Goal: Task Accomplishment & Management: Complete application form

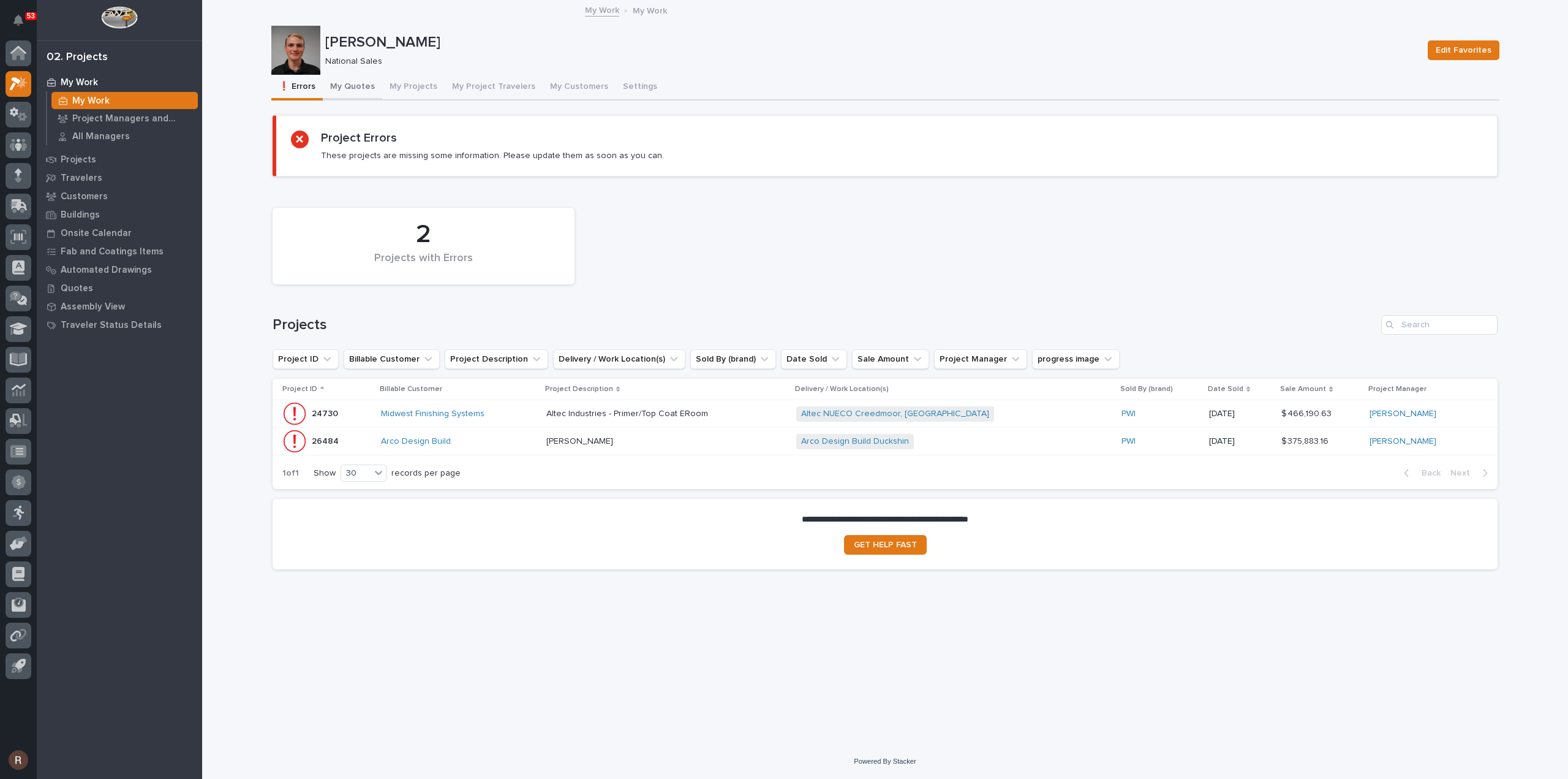
click at [347, 84] on button "My Quotes" at bounding box center [352, 88] width 60 height 26
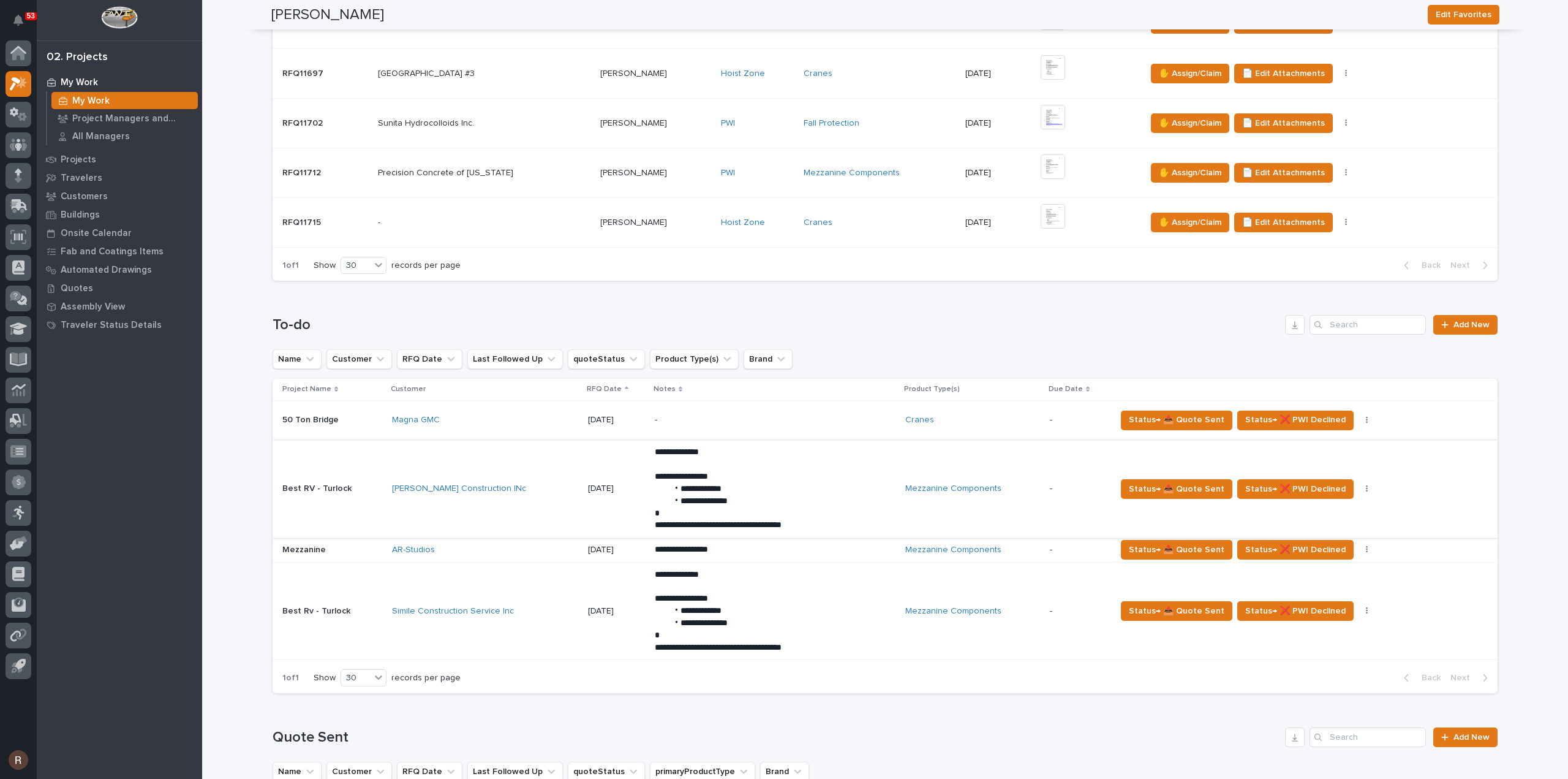
scroll to position [490, 0]
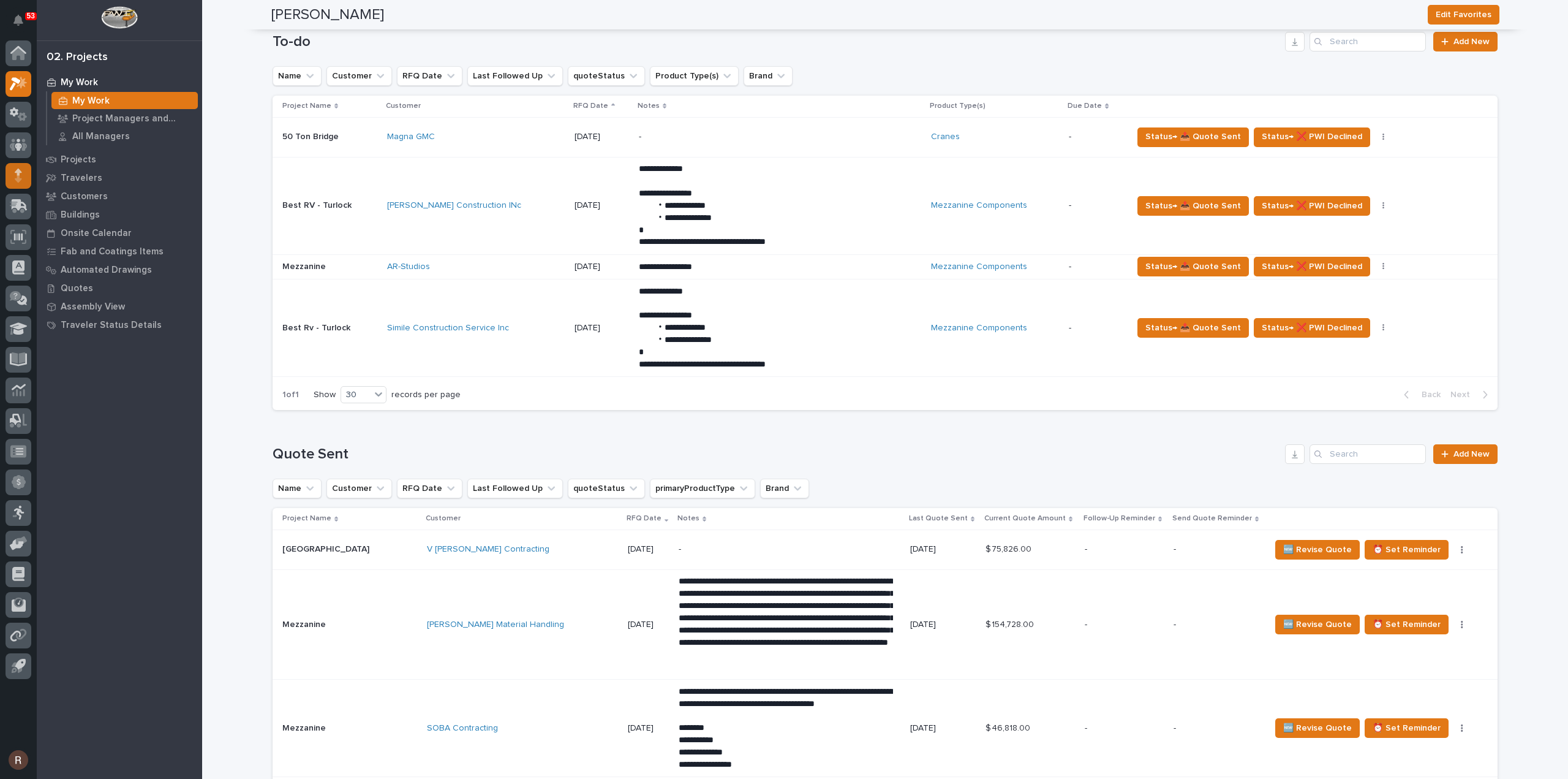
click at [18, 173] on icon at bounding box center [18, 172] width 8 height 7
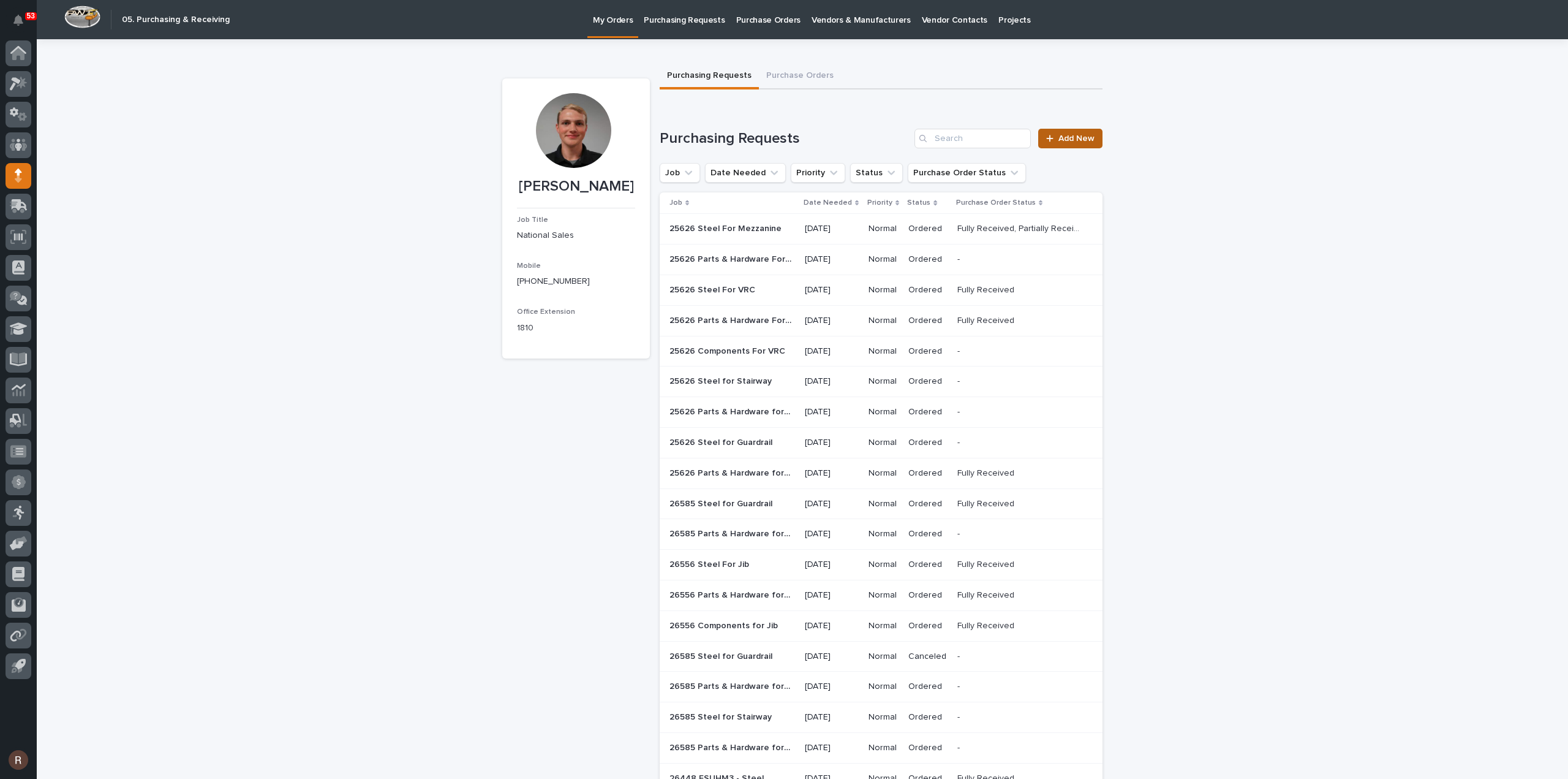
click at [1080, 139] on span "Add New" at bounding box center [1076, 138] width 36 height 9
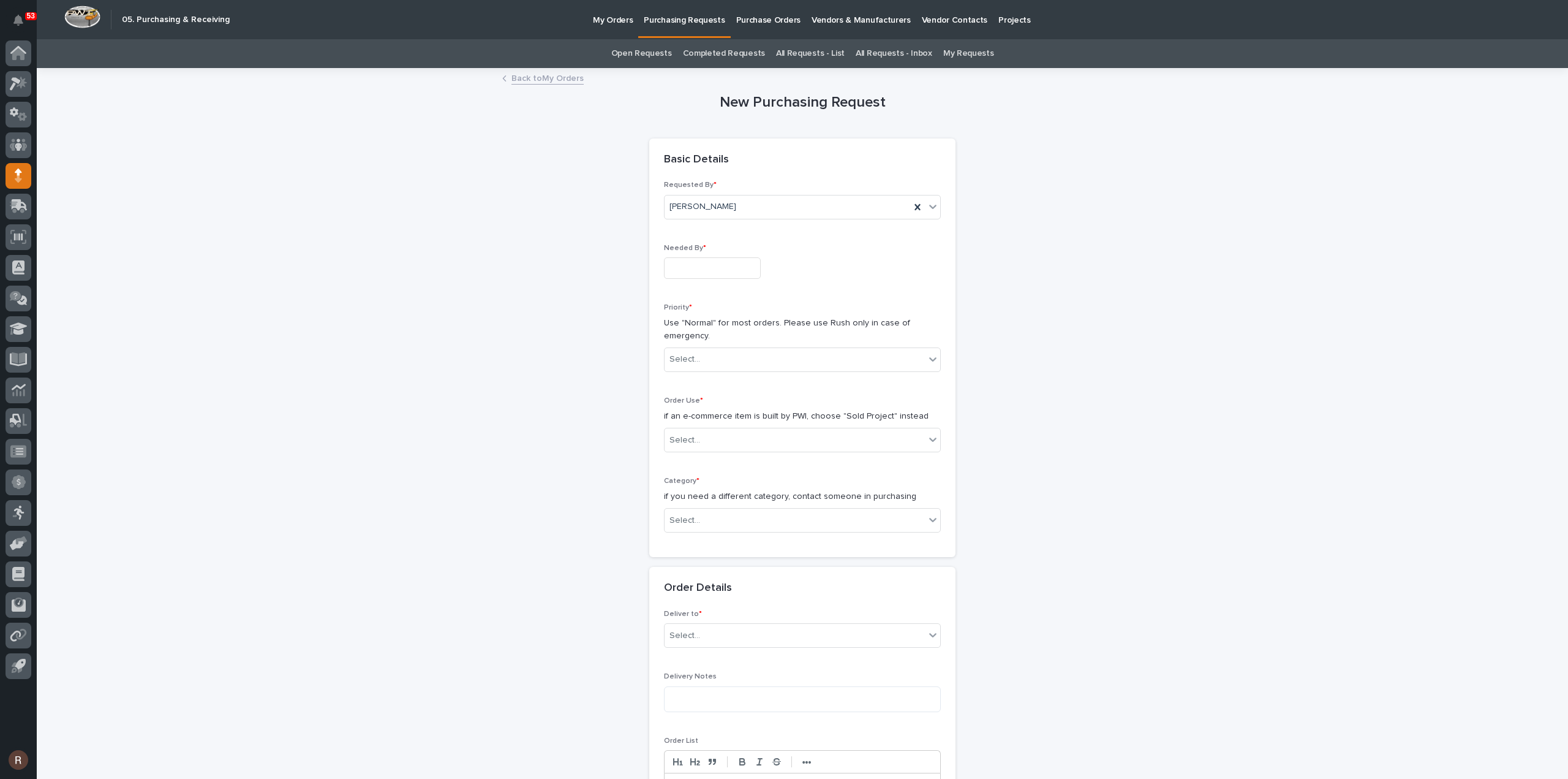
click at [694, 269] on input "text" at bounding box center [711, 268] width 96 height 21
click at [706, 163] on div "13" at bounding box center [704, 168] width 16 height 16
type input "**********"
click at [693, 356] on div "Select..." at bounding box center [685, 359] width 31 height 13
click at [688, 422] on div "Normal" at bounding box center [797, 424] width 276 height 21
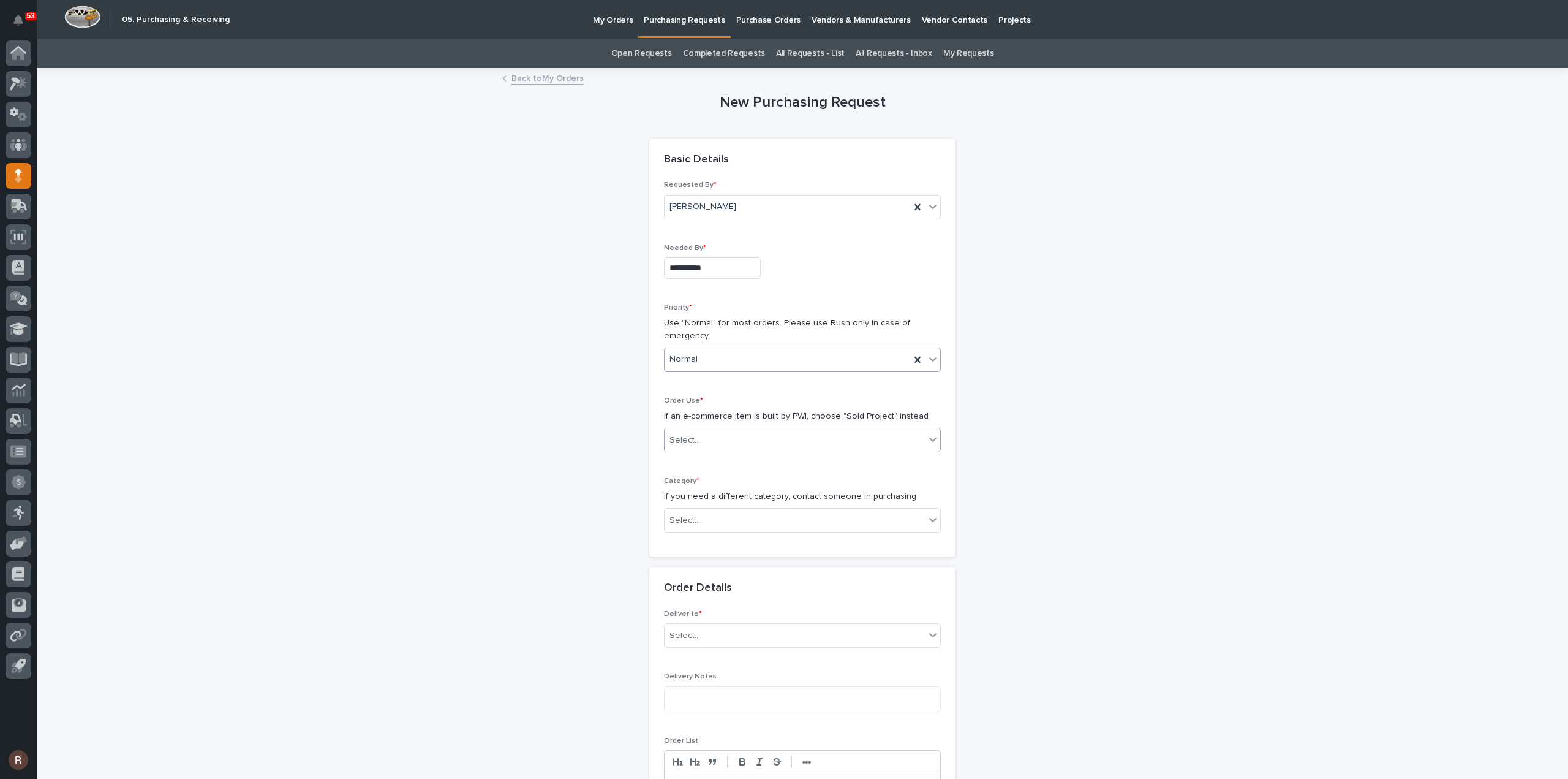
click at [688, 440] on div "Select..." at bounding box center [685, 440] width 31 height 13
drag, startPoint x: 688, startPoint y: 472, endPoint x: 697, endPoint y: 453, distance: 21.0
click at [690, 459] on div "Sold Project" at bounding box center [797, 461] width 276 height 21
click at [687, 525] on div "Select..." at bounding box center [794, 521] width 260 height 21
click at [729, 601] on div "Select..." at bounding box center [794, 608] width 260 height 21
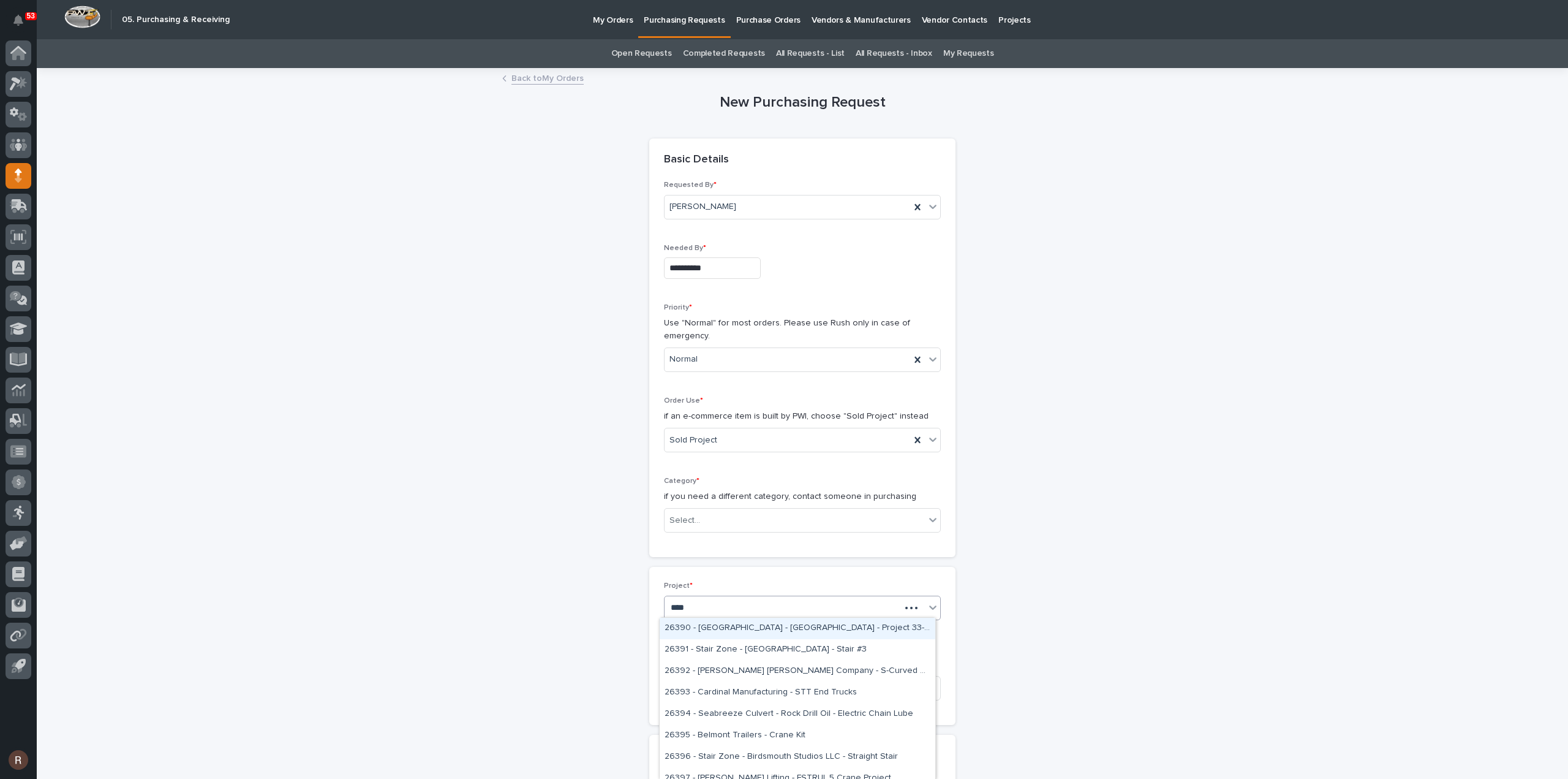
type input "*****"
click at [768, 628] on div "26395 - Belmont Trailers - Crane Kit" at bounding box center [797, 628] width 276 height 21
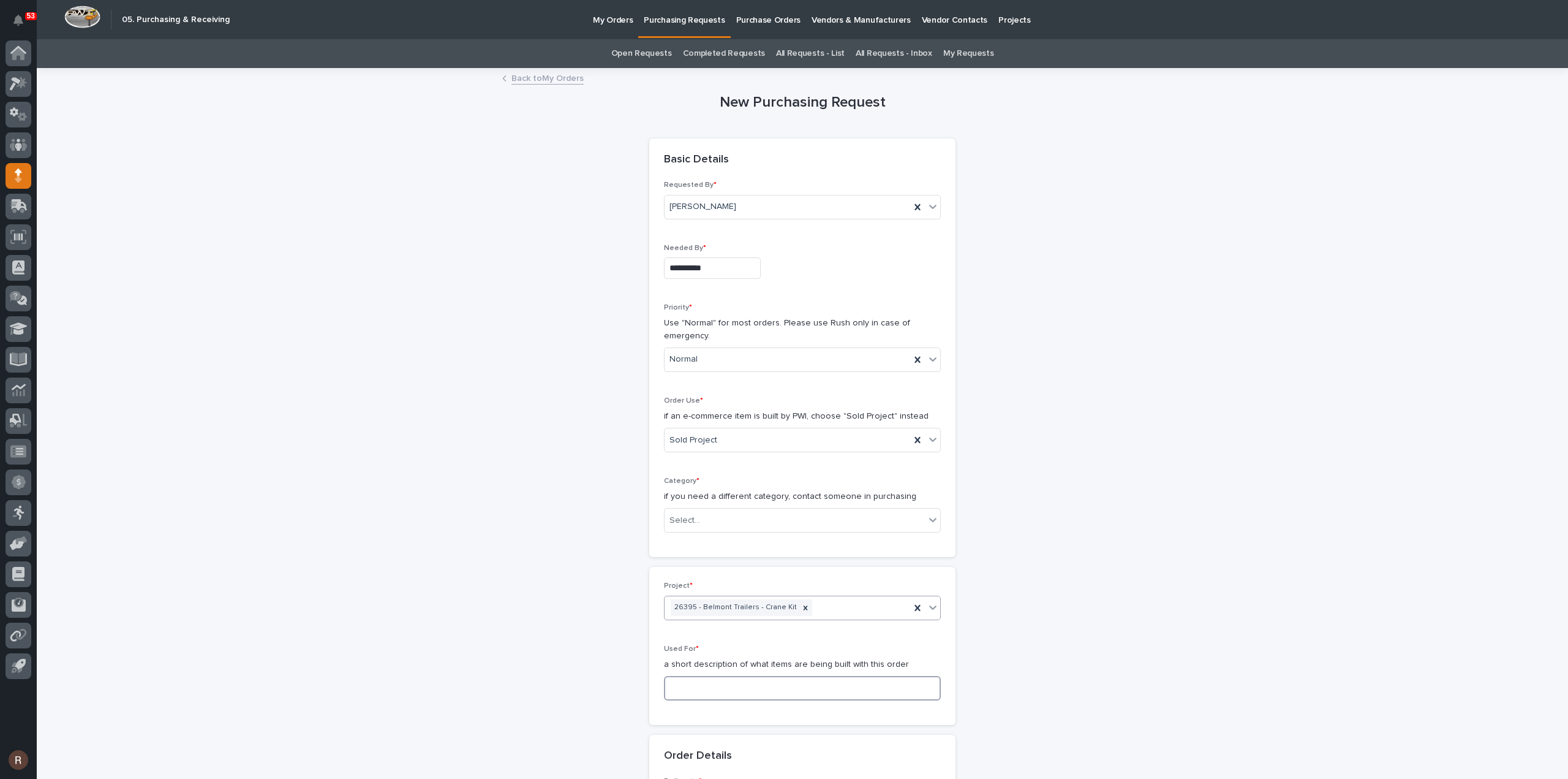
click at [748, 685] on input at bounding box center [802, 688] width 277 height 25
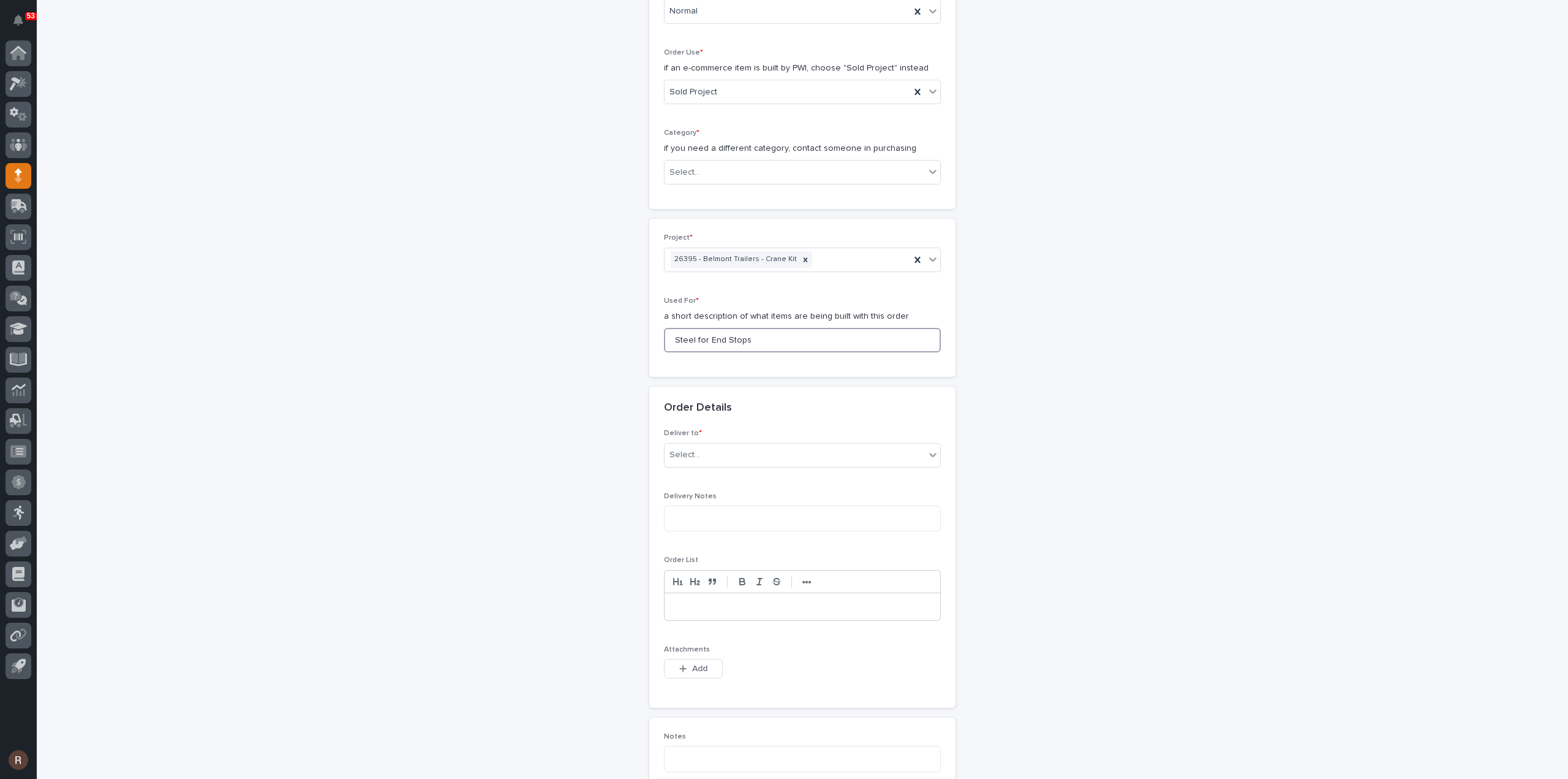
scroll to position [490, 0]
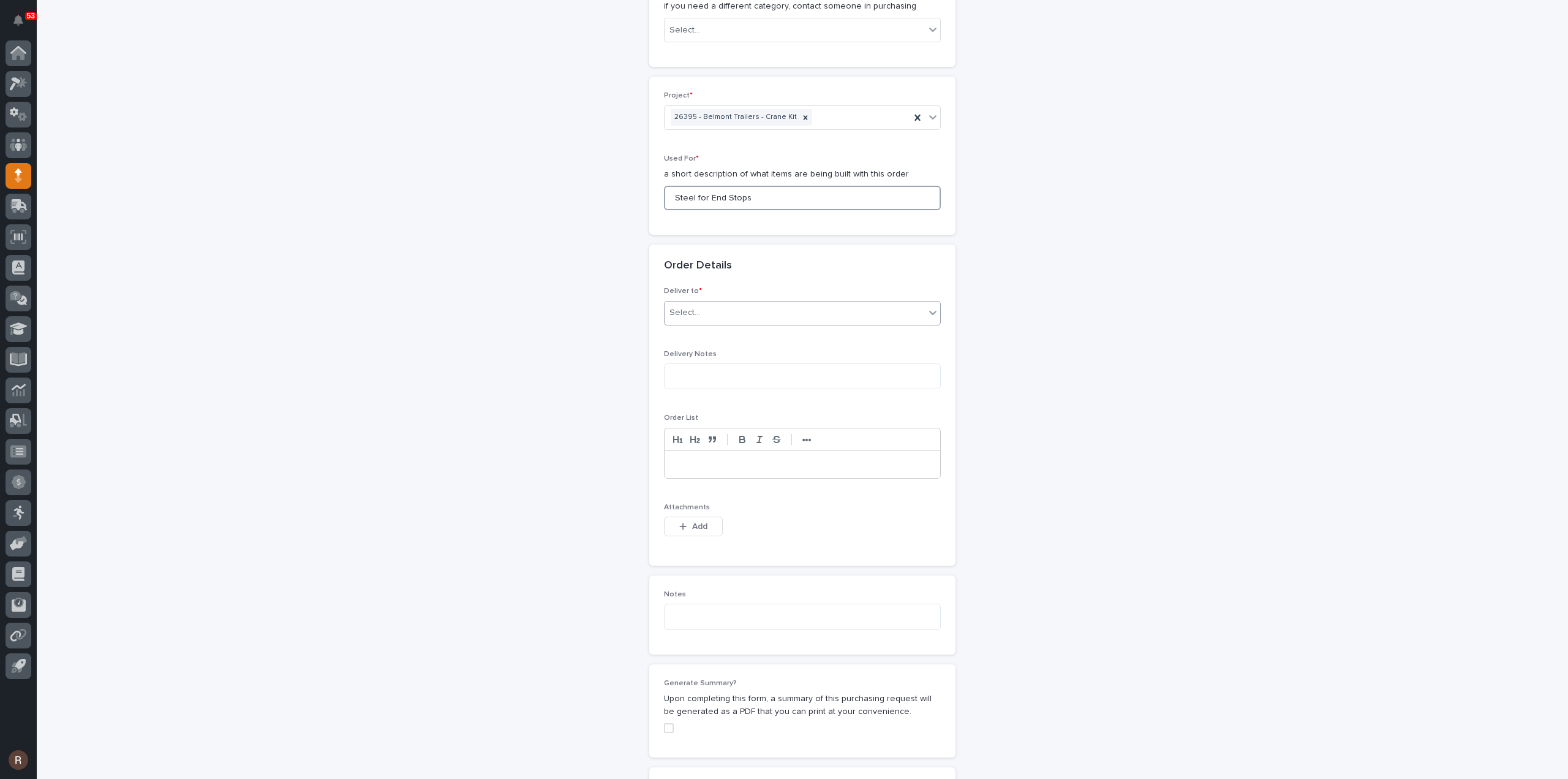
type input "Steel for End Stops"
click at [716, 312] on div "Select..." at bounding box center [794, 313] width 260 height 21
click at [706, 334] on div "PWI" at bounding box center [797, 333] width 276 height 21
click at [681, 522] on icon "button" at bounding box center [683, 526] width 8 height 9
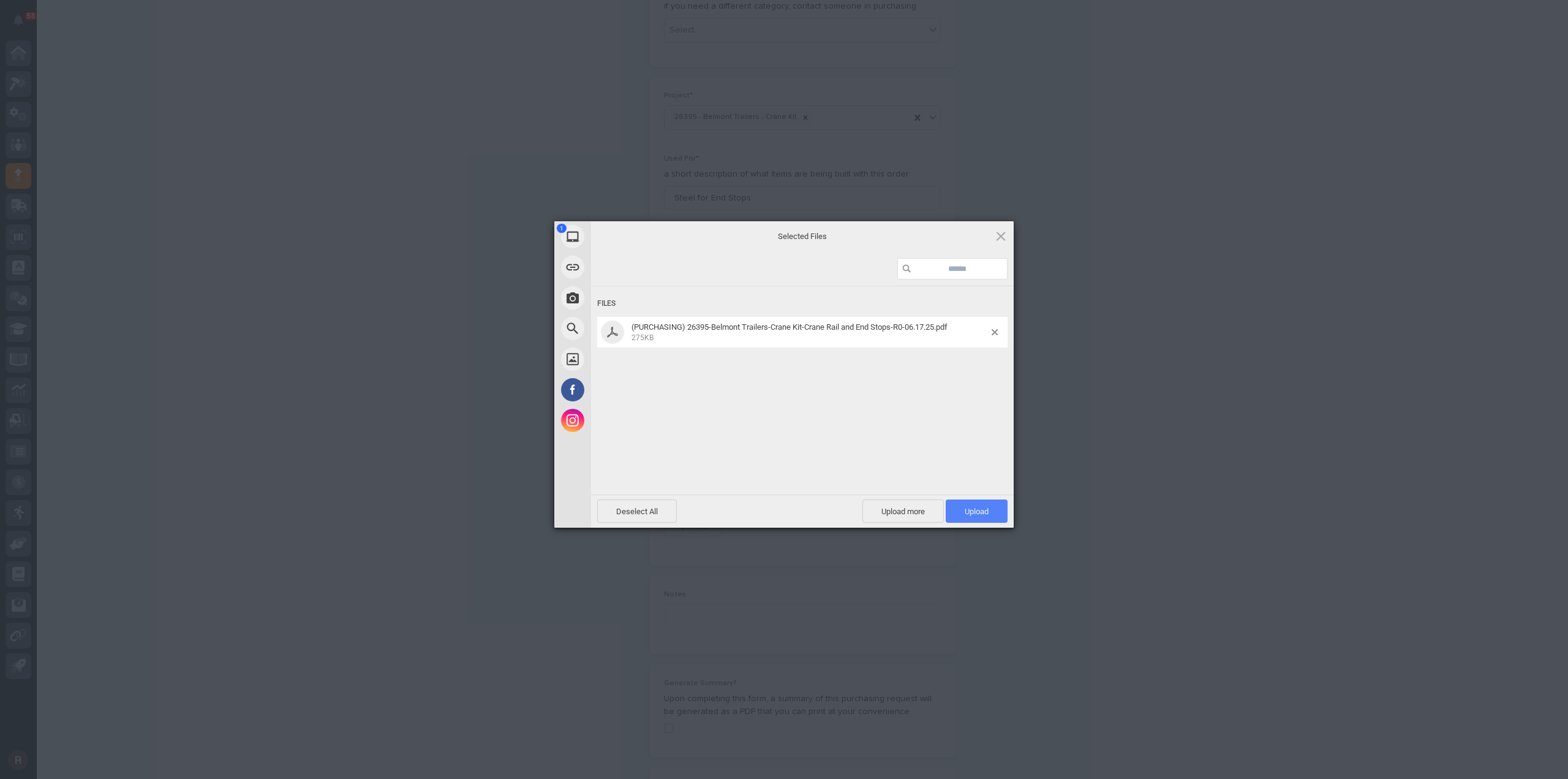
click at [974, 518] on span "Upload 1" at bounding box center [976, 511] width 62 height 23
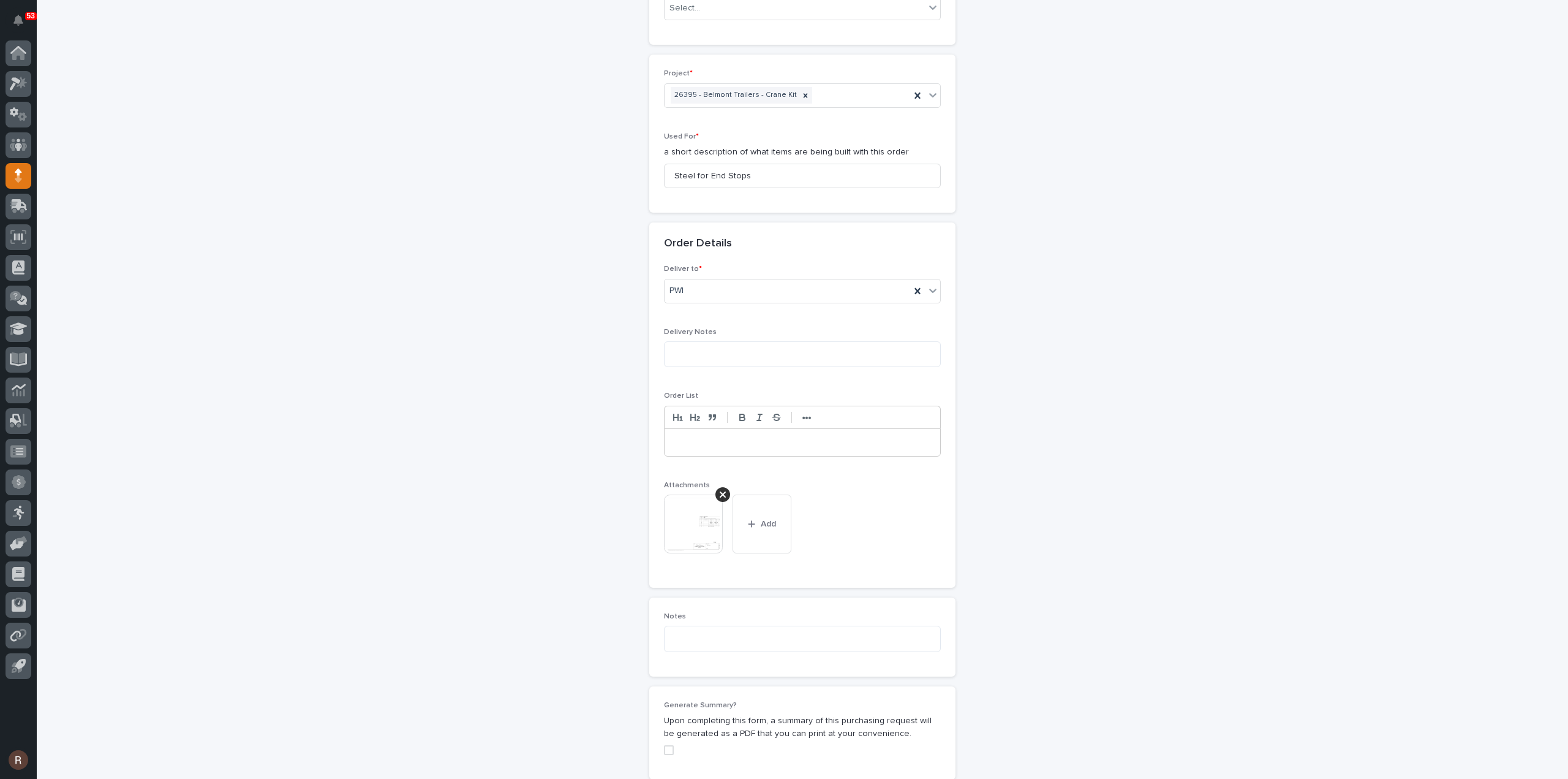
scroll to position [831, 0]
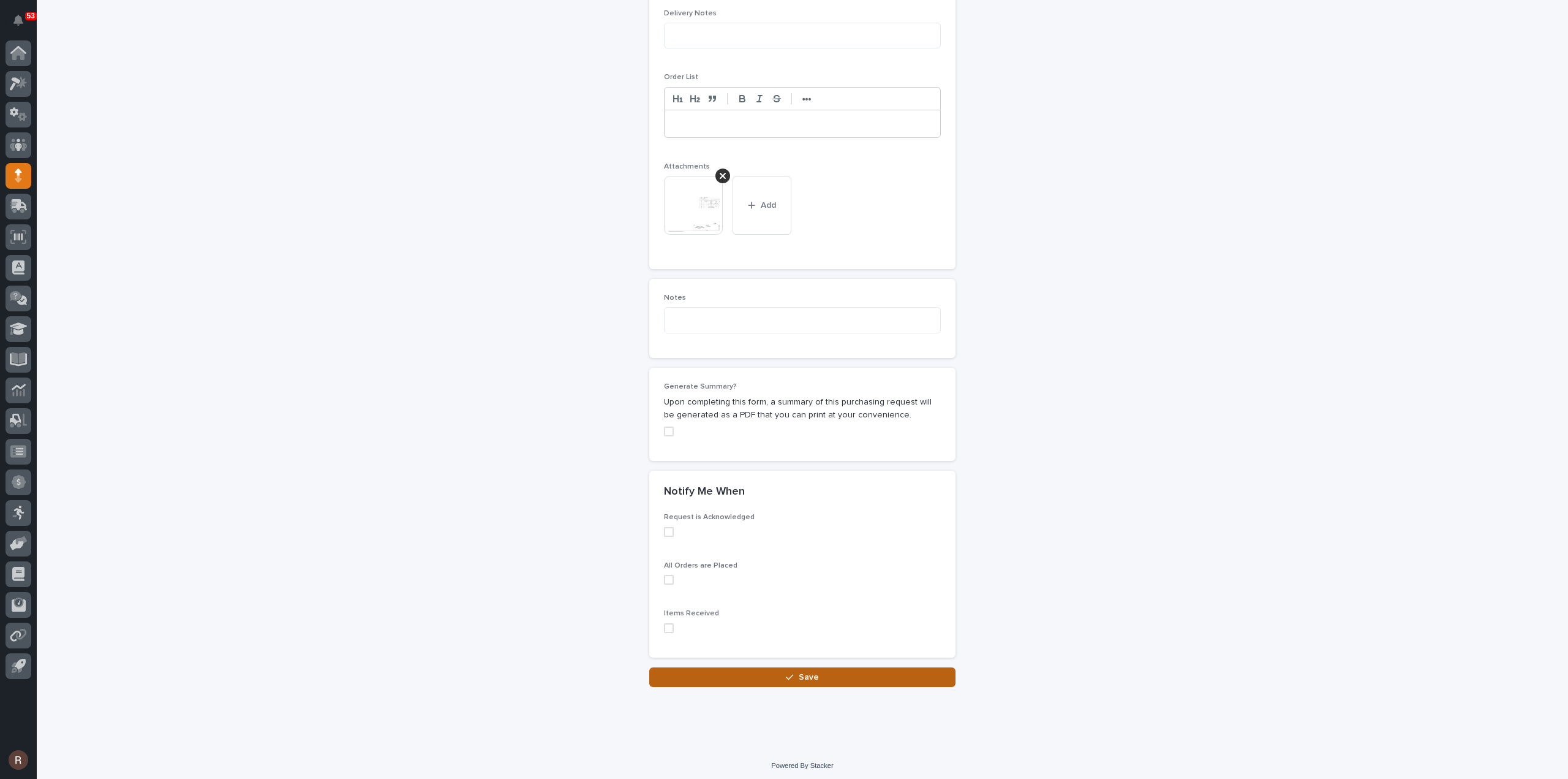
click at [714, 675] on button "Save" at bounding box center [802, 677] width 306 height 20
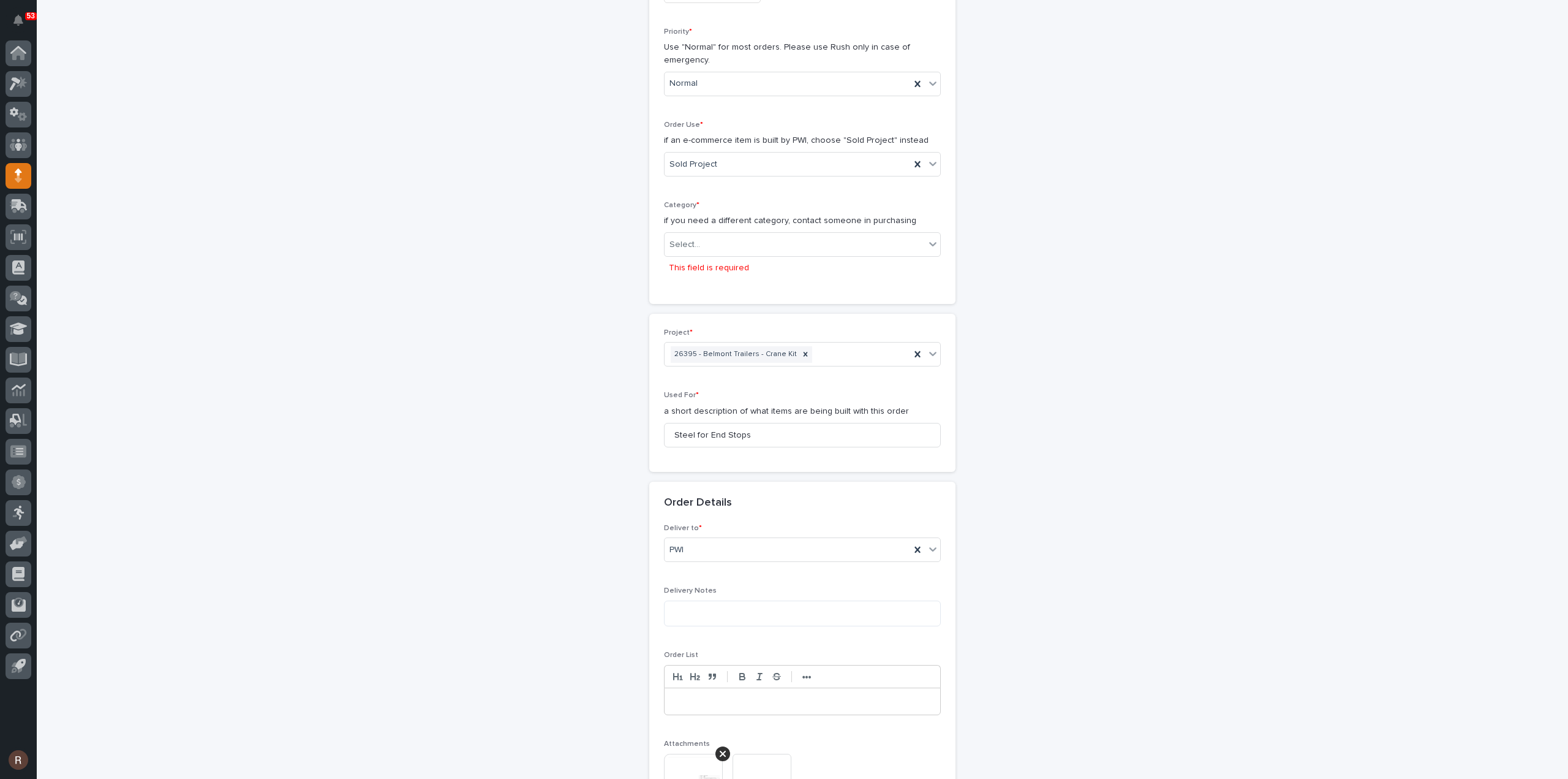
scroll to position [177, 0]
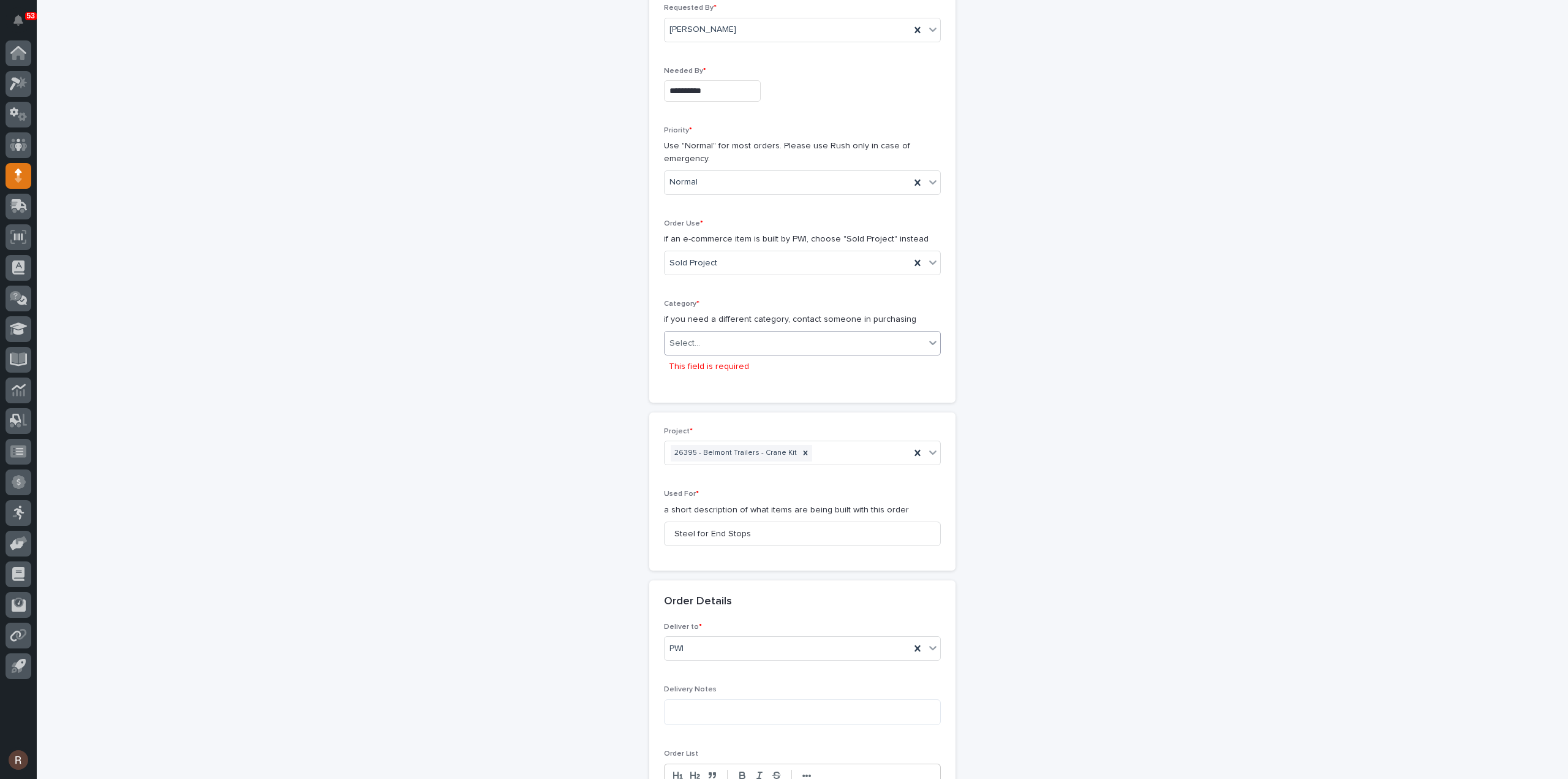
click at [688, 342] on div "Select..." at bounding box center [685, 343] width 31 height 13
click at [692, 513] on div "Steel" at bounding box center [797, 514] width 276 height 21
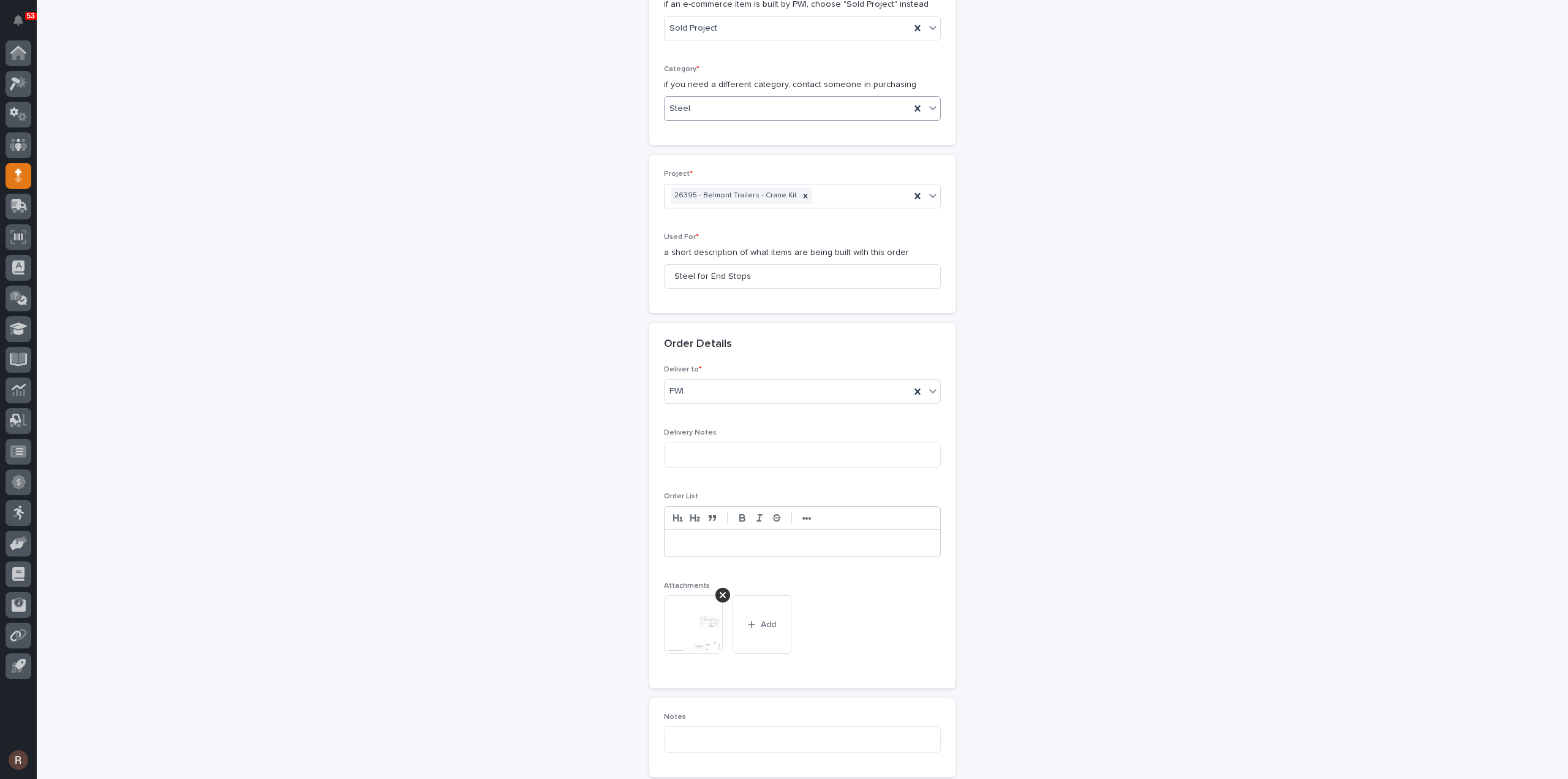
scroll to position [831, 0]
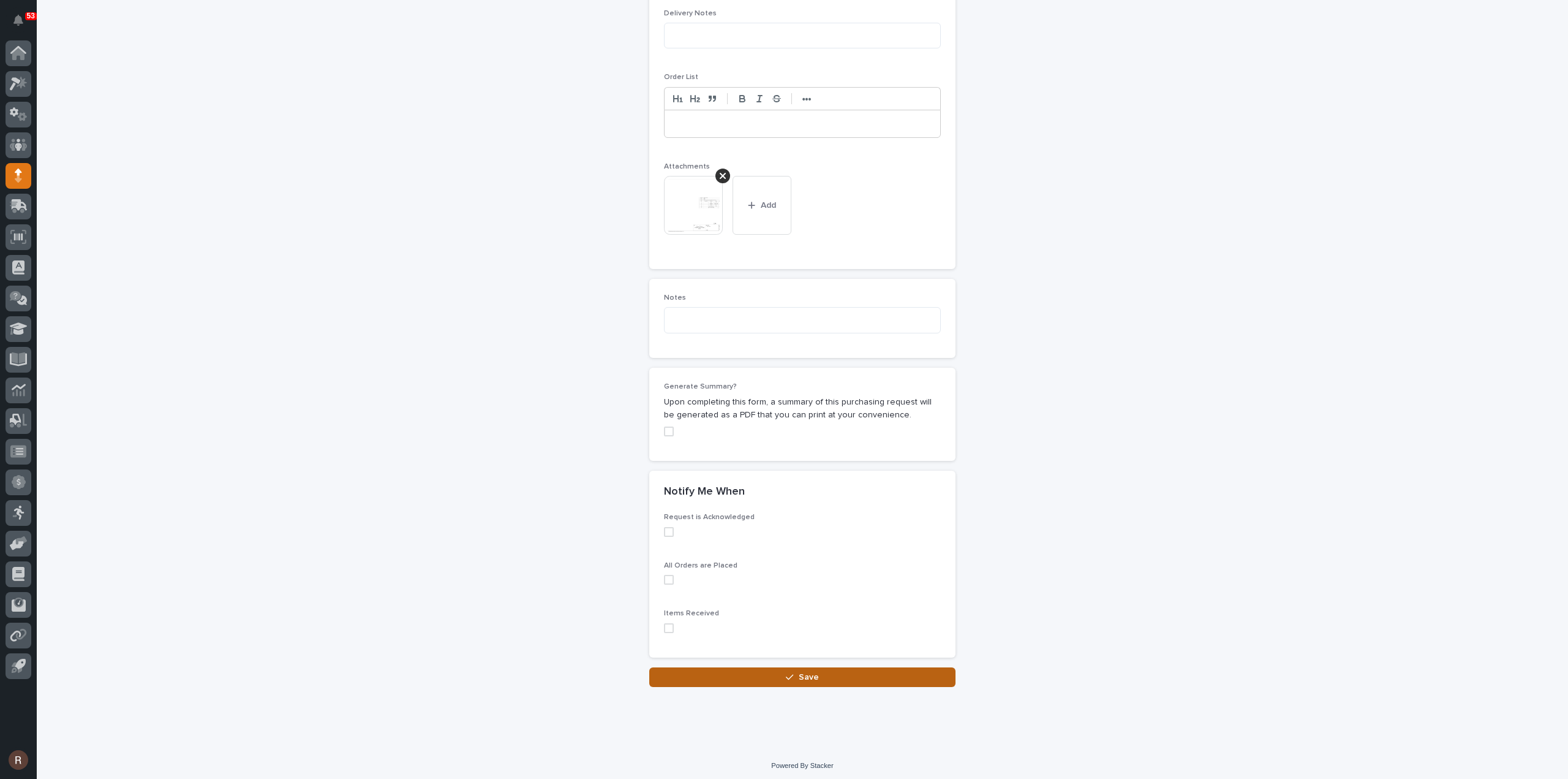
click at [733, 669] on button "Save" at bounding box center [802, 677] width 306 height 20
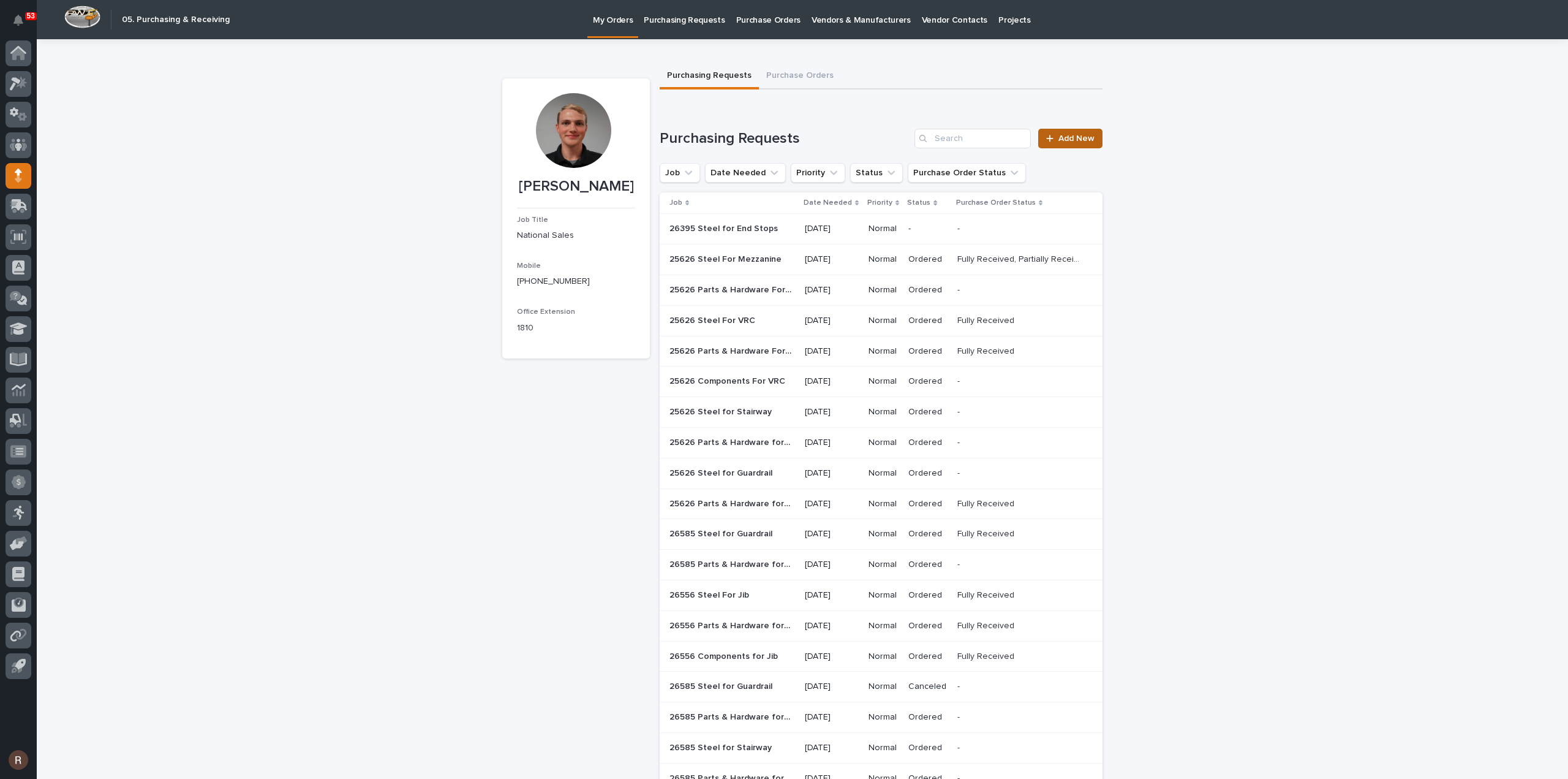
click at [1065, 137] on span "Add New" at bounding box center [1076, 138] width 36 height 9
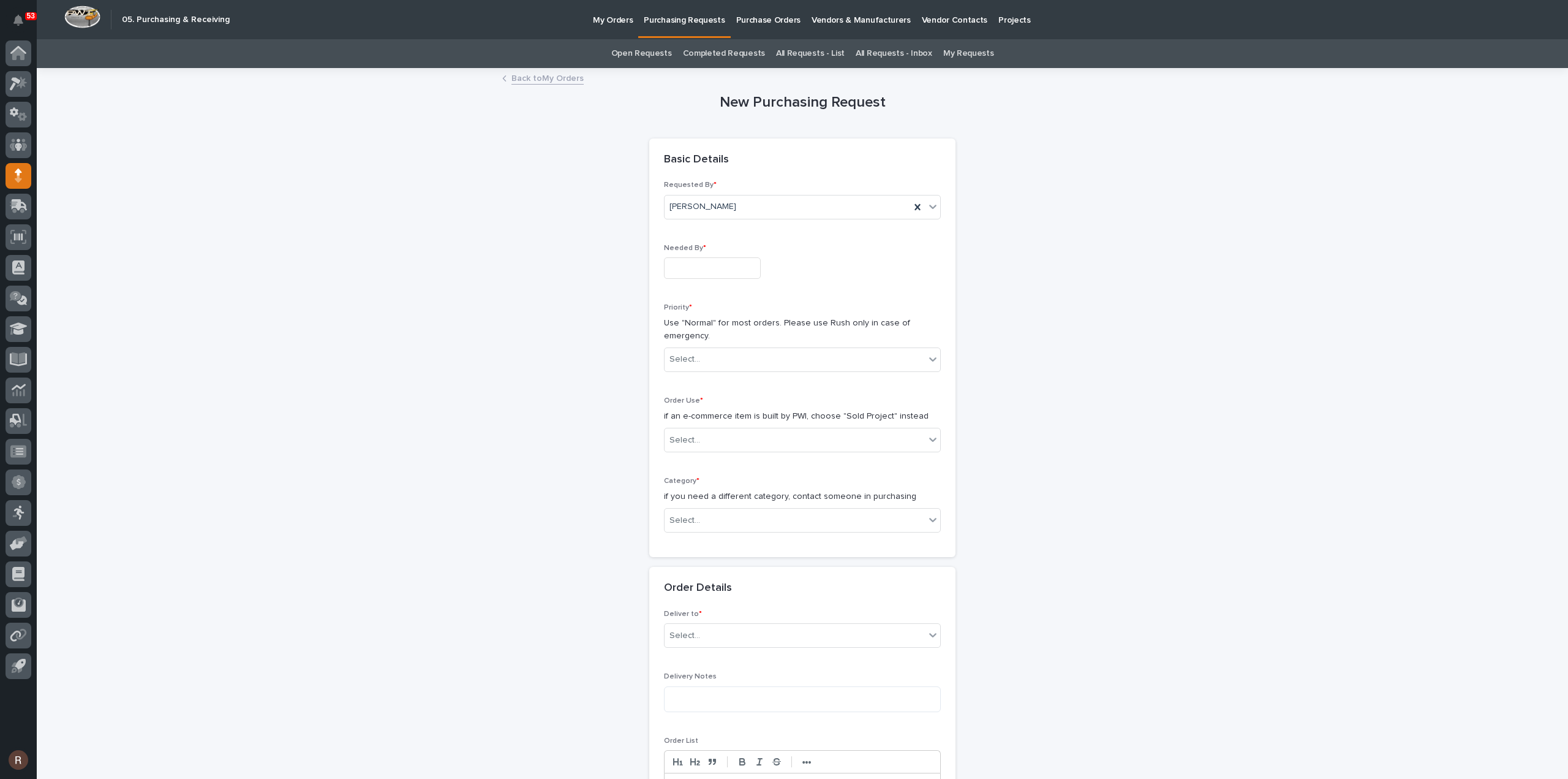
click at [714, 261] on input "text" at bounding box center [711, 268] width 96 height 21
click at [709, 166] on div "13" at bounding box center [704, 168] width 16 height 16
type input "**********"
click at [711, 363] on div "Select..." at bounding box center [794, 359] width 260 height 21
click at [702, 448] on div "Select..." at bounding box center [794, 440] width 260 height 21
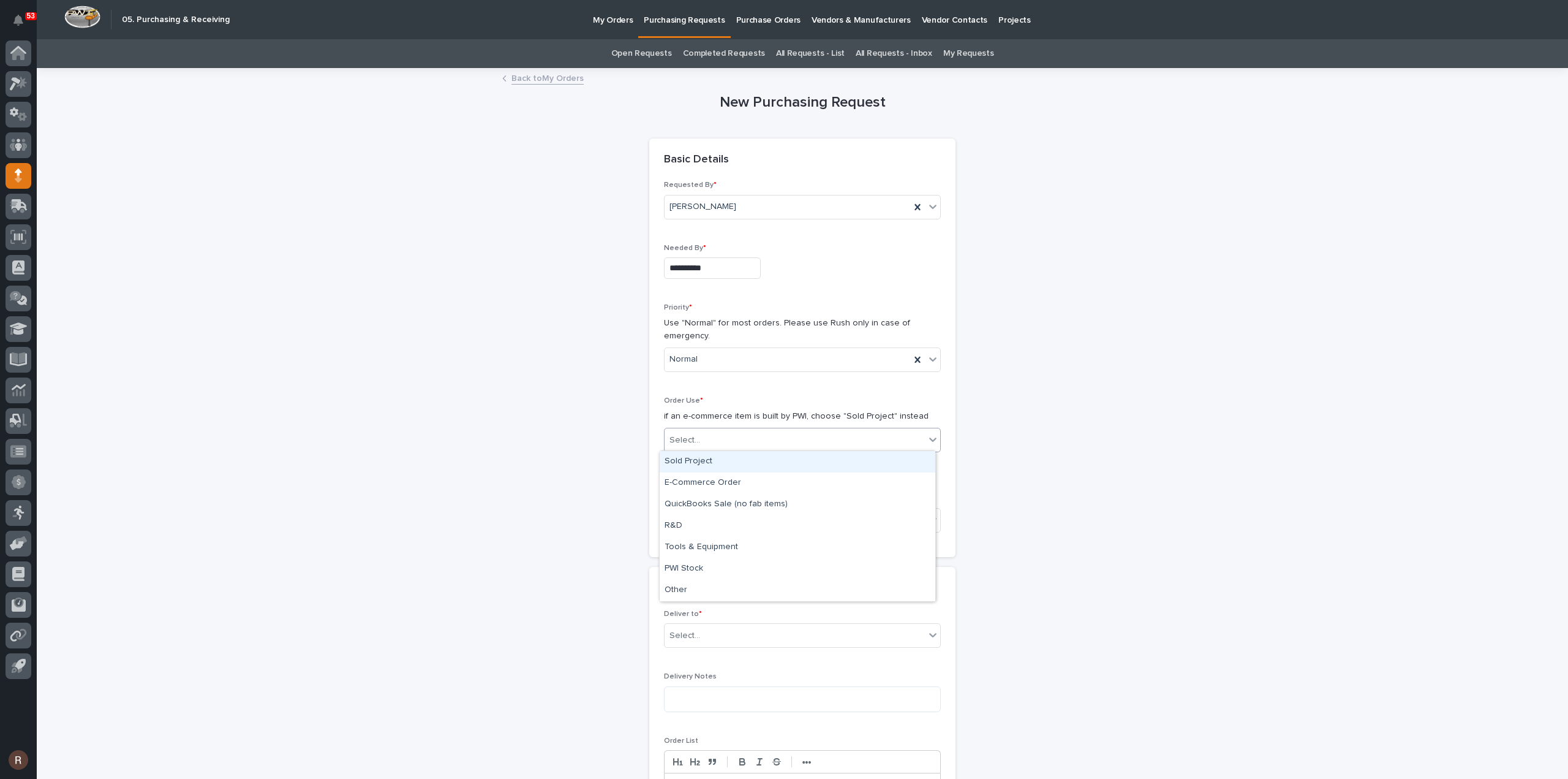
click at [696, 461] on div "Sold Project" at bounding box center [797, 461] width 276 height 21
click at [701, 522] on input "text" at bounding box center [702, 520] width 1 height 10
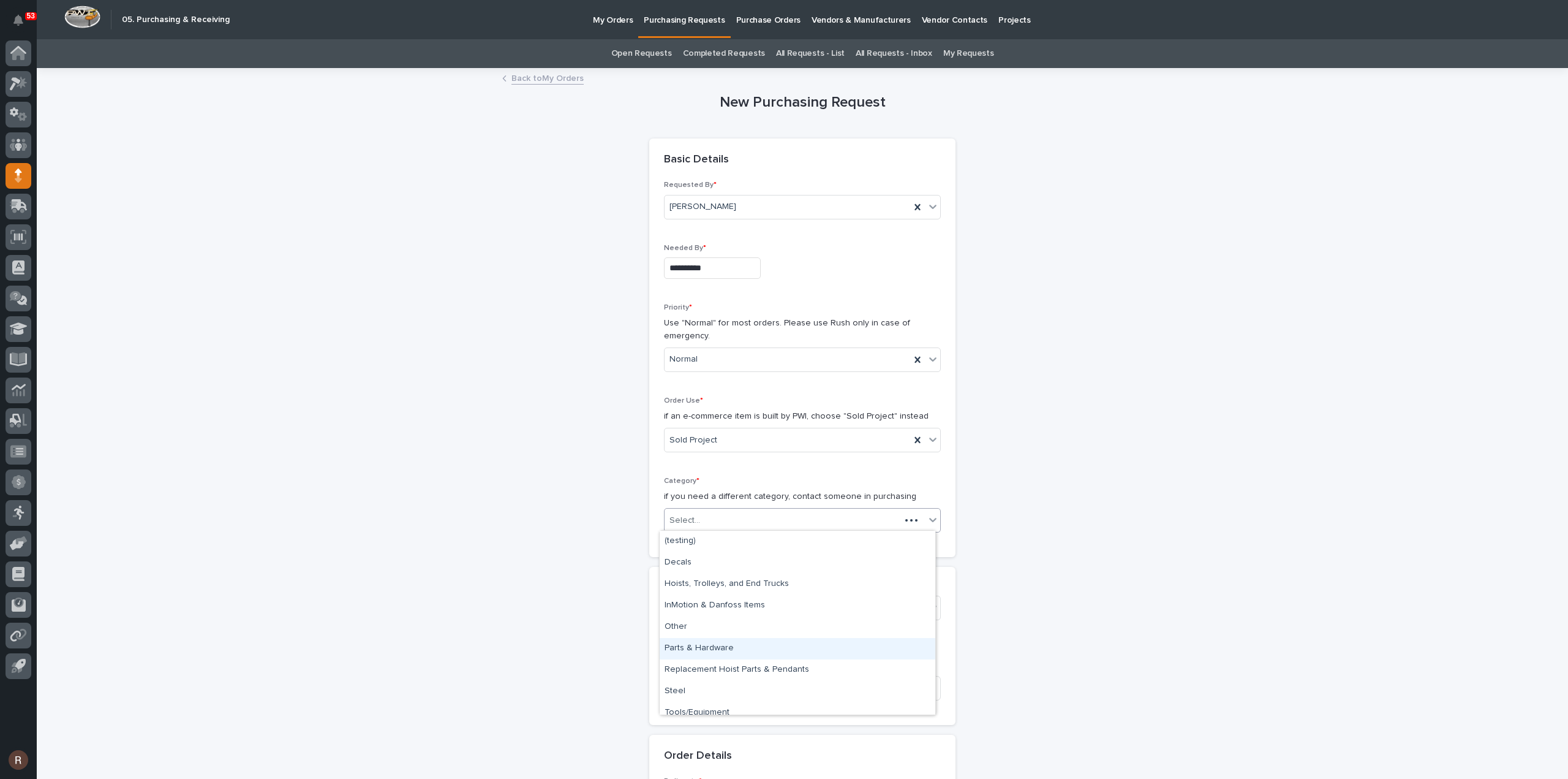
click at [693, 643] on div "Parts & Hardware" at bounding box center [797, 648] width 276 height 21
drag, startPoint x: 737, startPoint y: 520, endPoint x: 662, endPoint y: 520, distance: 75.0
click at [664, 520] on div "Parts & Hardware" at bounding box center [787, 521] width 246 height 21
drag, startPoint x: 662, startPoint y: 520, endPoint x: 764, endPoint y: 531, distance: 102.6
click at [764, 531] on div "Category * if you need a different category, contact someone in purchasing opti…" at bounding box center [802, 510] width 277 height 66
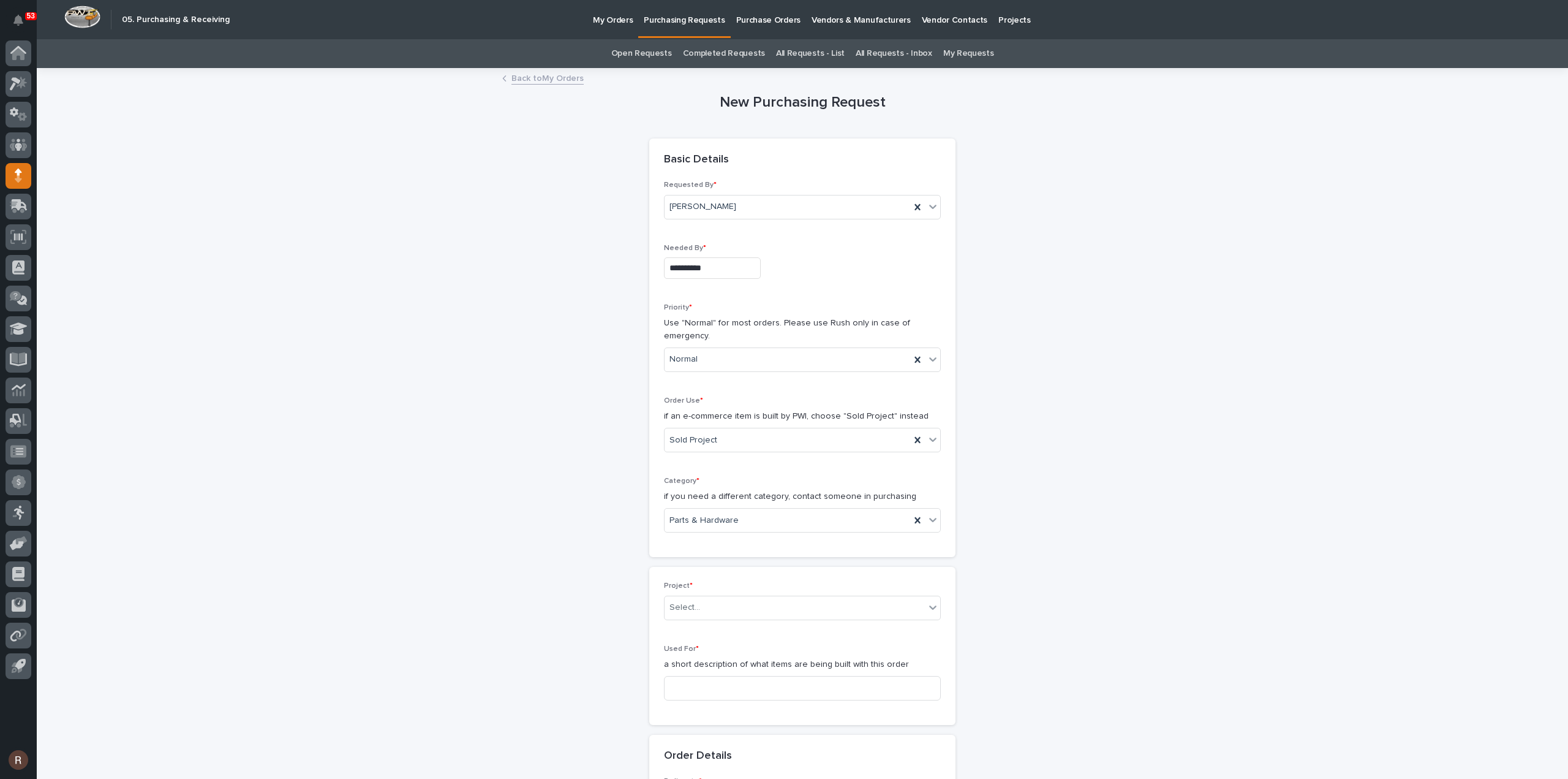
click at [711, 585] on p "Project *" at bounding box center [802, 586] width 277 height 9
click at [707, 606] on div "Select..." at bounding box center [794, 608] width 260 height 21
type input "*****"
click at [705, 628] on div "26395 - Belmont Trailers - Crane Kit" at bounding box center [797, 628] width 276 height 21
click at [705, 704] on div "Used For * a short description of what items are being built with this order" at bounding box center [802, 678] width 277 height 66
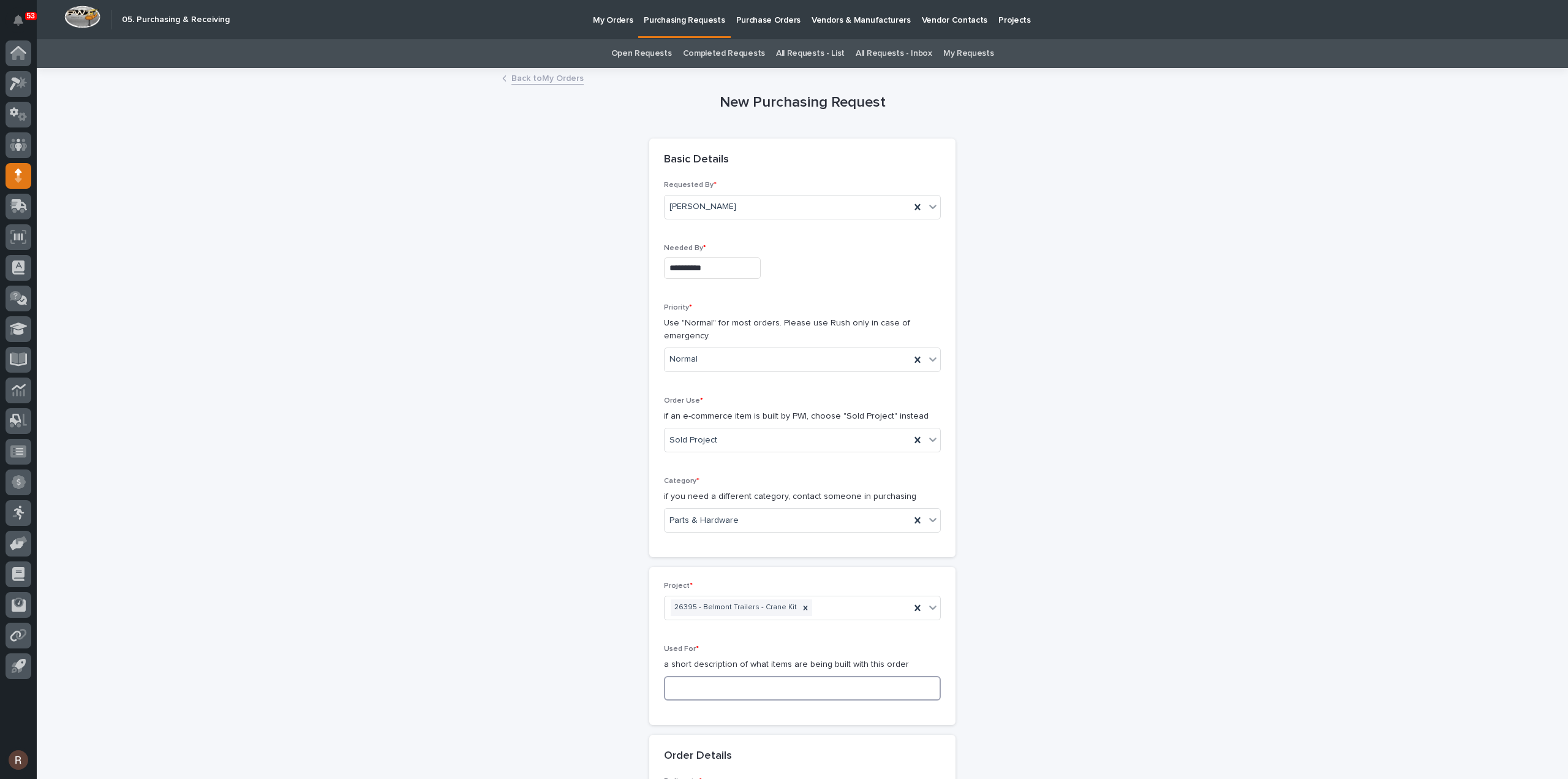
click at [705, 690] on input at bounding box center [802, 688] width 277 height 25
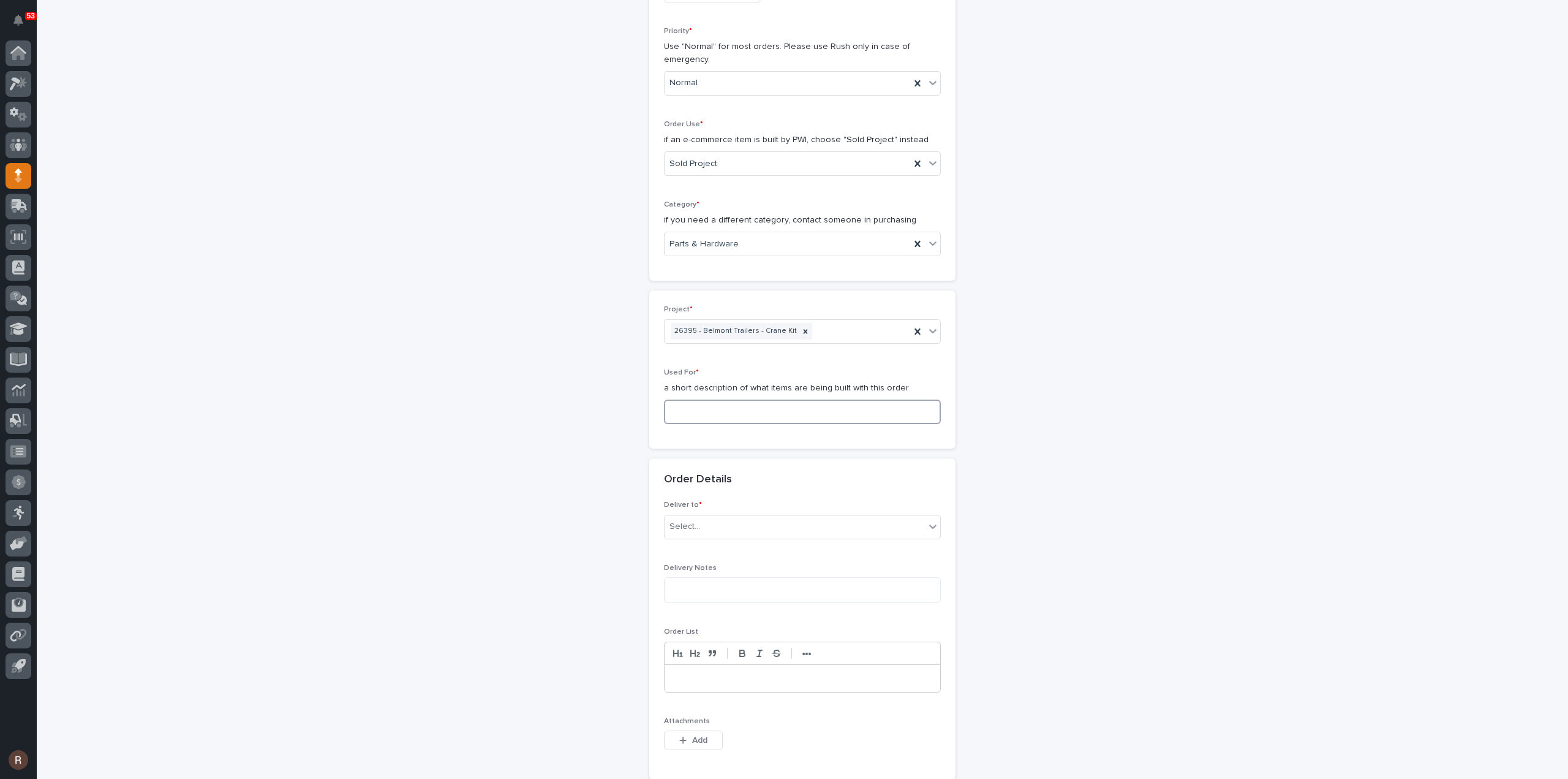
scroll to position [245, 0]
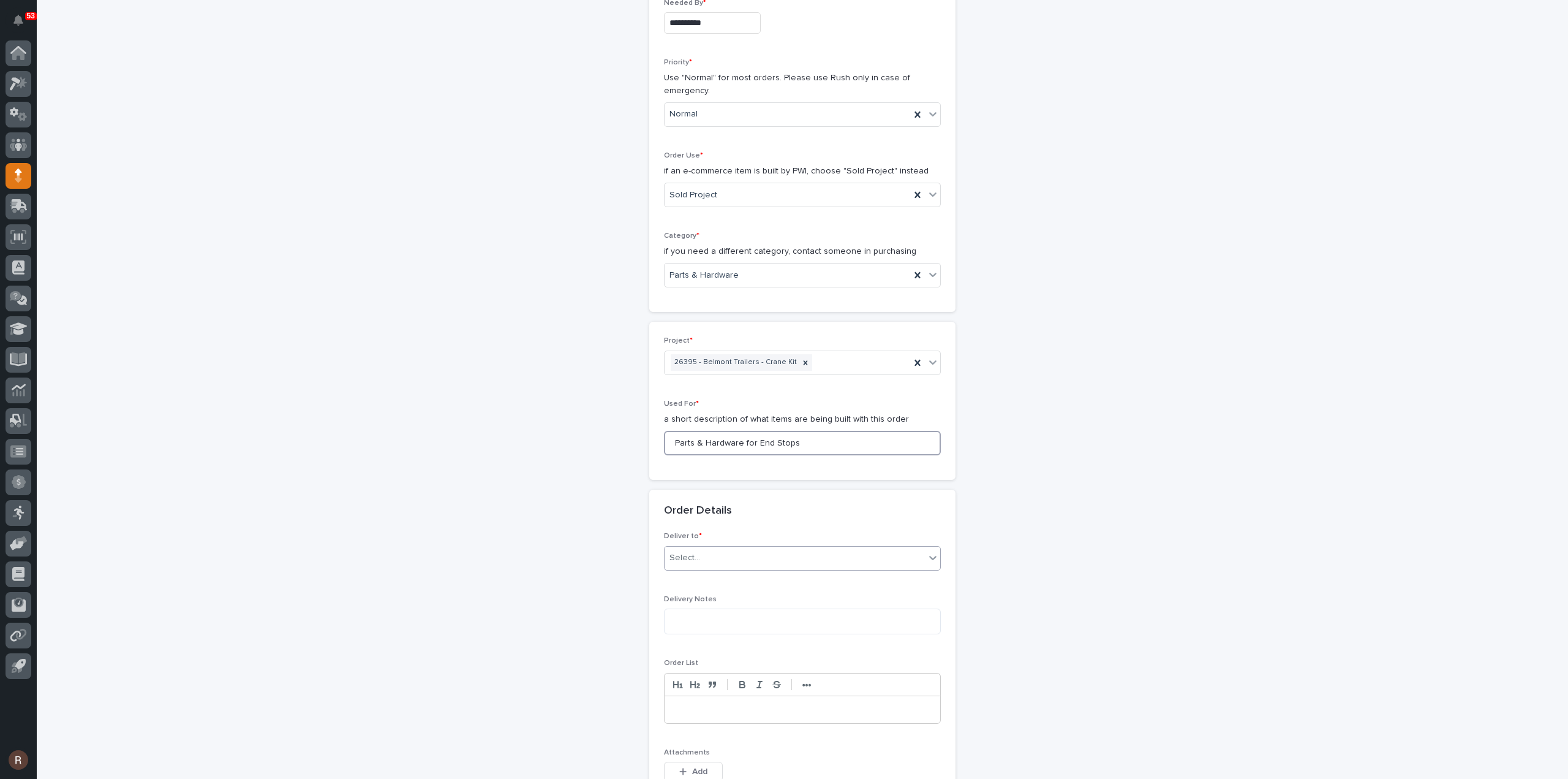
type input "Parts & Hardware for End Stops"
click at [727, 565] on div "Select..." at bounding box center [794, 558] width 260 height 21
click at [718, 580] on div "PWI" at bounding box center [797, 578] width 276 height 21
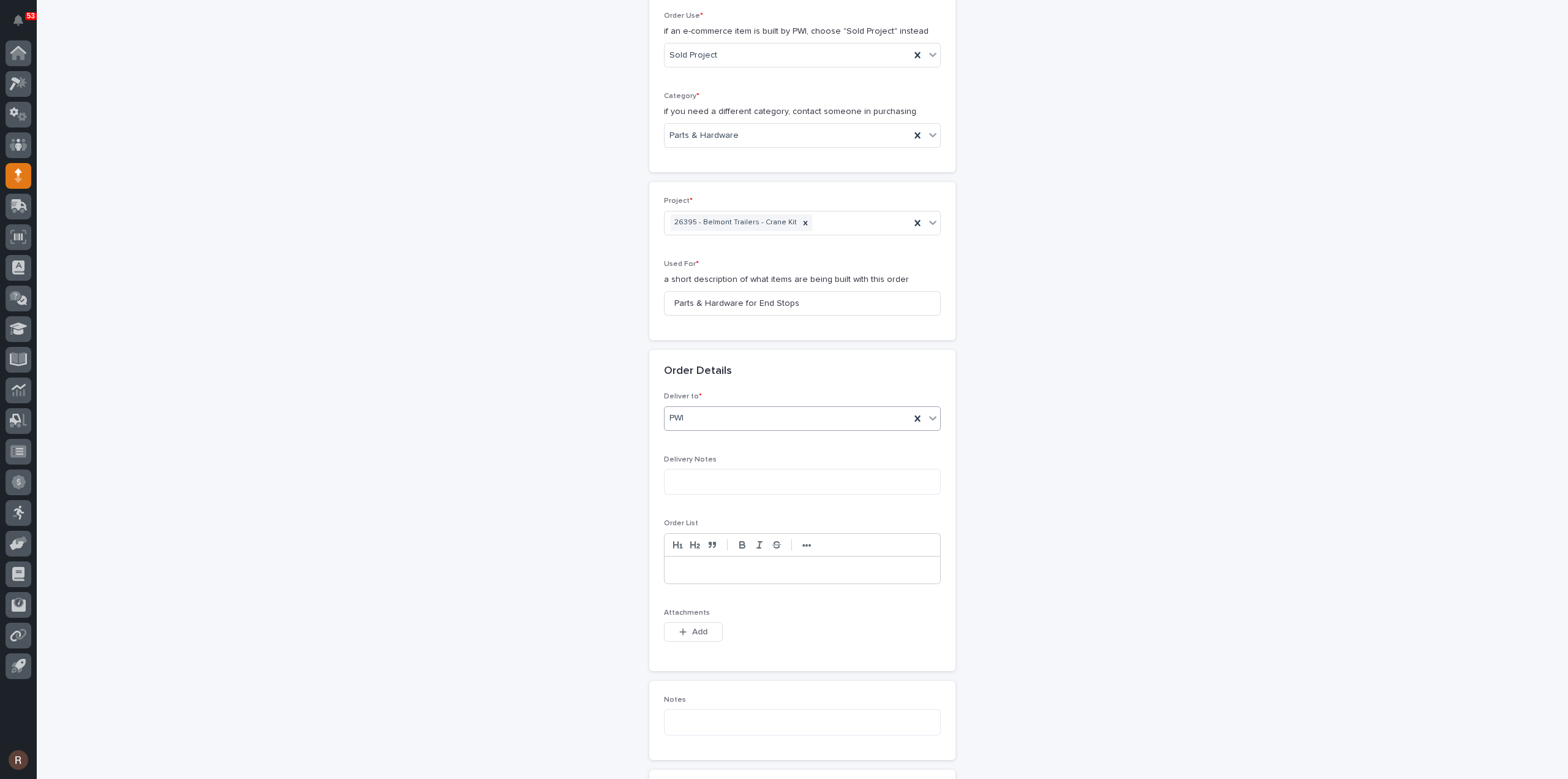
scroll to position [429, 0]
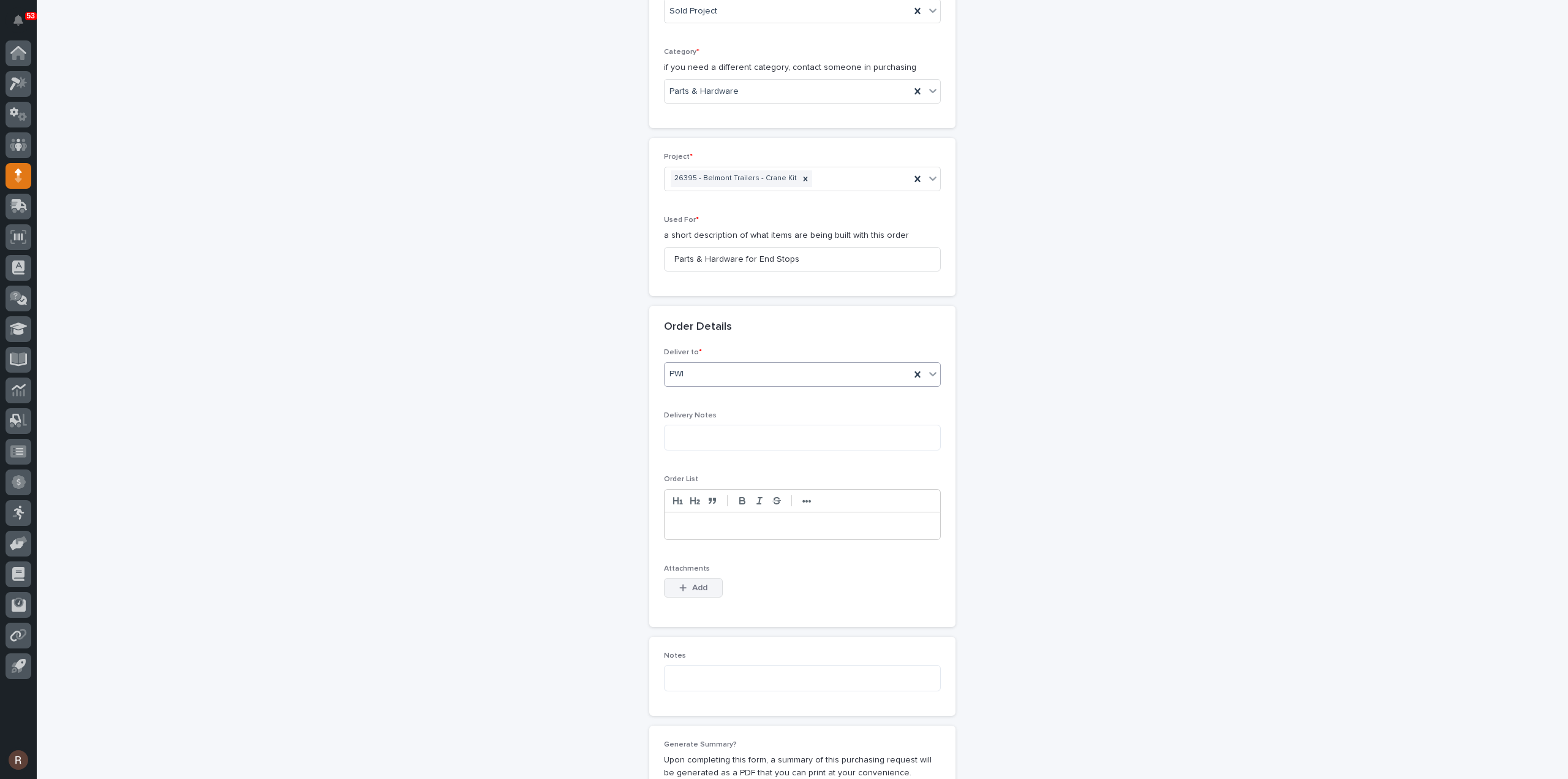
click at [694, 589] on button "Add" at bounding box center [693, 587] width 59 height 20
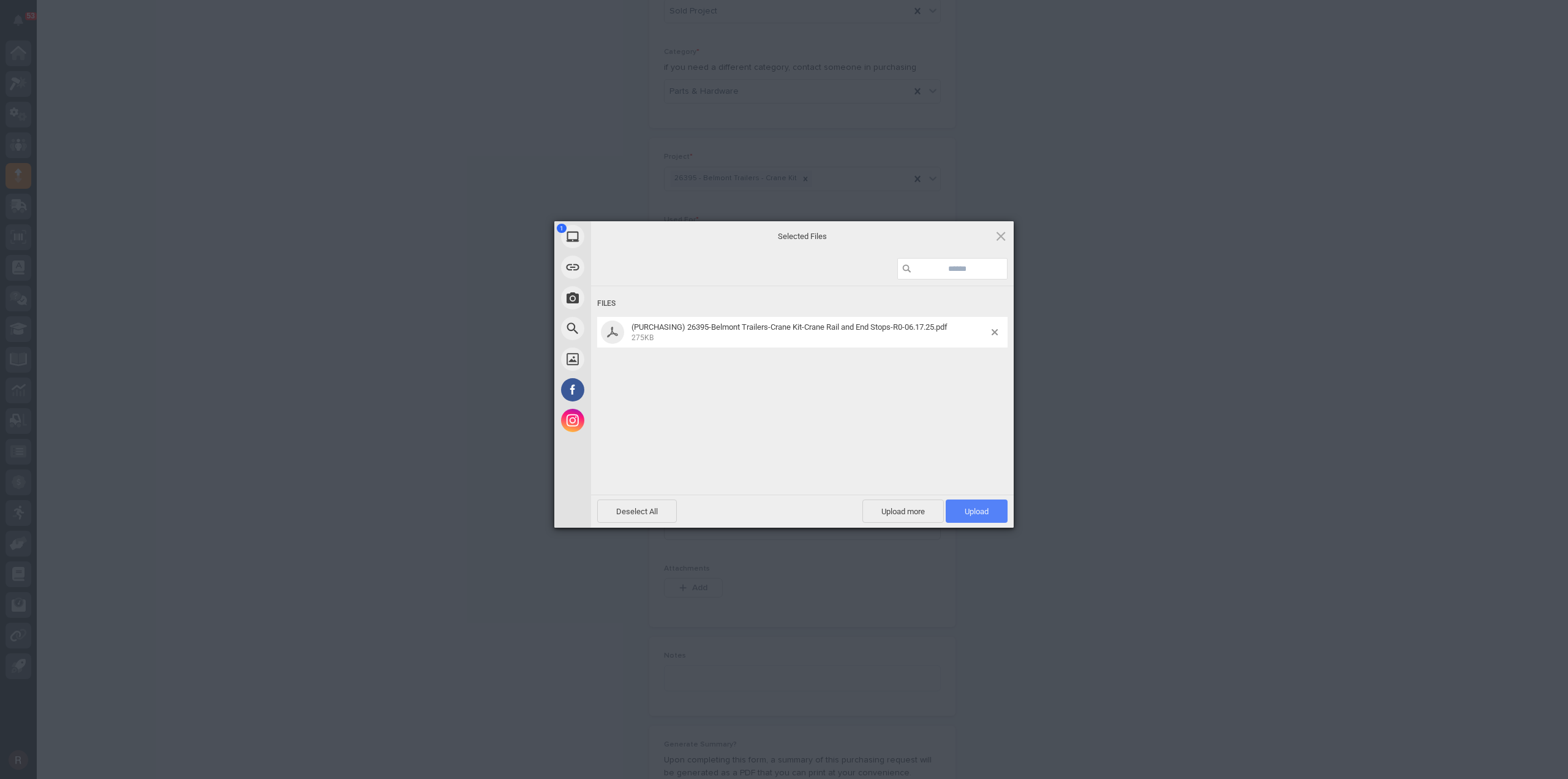
click at [986, 520] on span "Upload 1" at bounding box center [976, 511] width 62 height 23
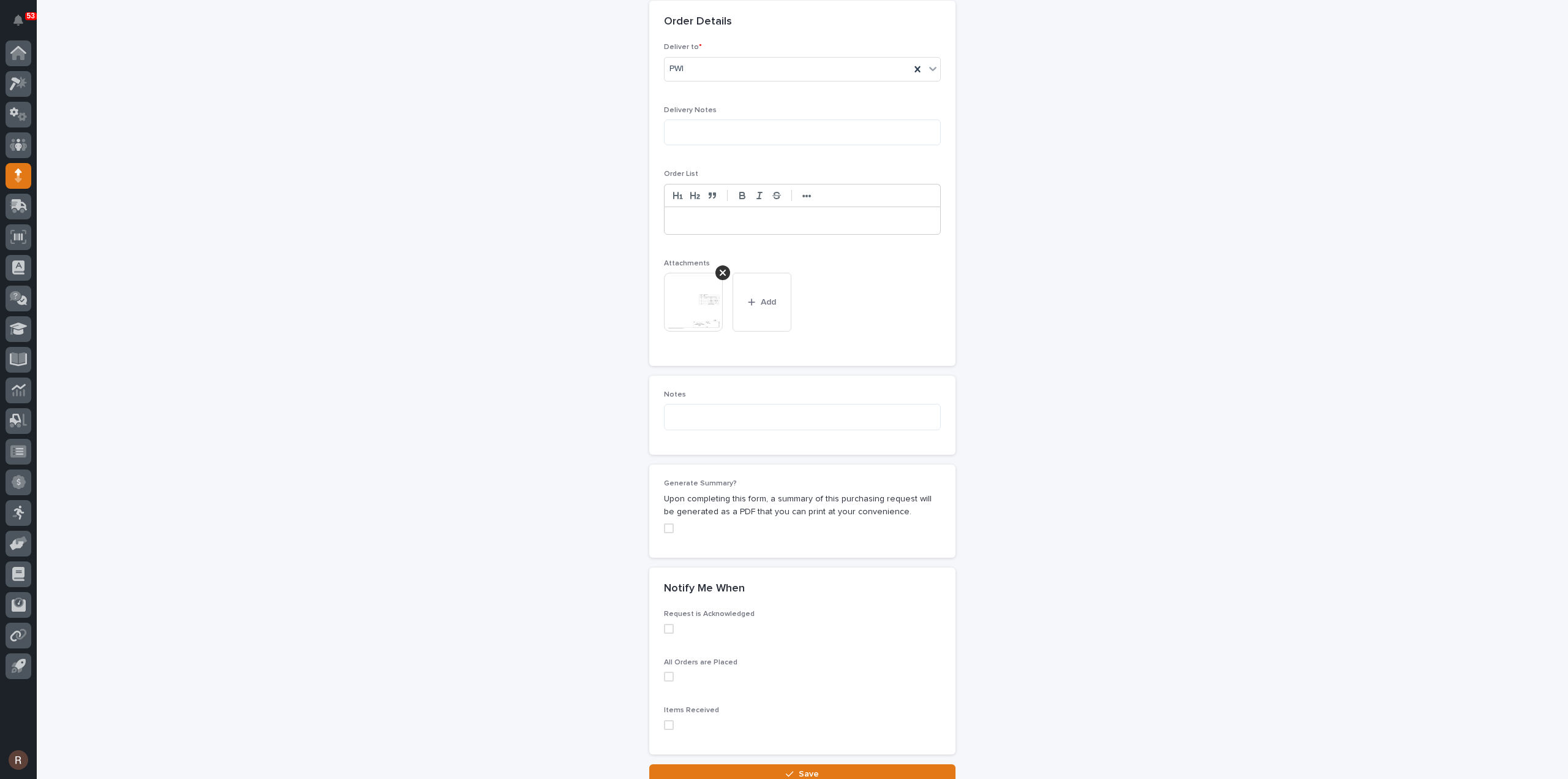
scroll to position [831, 0]
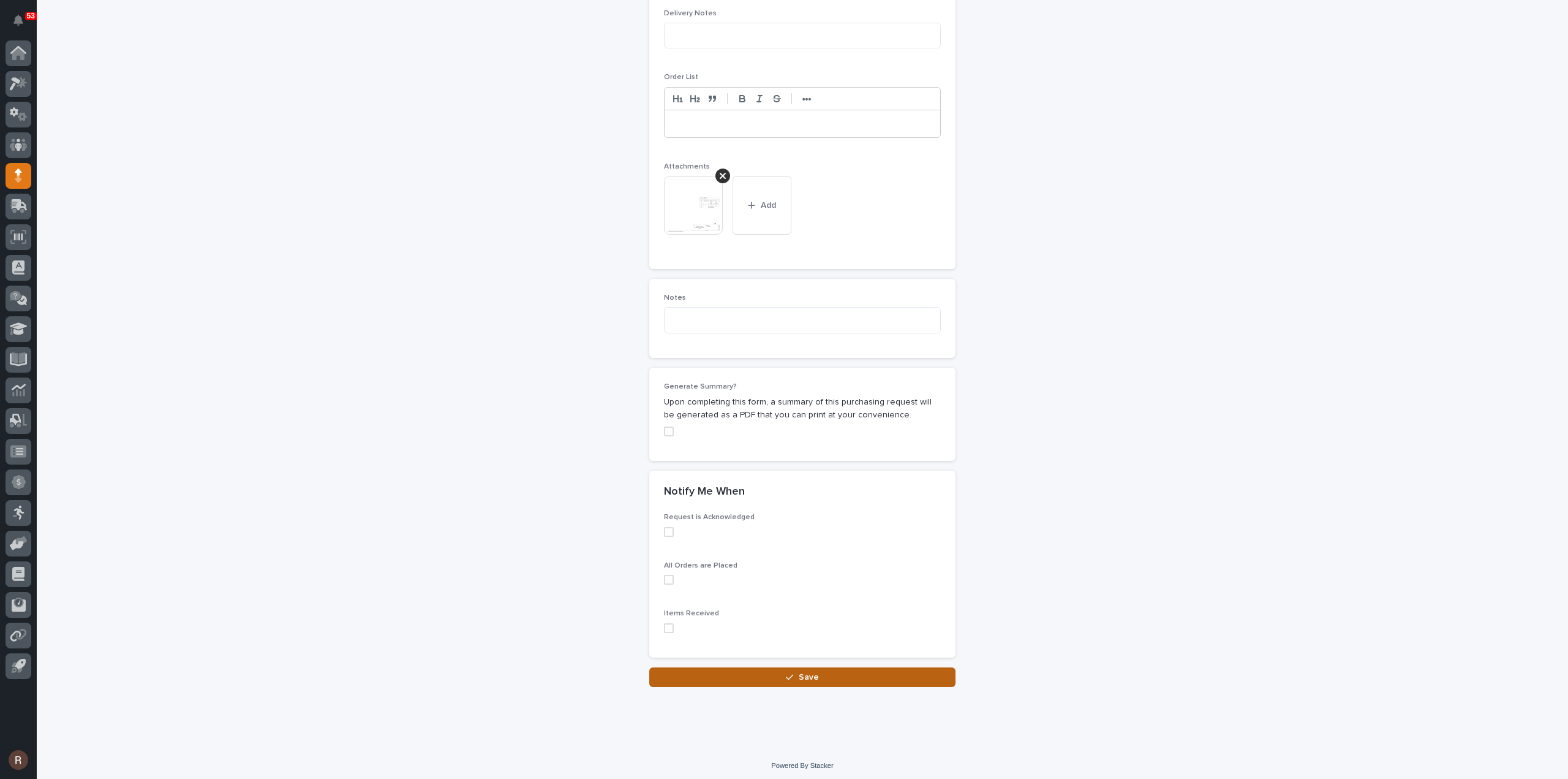
click at [805, 676] on span "Save" at bounding box center [809, 677] width 21 height 9
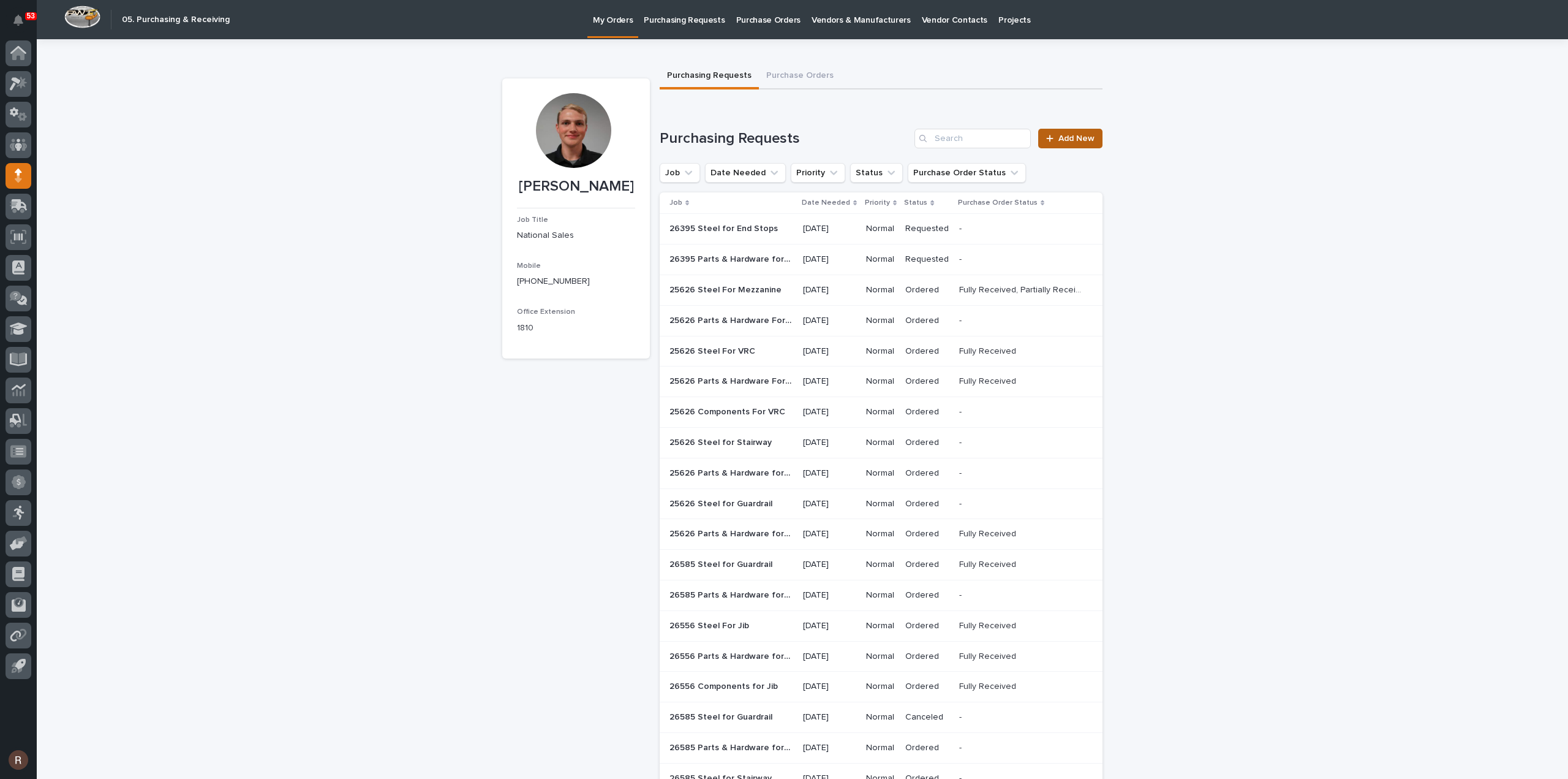
click at [1073, 137] on span "Add New" at bounding box center [1076, 138] width 36 height 9
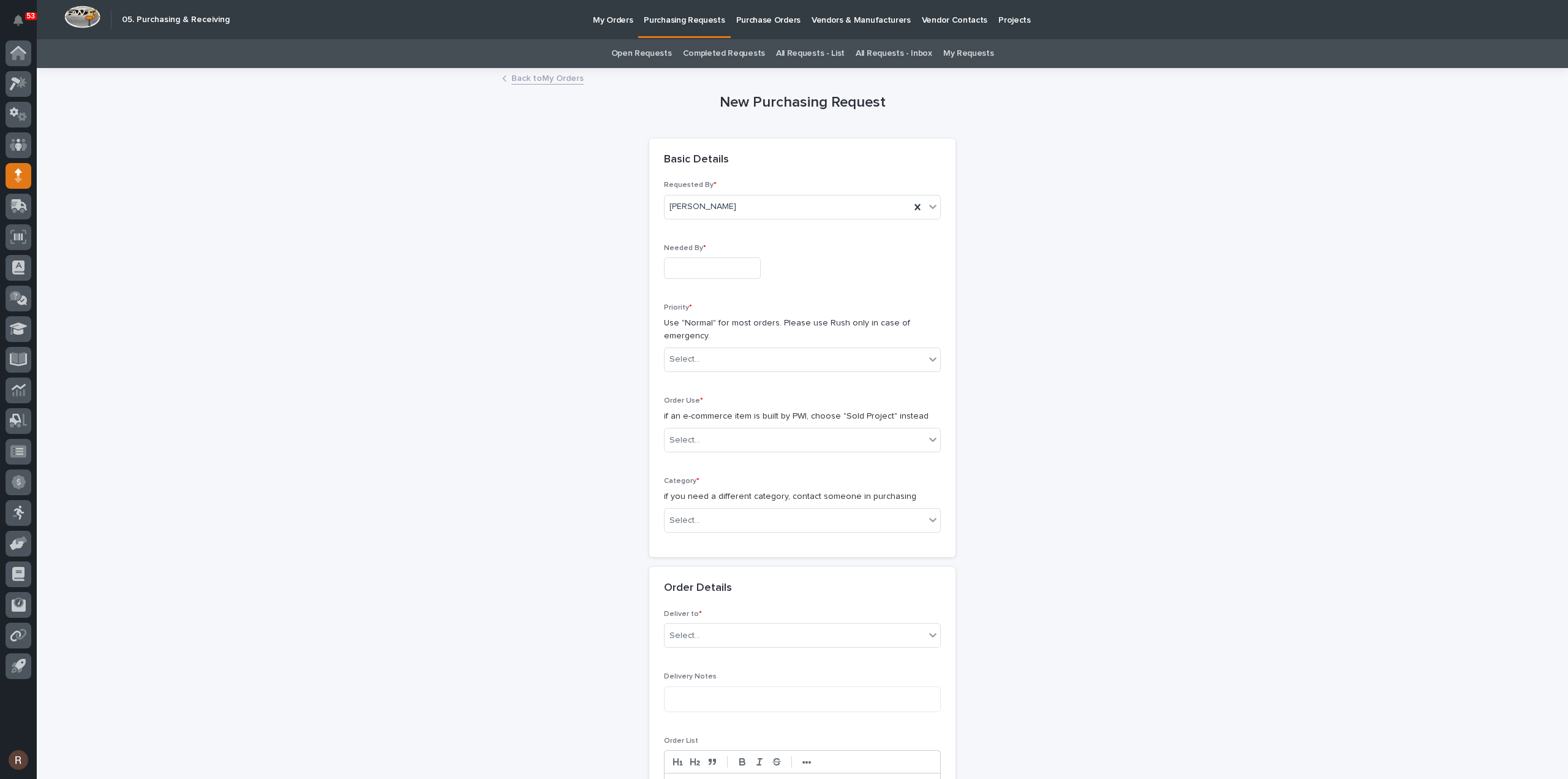
click at [683, 266] on input "text" at bounding box center [711, 268] width 96 height 21
click at [709, 173] on div "13" at bounding box center [704, 168] width 16 height 16
type input "**********"
click at [692, 355] on div "Select..." at bounding box center [685, 359] width 31 height 13
click at [681, 418] on div "Normal" at bounding box center [797, 424] width 276 height 21
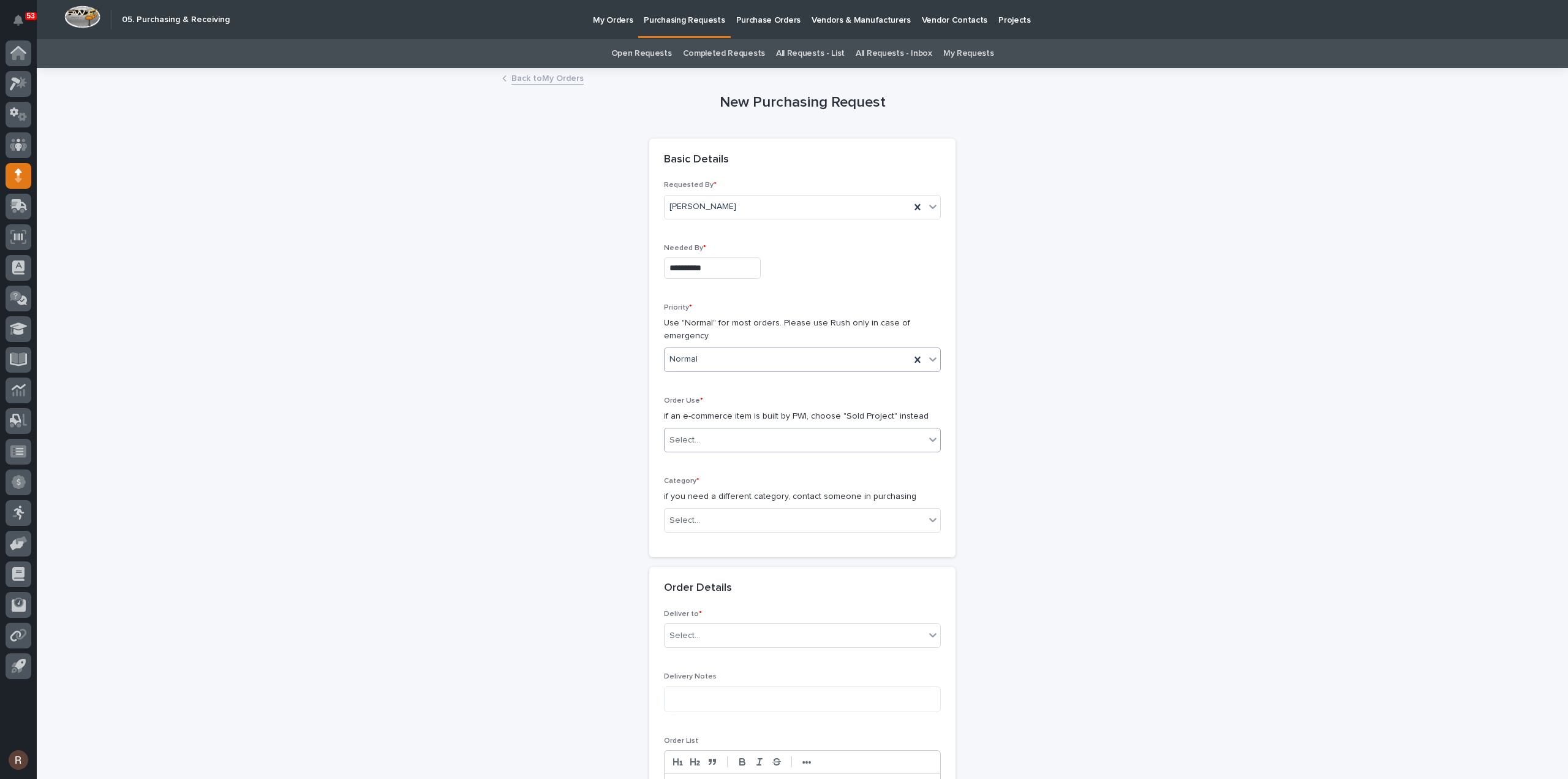
click at [682, 434] on div "Select..." at bounding box center [685, 440] width 31 height 13
click at [693, 465] on div "Sold Project" at bounding box center [797, 461] width 276 height 21
click at [703, 520] on div "Select..." at bounding box center [794, 521] width 260 height 21
drag, startPoint x: 696, startPoint y: 614, endPoint x: 690, endPoint y: 649, distance: 35.5
click at [690, 652] on div "Parts & Hardware" at bounding box center [797, 648] width 276 height 21
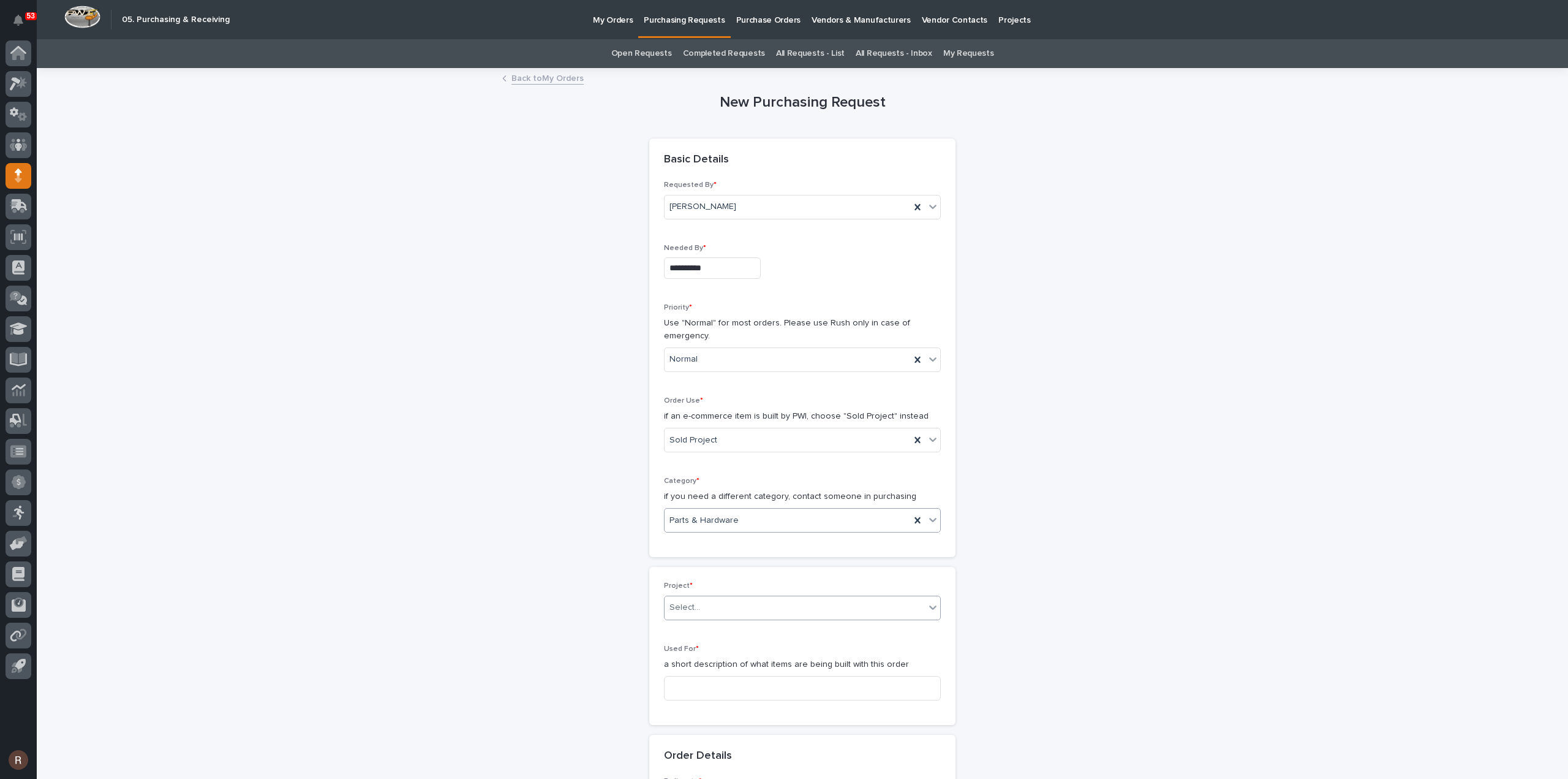
click at [711, 599] on div "Select..." at bounding box center [794, 608] width 260 height 21
type input "*****"
click at [731, 622] on div "26395 - Belmont Trailers - Crane Kit" at bounding box center [797, 628] width 276 height 21
click at [698, 676] on input at bounding box center [802, 688] width 277 height 25
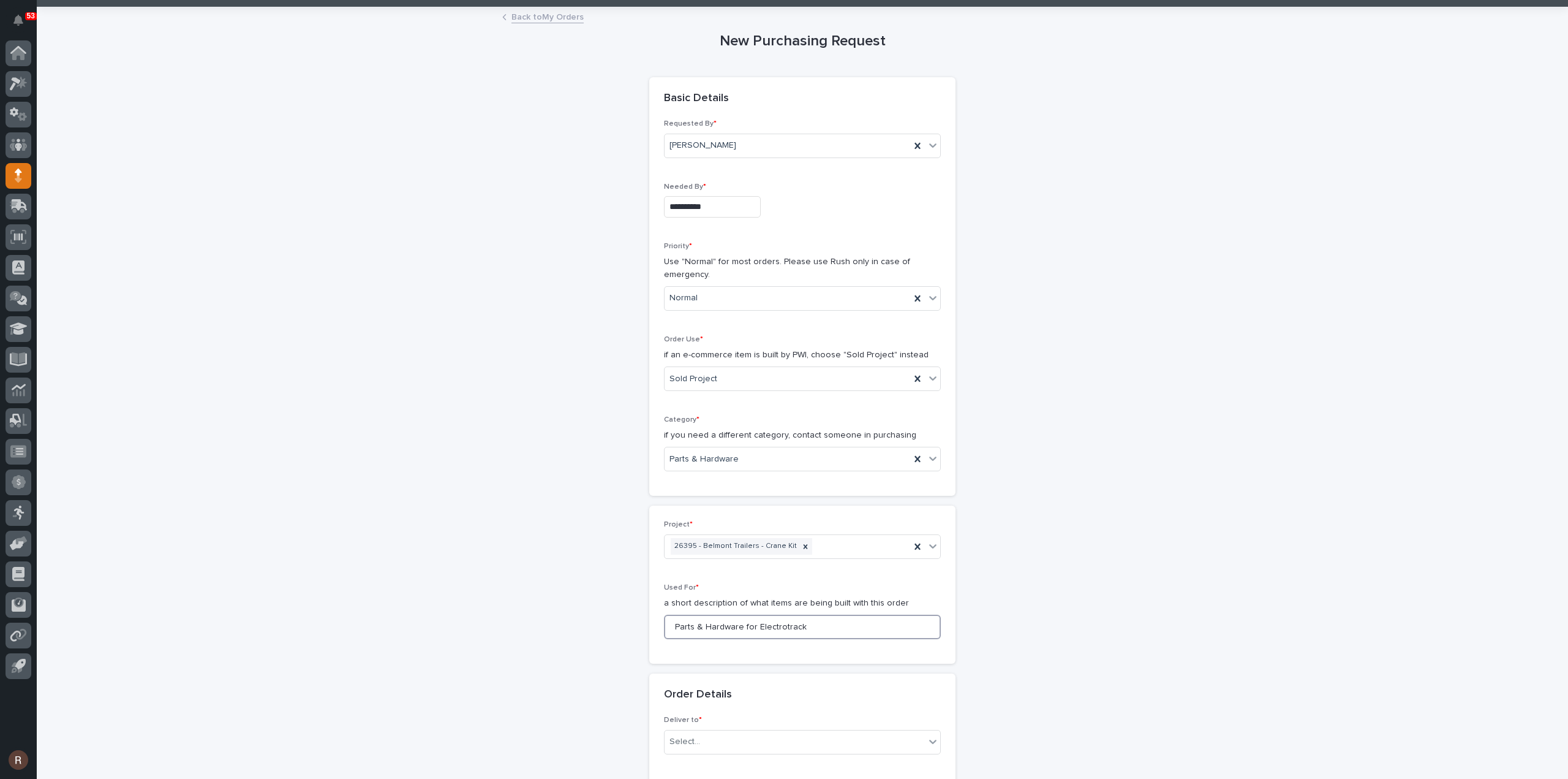
scroll to position [429, 0]
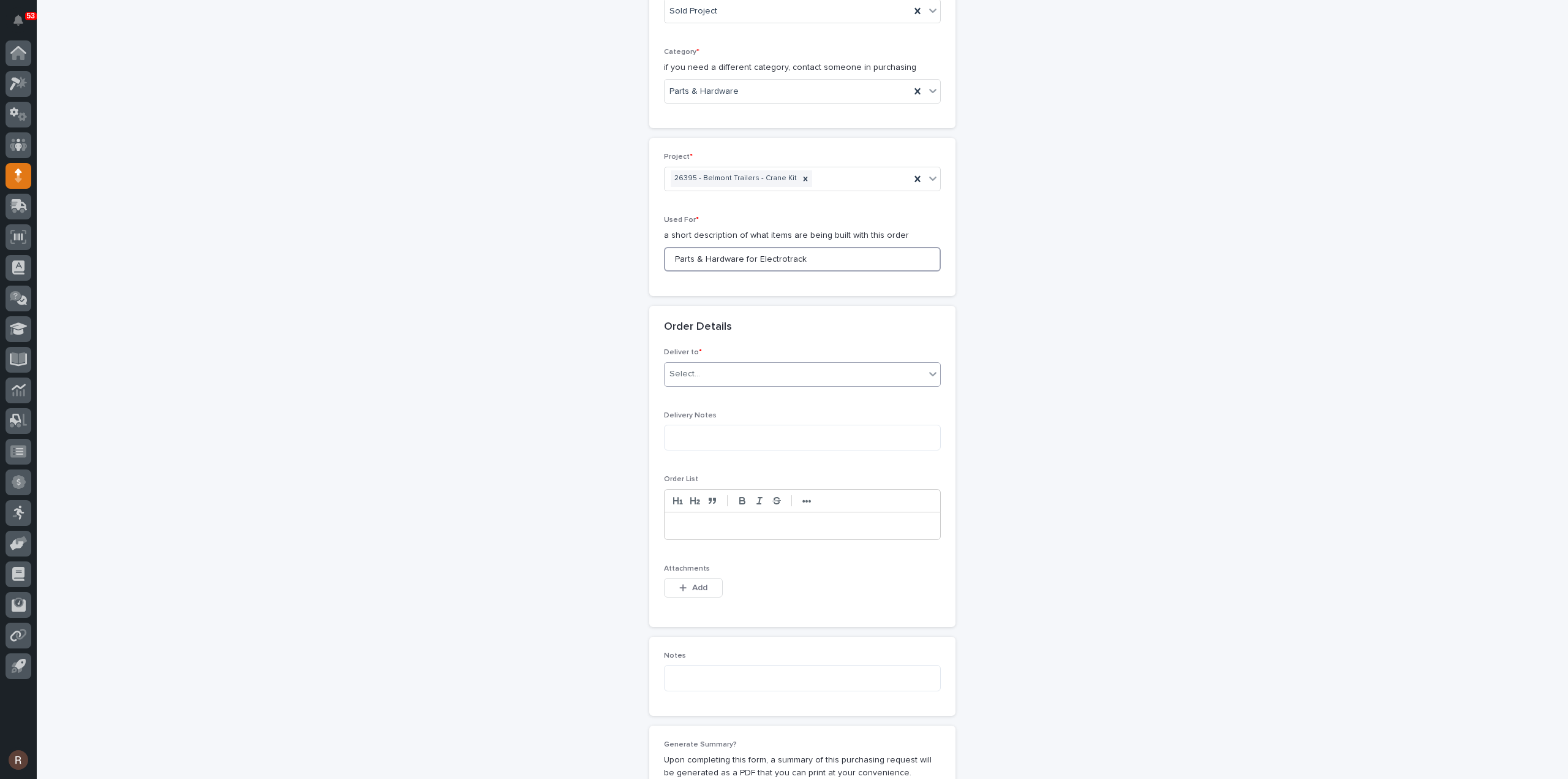
type input "Parts & Hardware for Electrotrack"
click at [699, 381] on div "Select..." at bounding box center [794, 374] width 260 height 21
click at [693, 400] on div "PWI" at bounding box center [797, 394] width 276 height 21
click at [689, 578] on button "Add" at bounding box center [693, 587] width 59 height 20
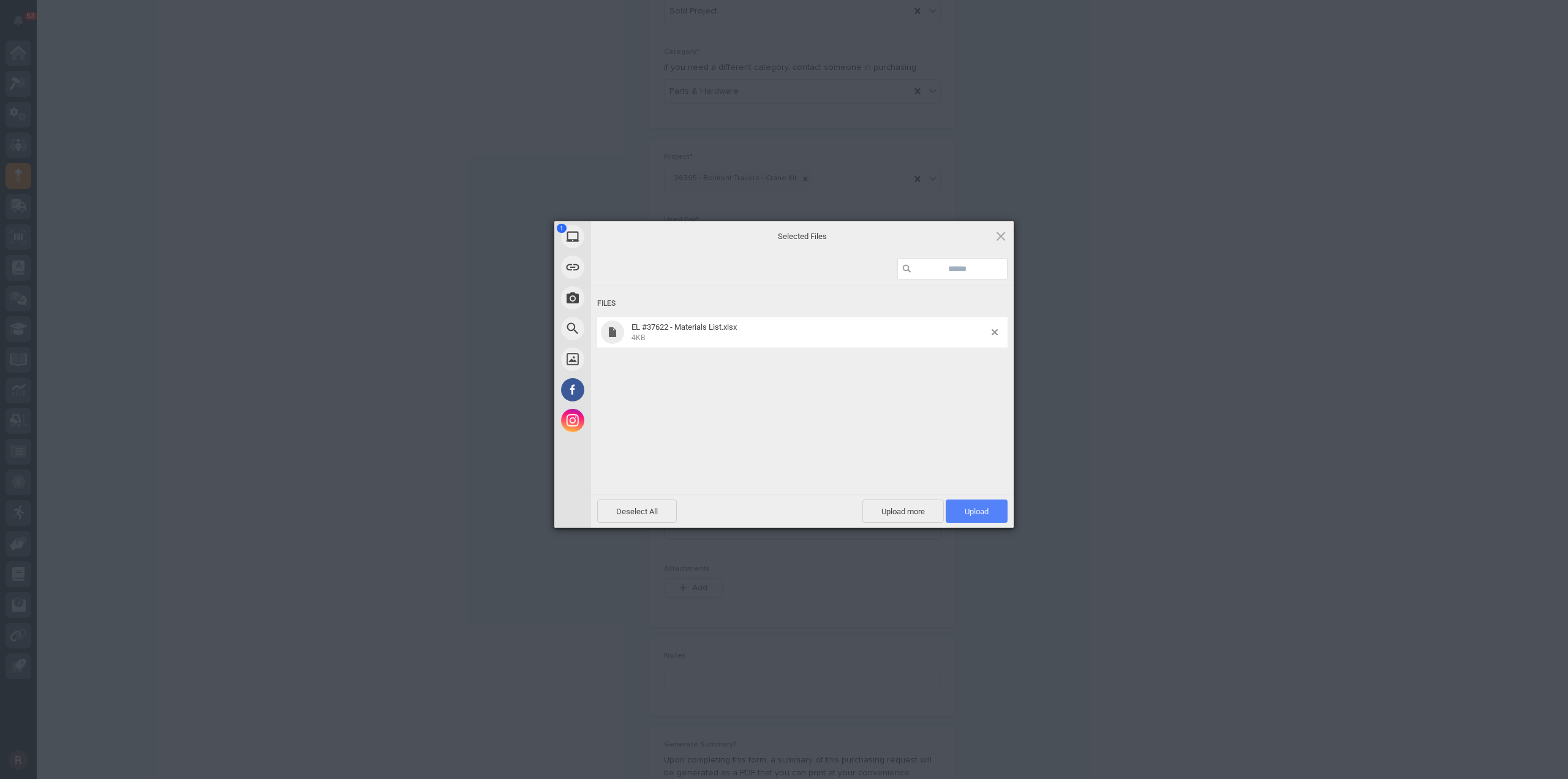
click at [989, 517] on span "Upload 1" at bounding box center [976, 511] width 62 height 23
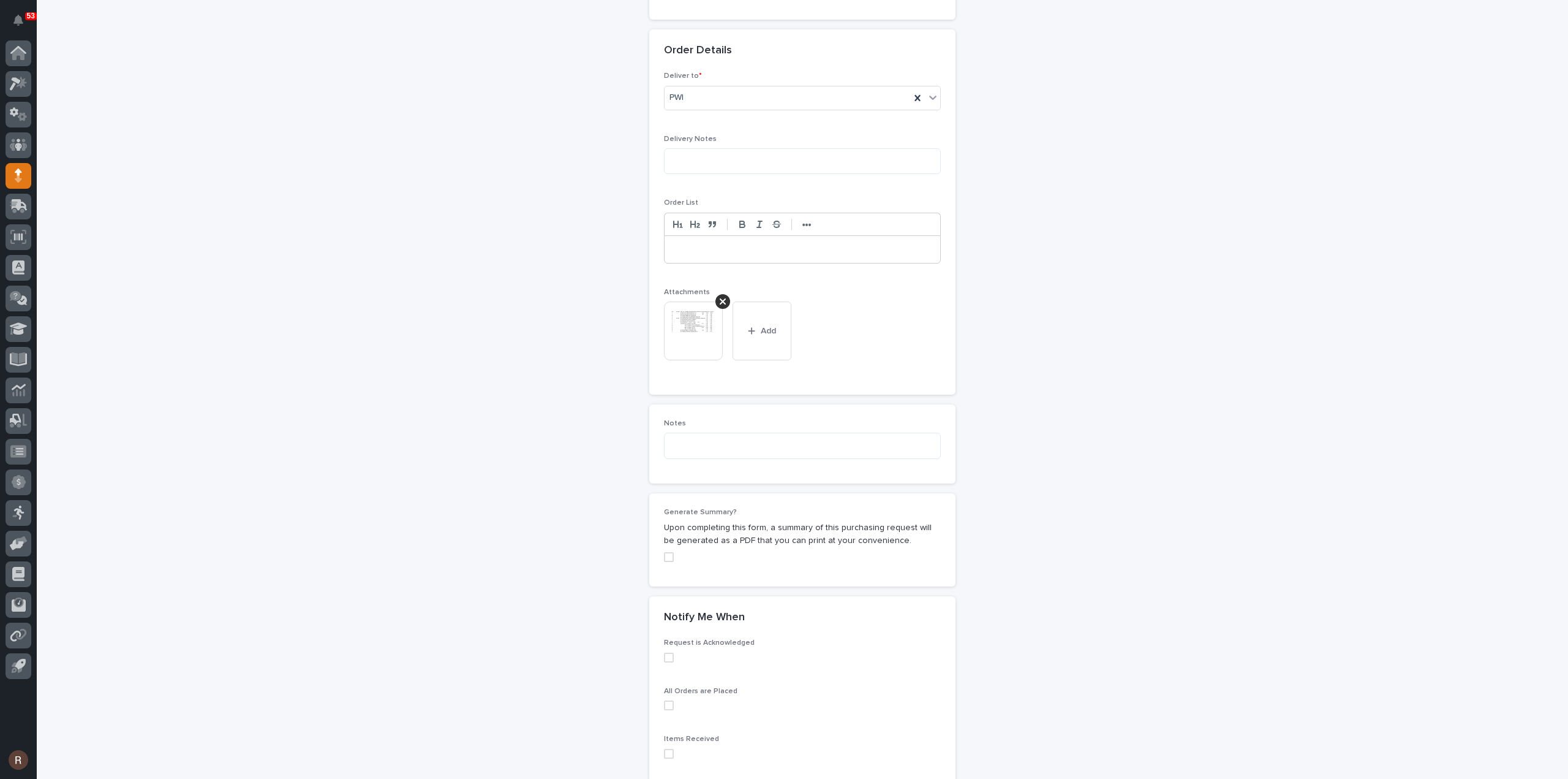
scroll to position [831, 0]
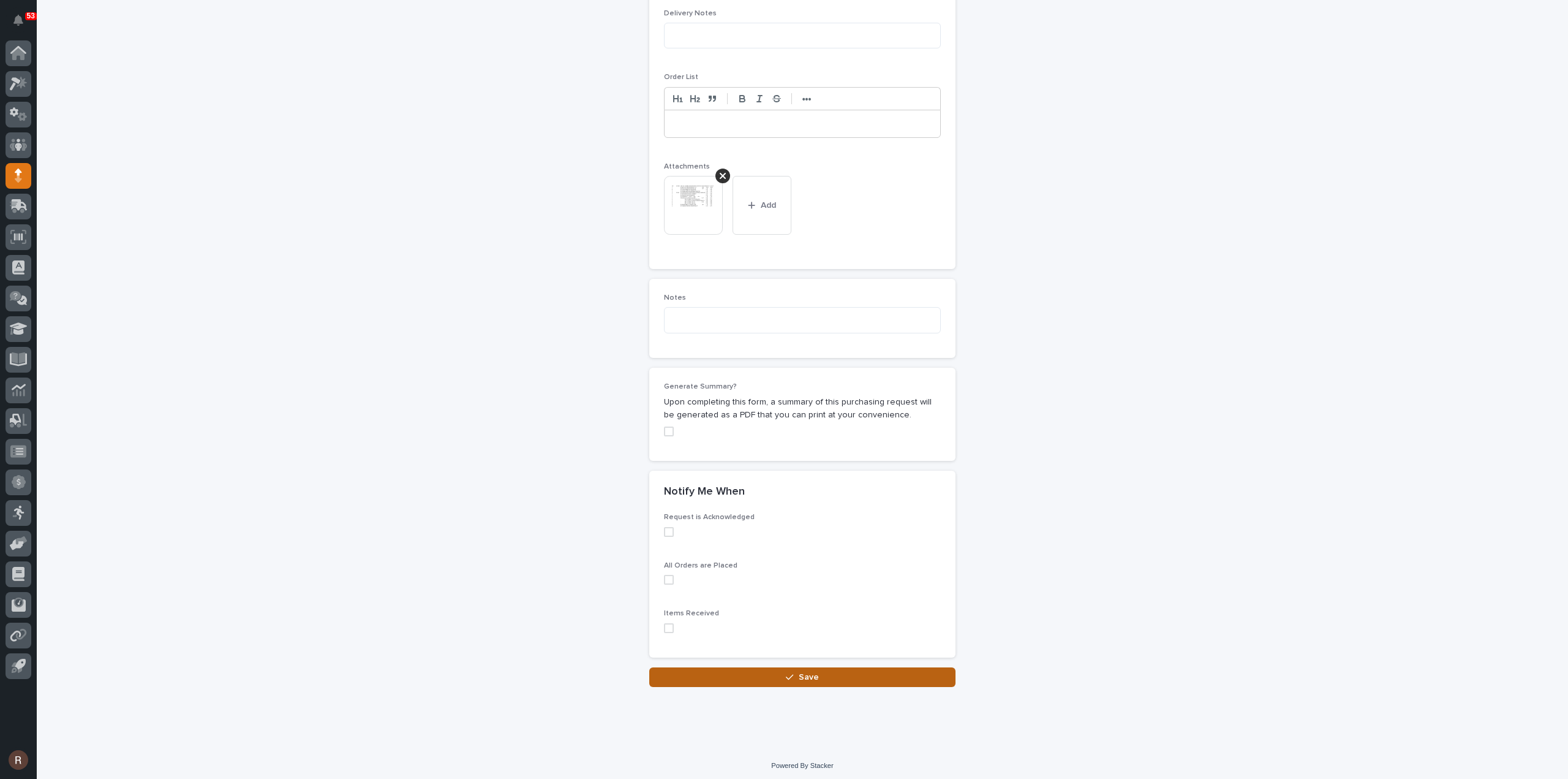
click at [792, 668] on button "Save" at bounding box center [802, 677] width 306 height 20
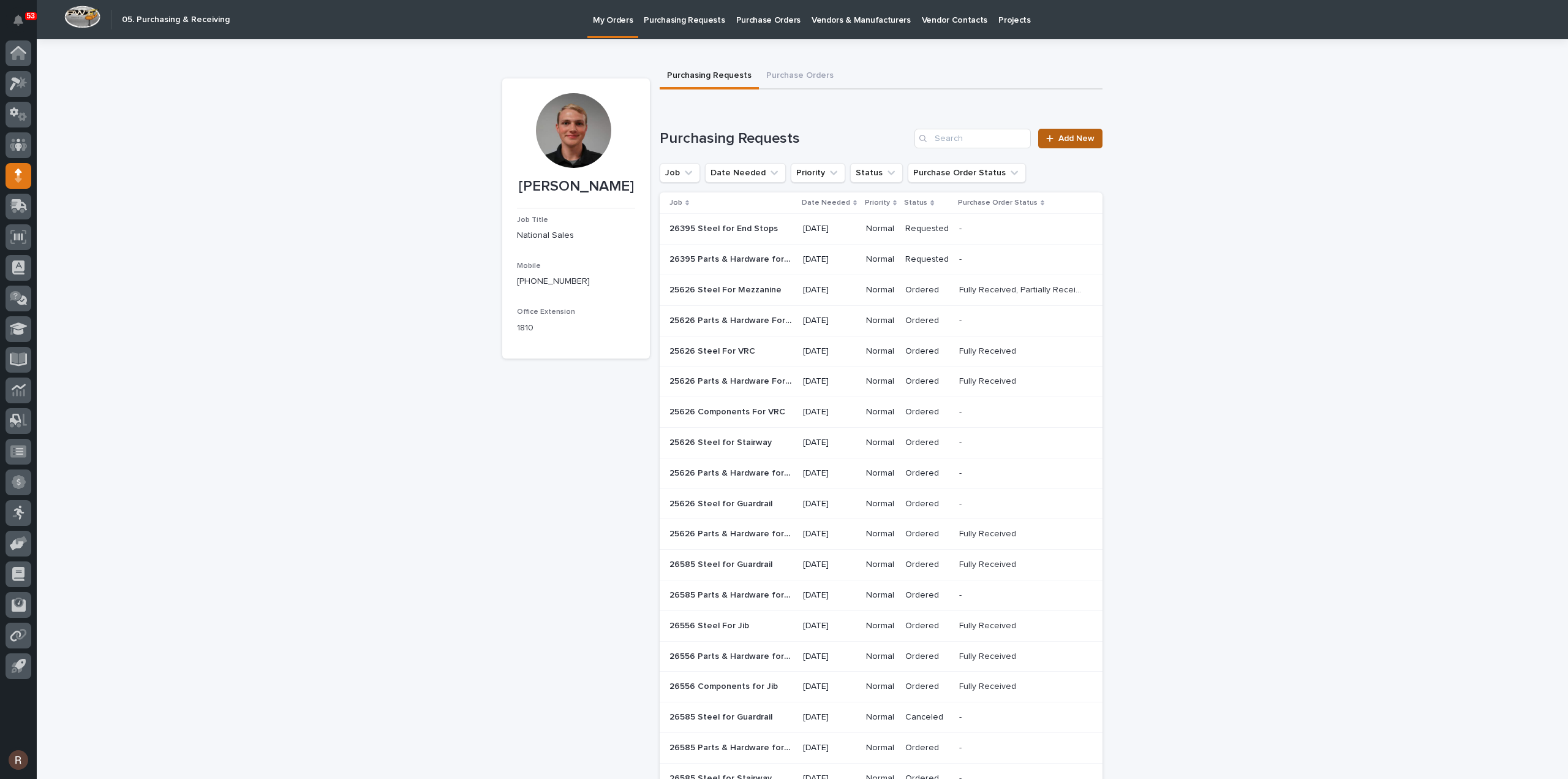
click at [1049, 141] on icon at bounding box center [1049, 138] width 8 height 9
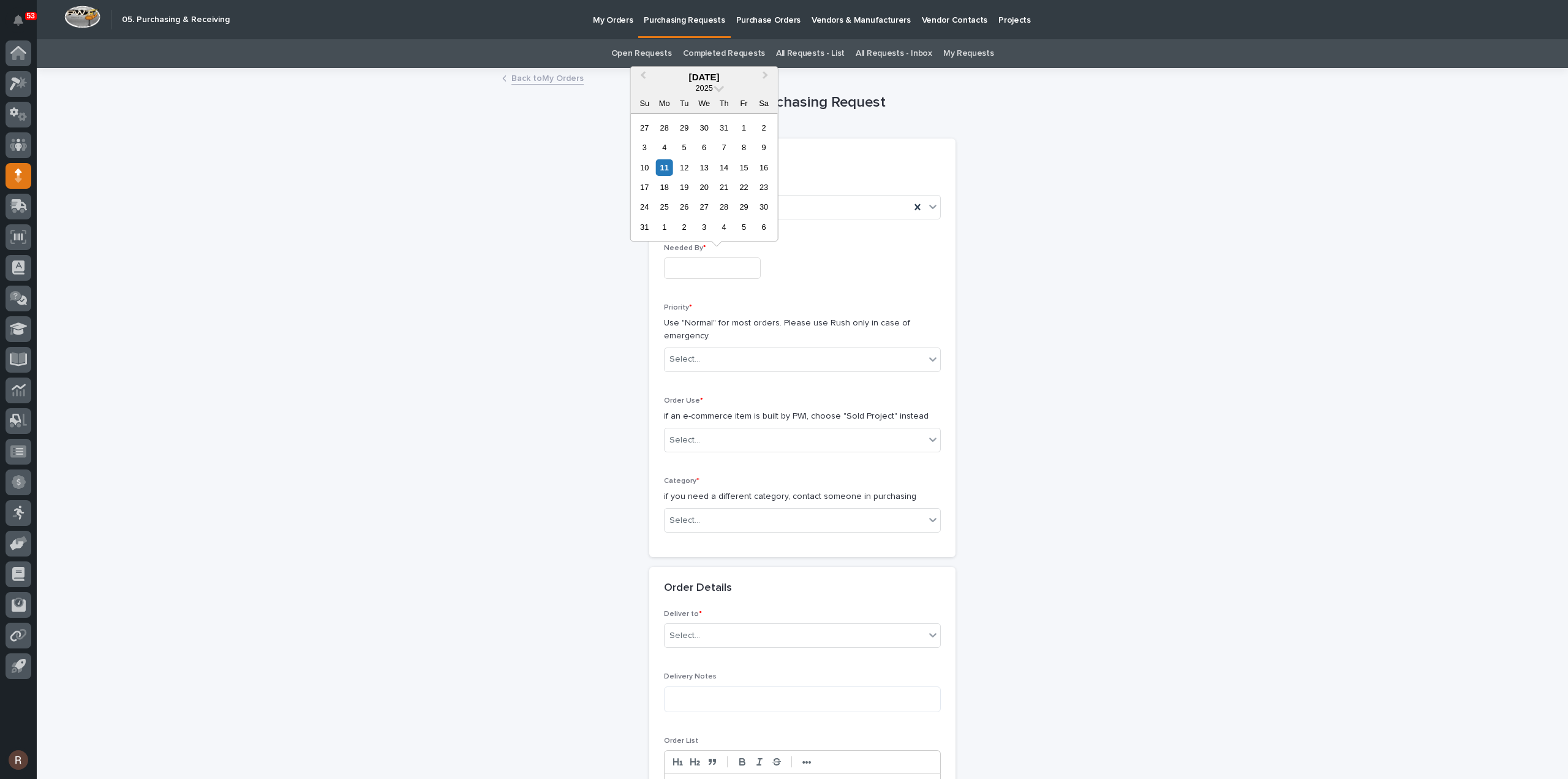
click at [705, 259] on input "text" at bounding box center [711, 268] width 96 height 21
click at [698, 168] on div "13" at bounding box center [704, 168] width 16 height 16
type input "**********"
click at [693, 355] on div "Select..." at bounding box center [685, 359] width 31 height 13
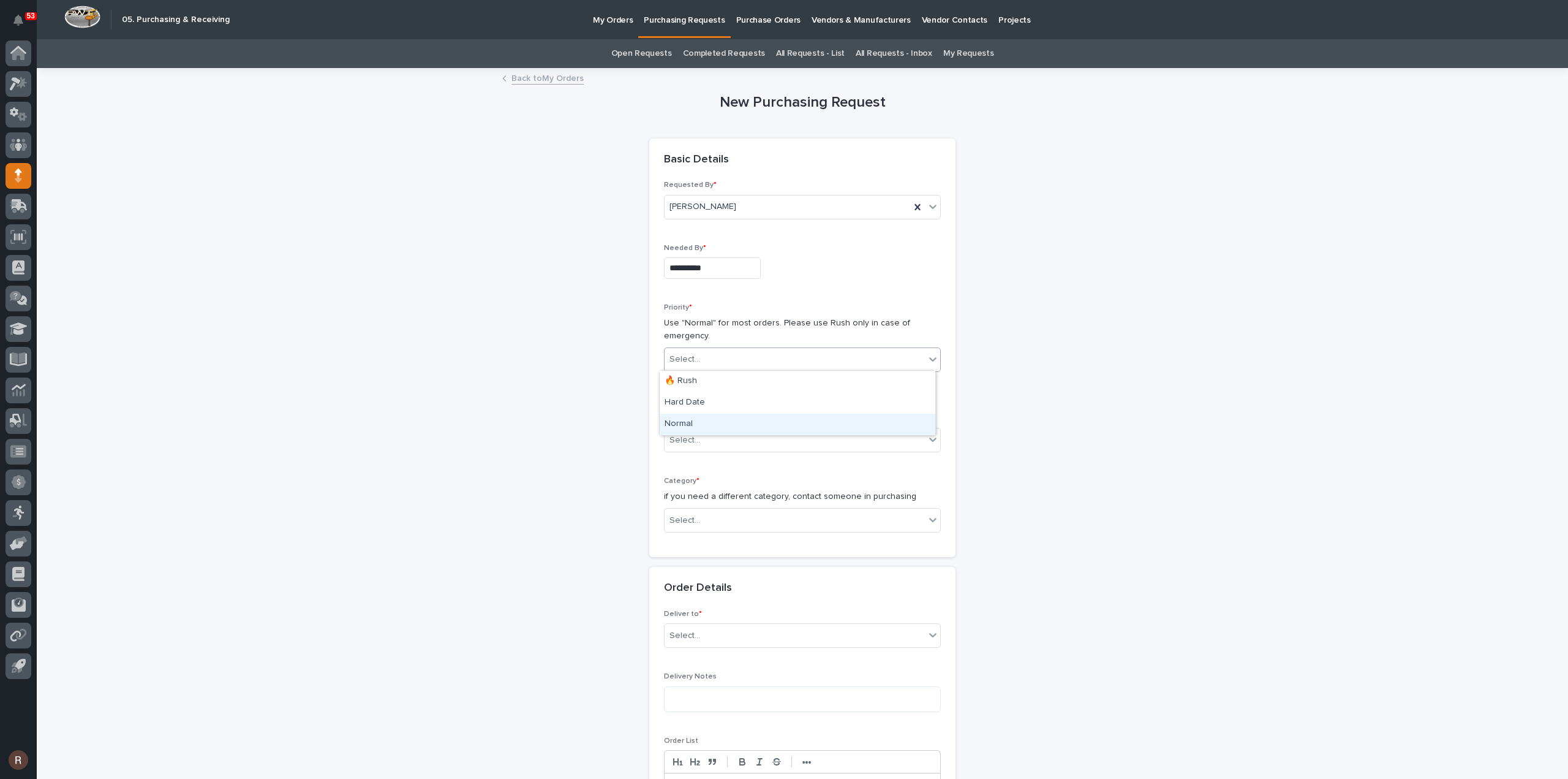
click at [681, 424] on div "Normal" at bounding box center [797, 424] width 276 height 21
click at [682, 434] on div "Select..." at bounding box center [685, 440] width 31 height 13
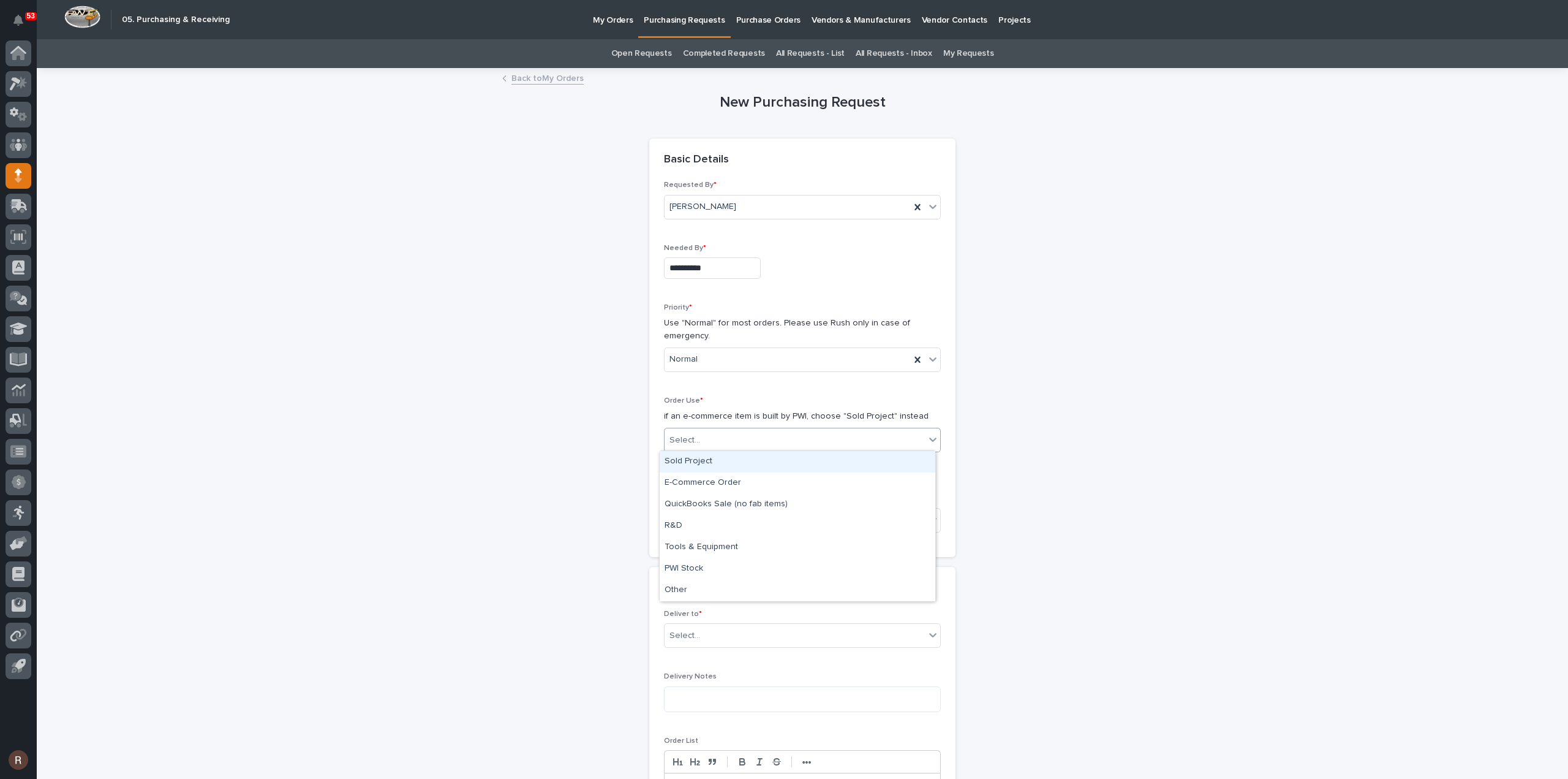
click at [690, 469] on div "Sold Project" at bounding box center [797, 461] width 276 height 21
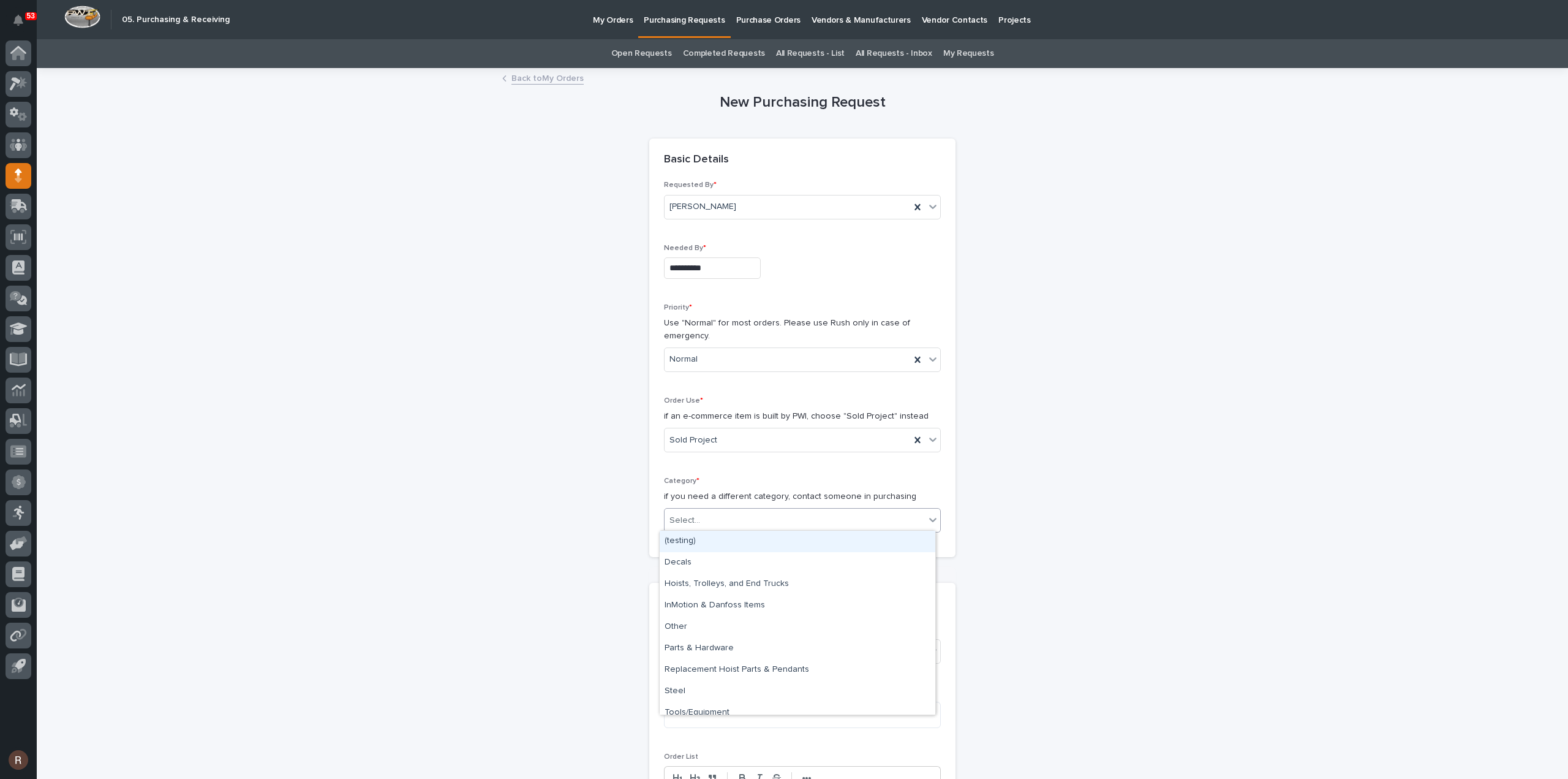
click at [686, 511] on div "Select..." at bounding box center [794, 521] width 260 height 21
click at [697, 649] on div "Parts & Hardware" at bounding box center [797, 648] width 276 height 21
click at [691, 617] on body "**********" at bounding box center [784, 390] width 1568 height 779
type input "*****"
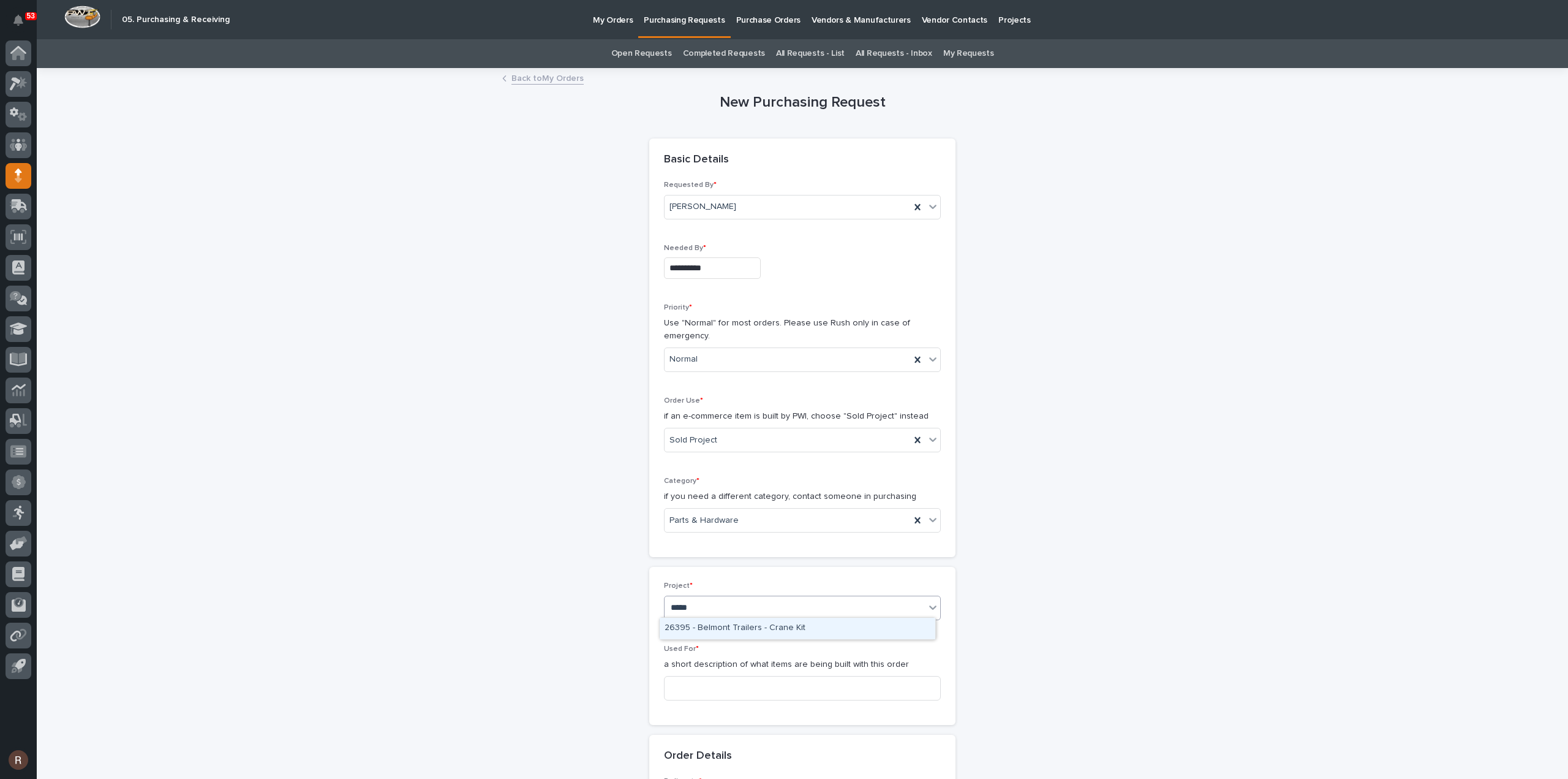
click at [699, 631] on div "26395 - Belmont Trailers - Crane Kit" at bounding box center [797, 628] width 276 height 21
click at [692, 684] on input at bounding box center [802, 688] width 277 height 25
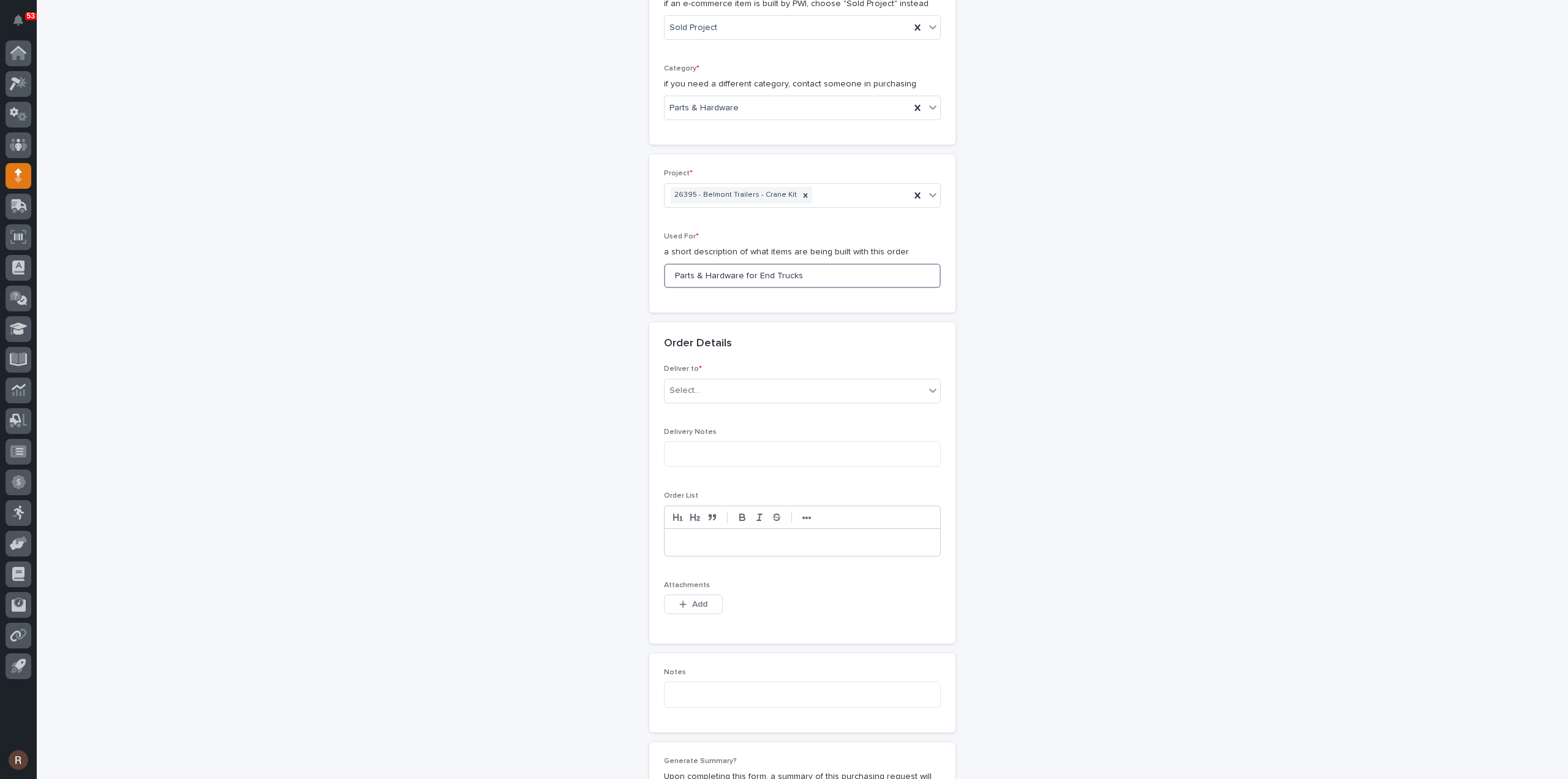
scroll to position [429, 0]
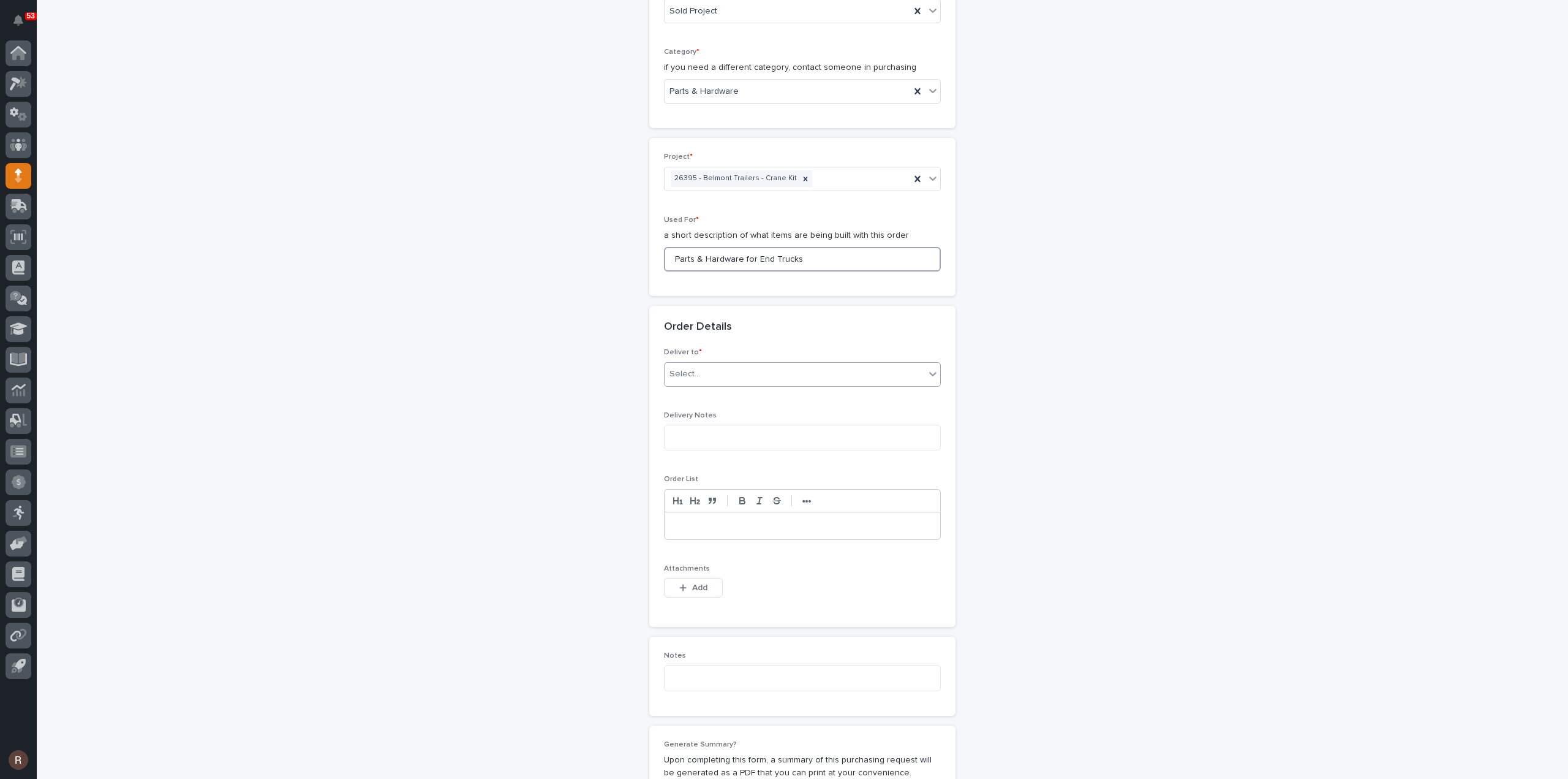
type input "Parts & Hardware for End Trucks"
click at [698, 366] on div "Select..." at bounding box center [794, 374] width 260 height 21
click at [685, 396] on div "PWI" at bounding box center [797, 394] width 276 height 21
drag, startPoint x: 694, startPoint y: 554, endPoint x: 649, endPoint y: 564, distance: 46.1
click at [696, 590] on button "Add" at bounding box center [693, 587] width 59 height 20
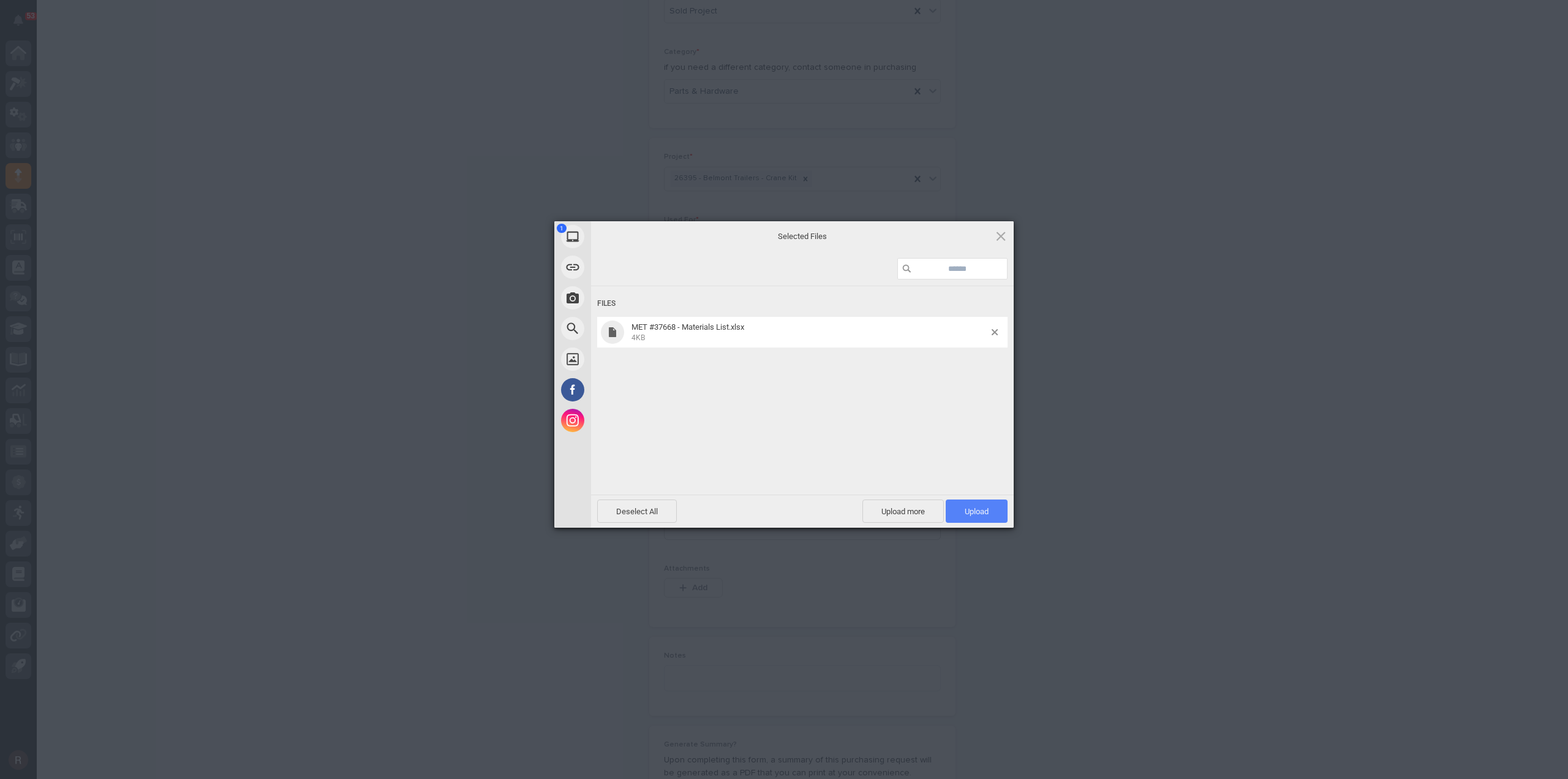
click at [961, 512] on span "Upload 1" at bounding box center [976, 511] width 62 height 23
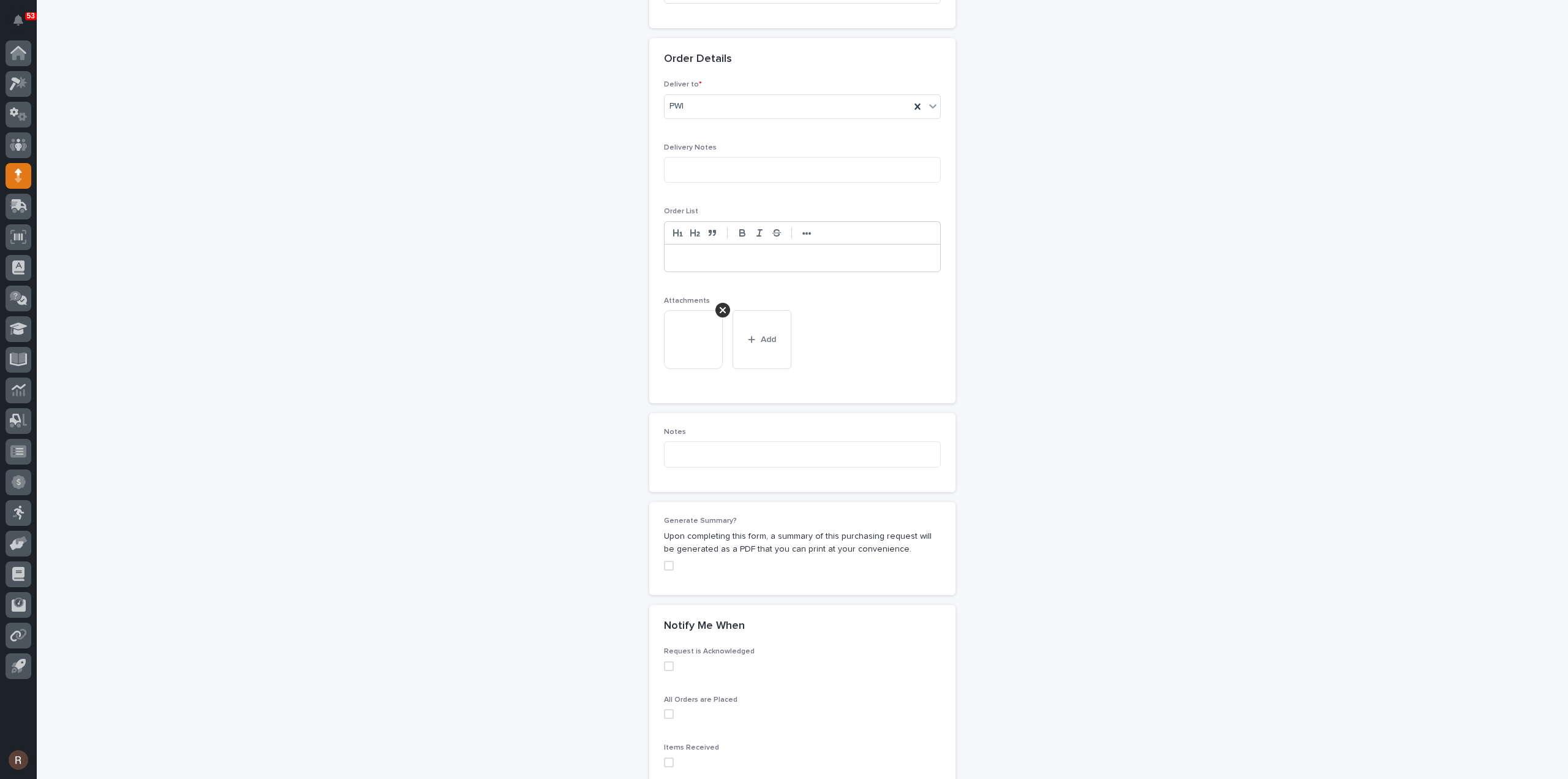
scroll to position [831, 0]
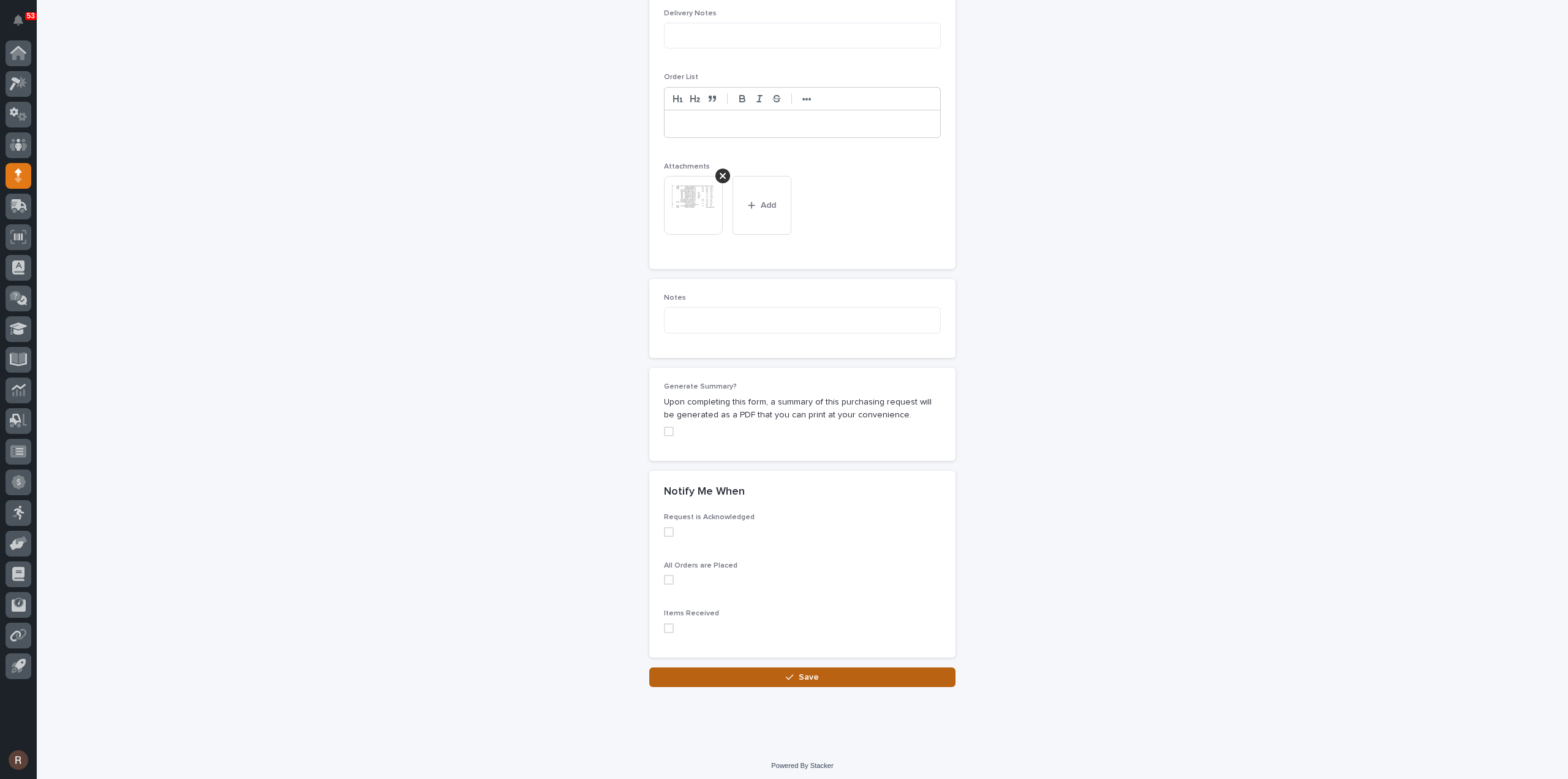
click at [817, 671] on button "Save" at bounding box center [802, 677] width 306 height 20
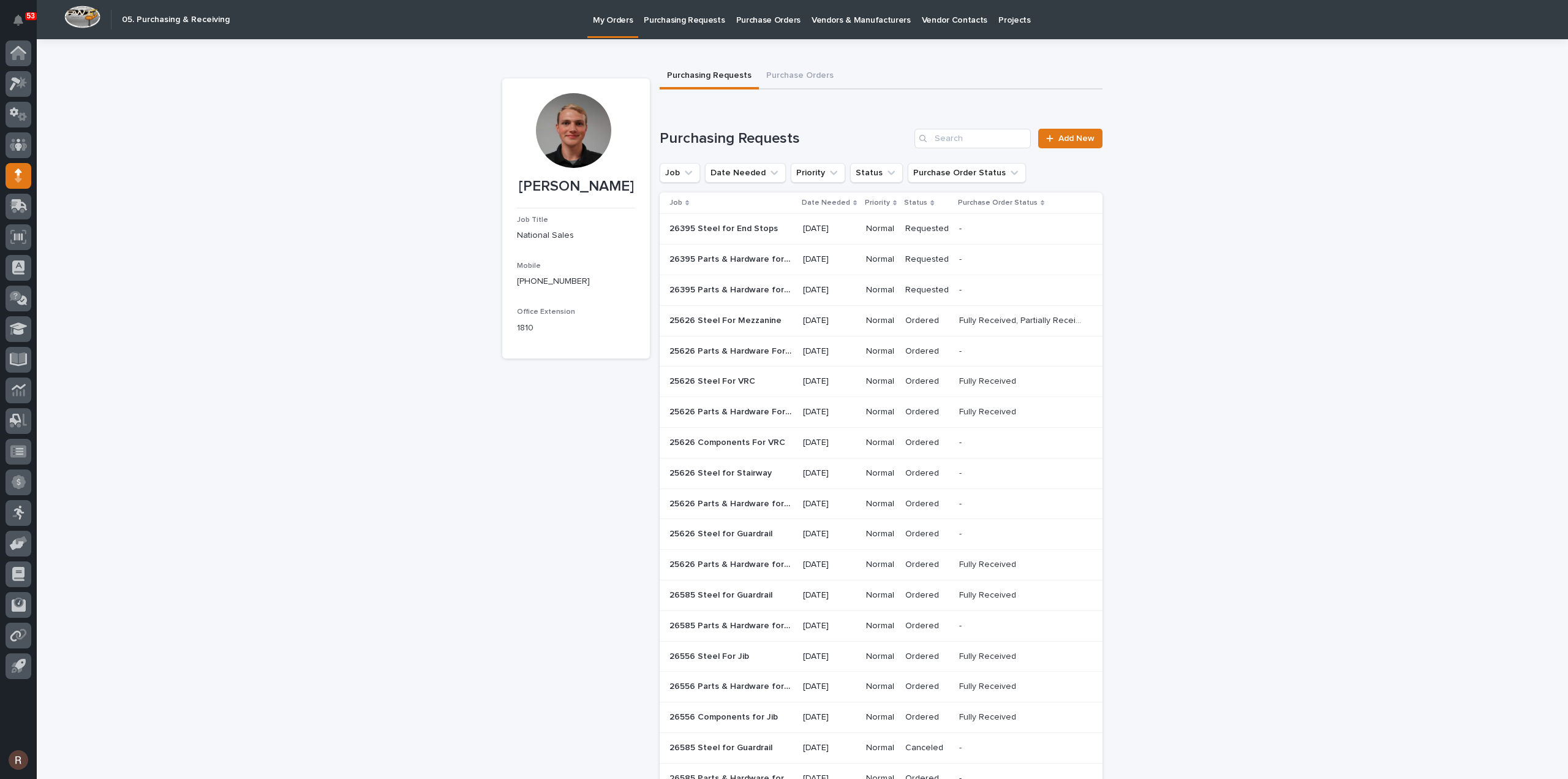
click at [771, 298] on div "26395 Parts & Hardware for Electrotrack 26395 Parts & Hardware for Electrotrack" at bounding box center [731, 290] width 124 height 21
click at [21, 83] on icon at bounding box center [21, 82] width 10 height 12
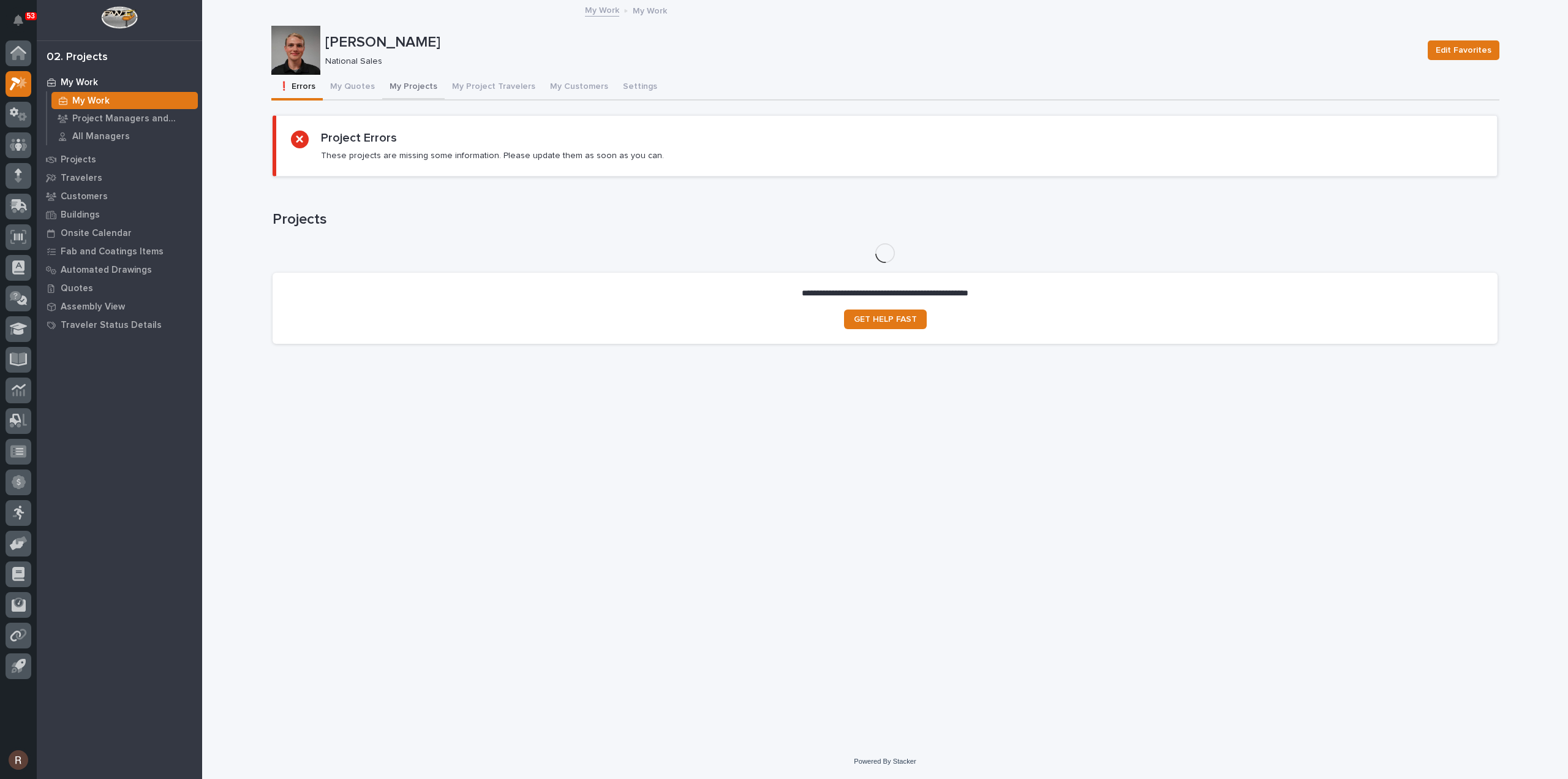
click at [430, 84] on button "My Projects" at bounding box center [413, 88] width 62 height 26
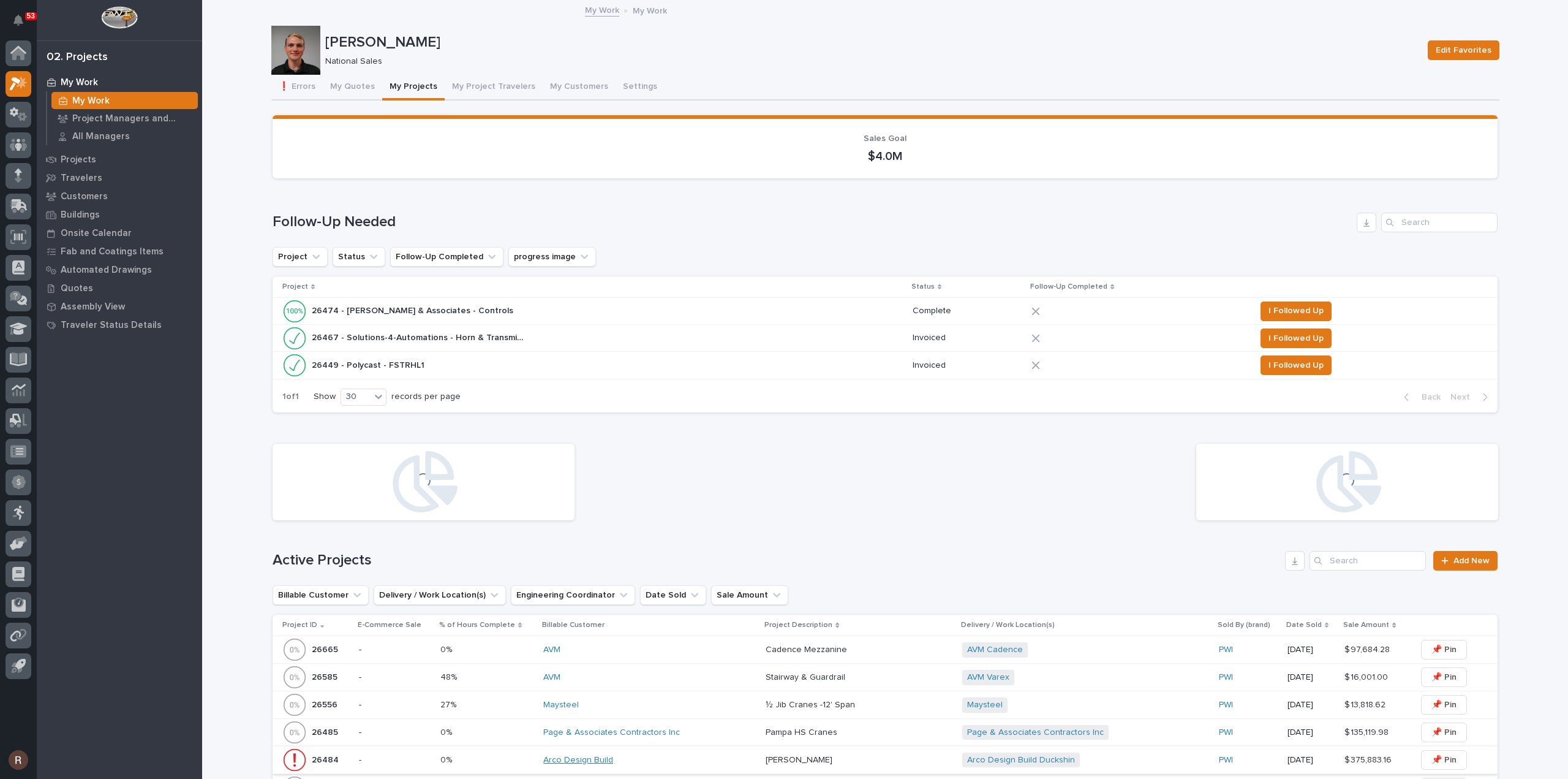
scroll to position [245, 0]
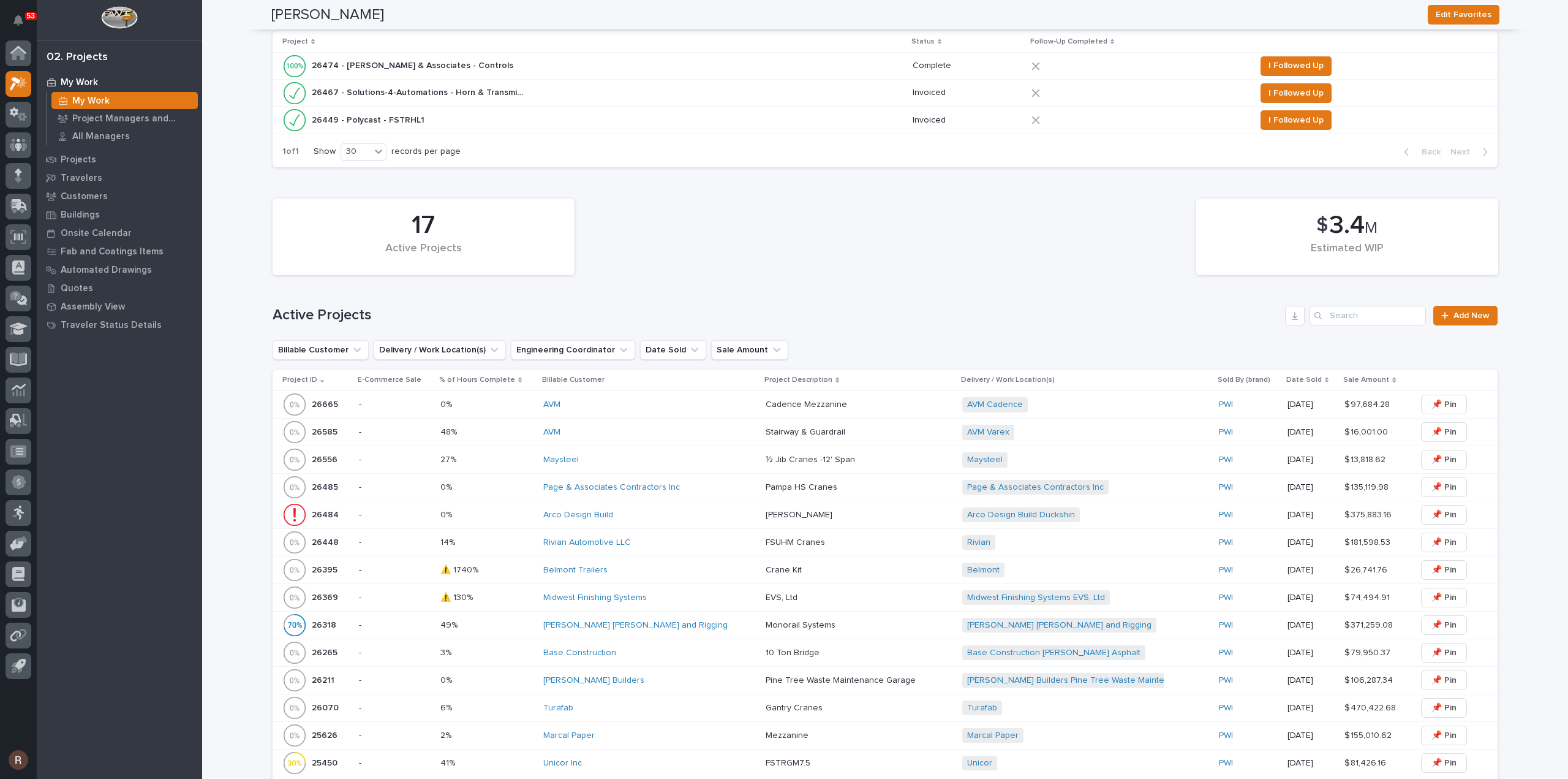
click at [629, 568] on div "Belmont Trailers" at bounding box center [649, 570] width 213 height 10
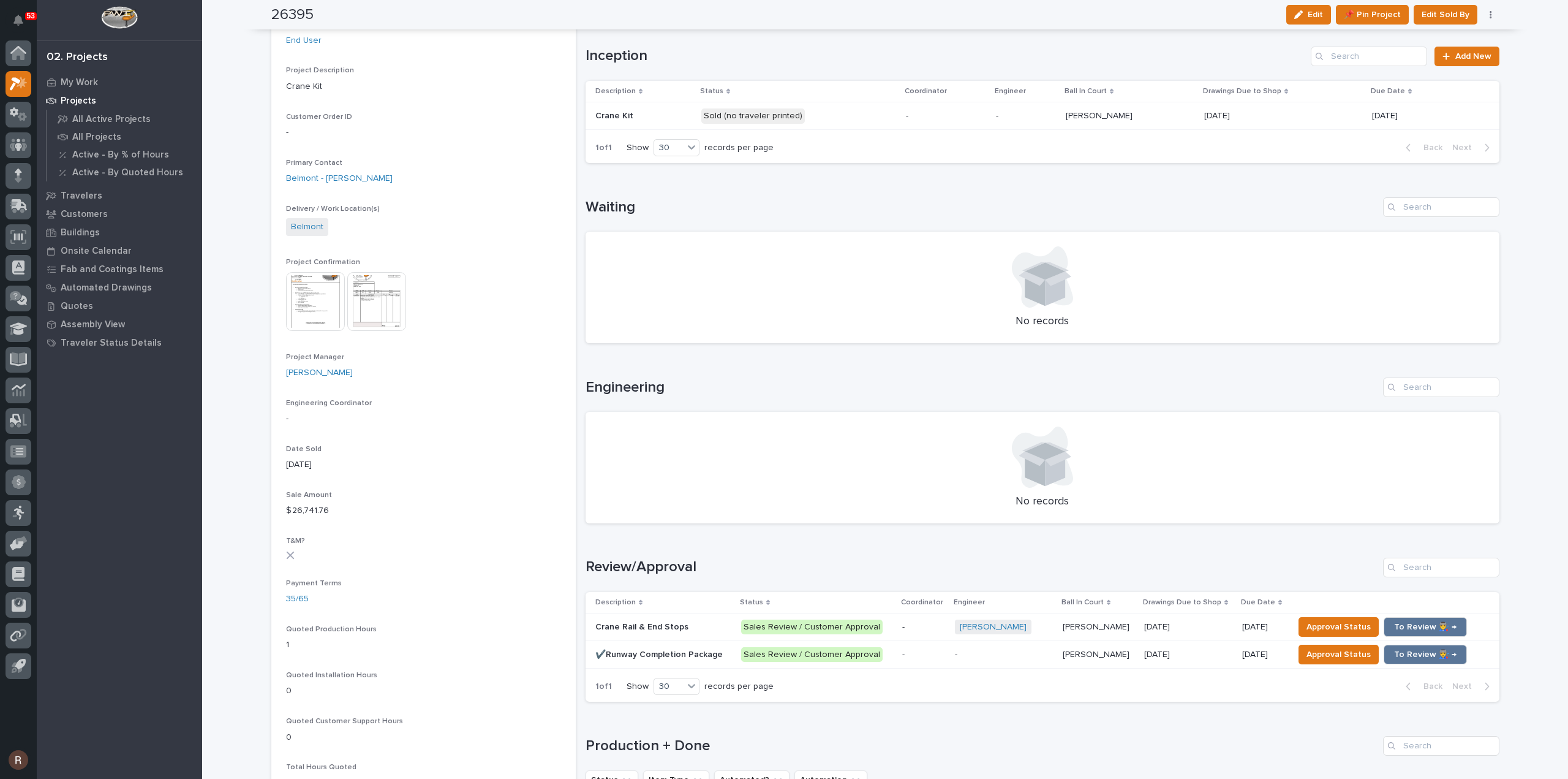
scroll to position [245, 0]
click at [1289, 114] on p at bounding box center [1283, 117] width 158 height 10
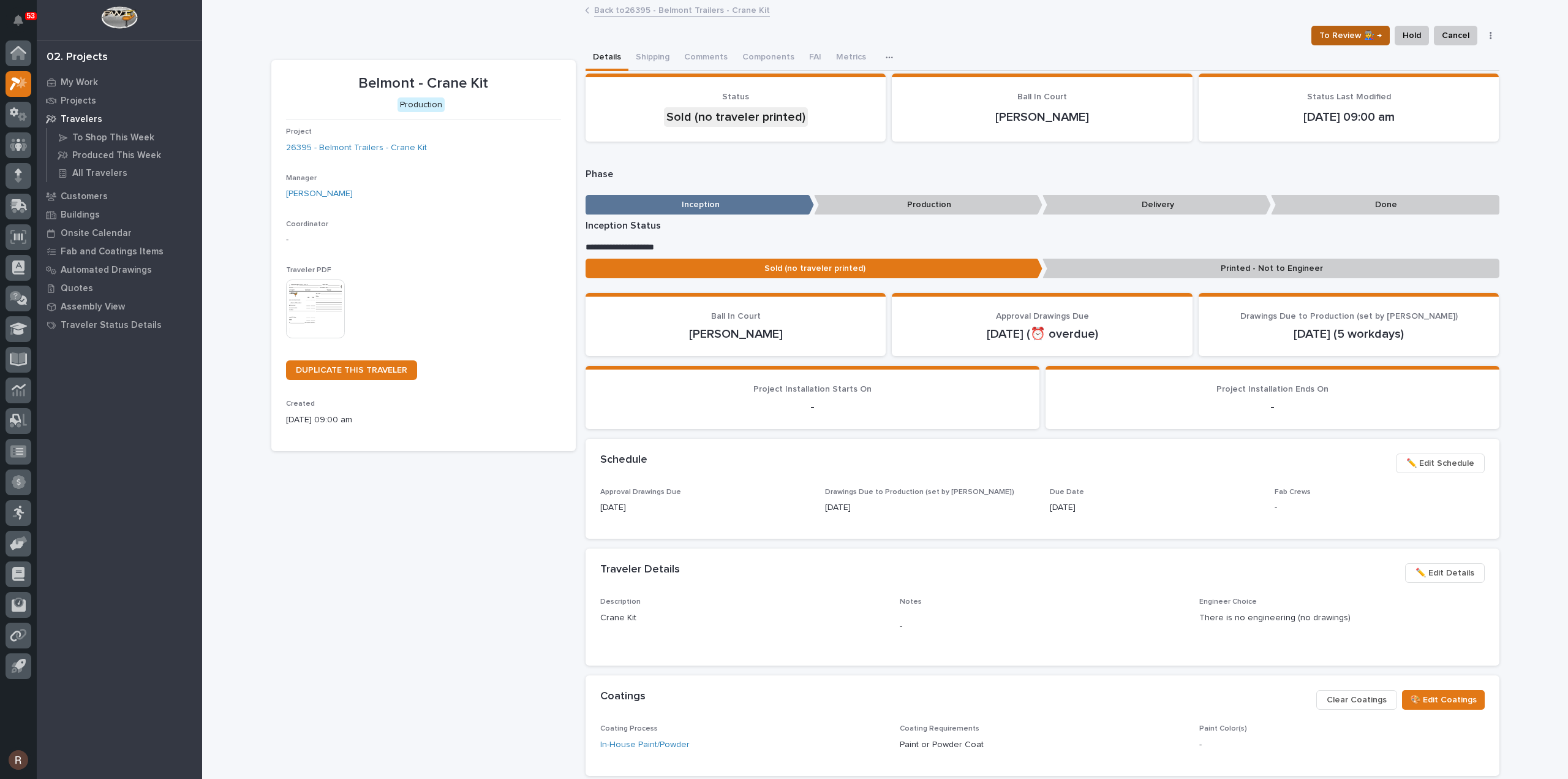
click at [1361, 34] on span "To Review 👨‍🏭 →" at bounding box center [1350, 35] width 62 height 14
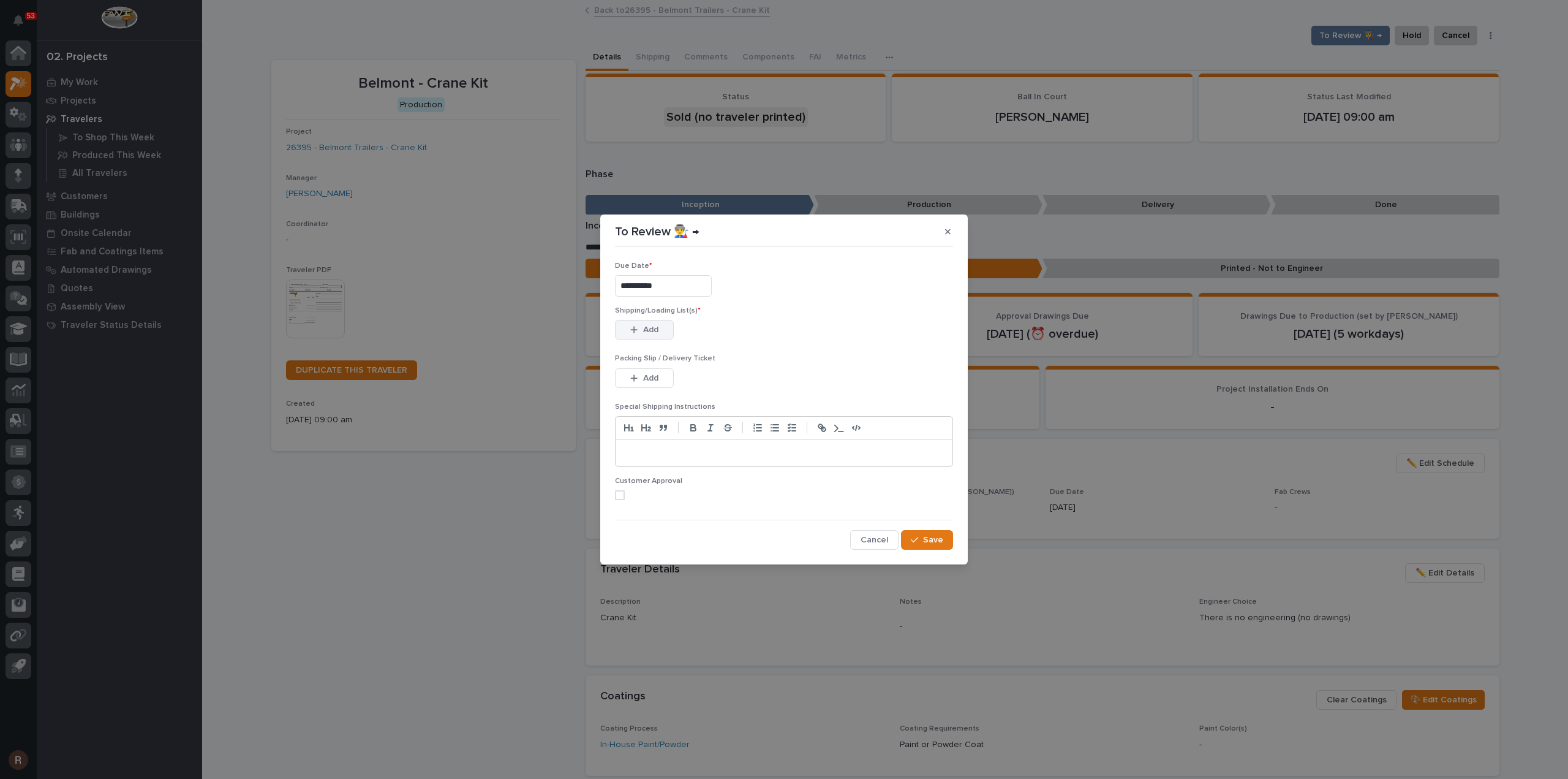
click at [646, 331] on span "Add" at bounding box center [651, 330] width 15 height 11
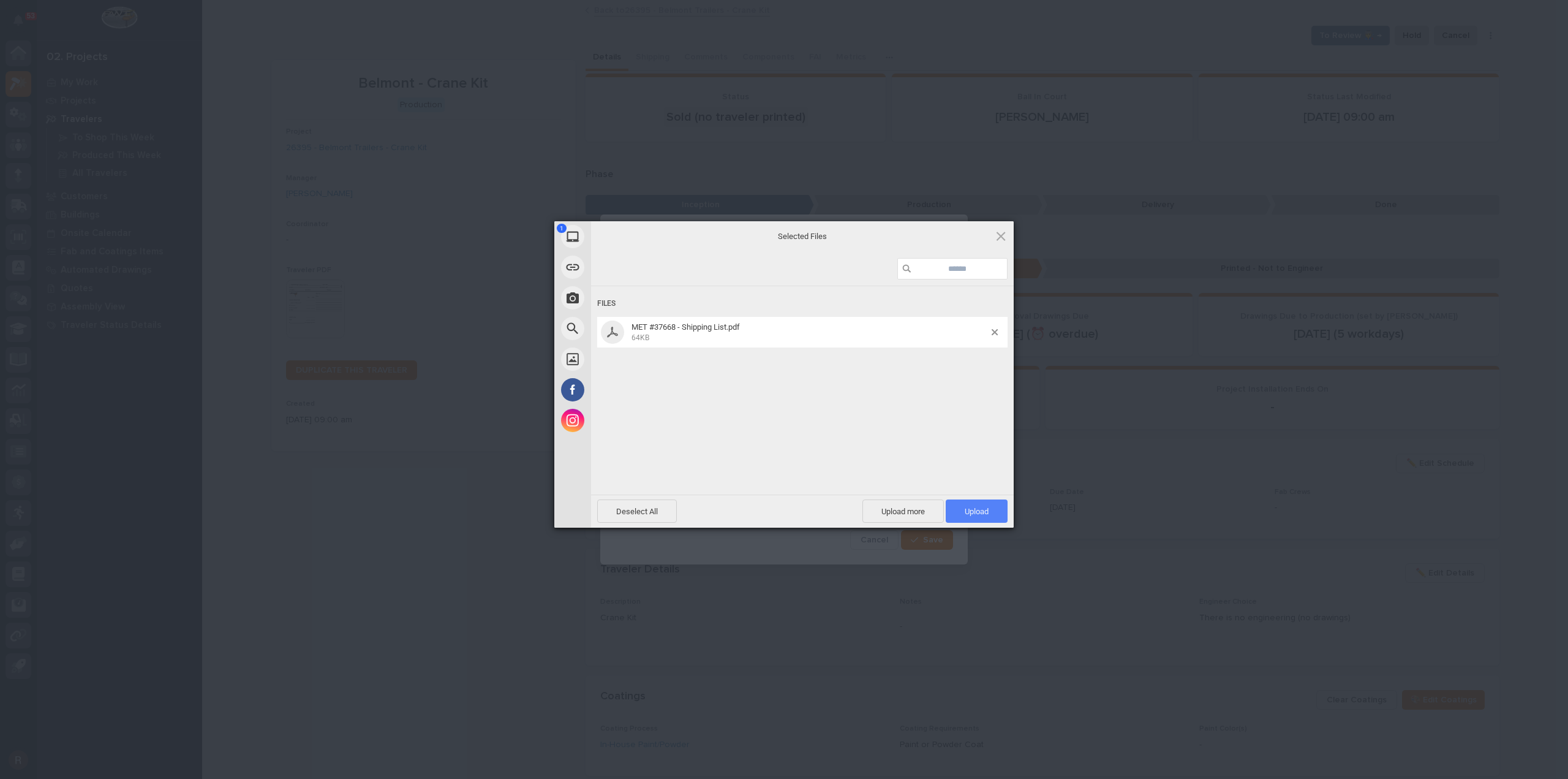
click at [971, 505] on span "Upload 1" at bounding box center [976, 511] width 62 height 23
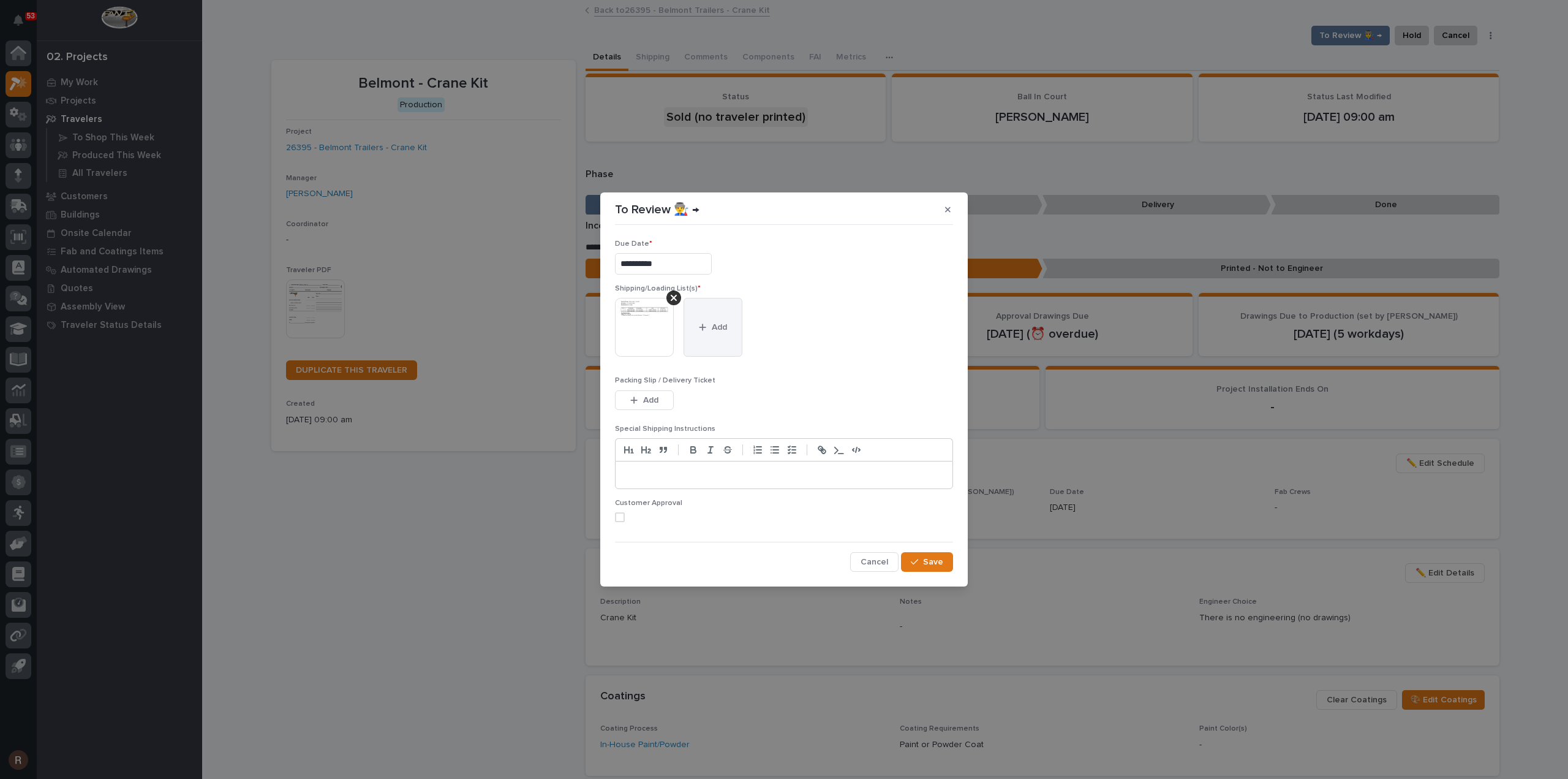
click at [697, 333] on button "Add" at bounding box center [713, 327] width 59 height 59
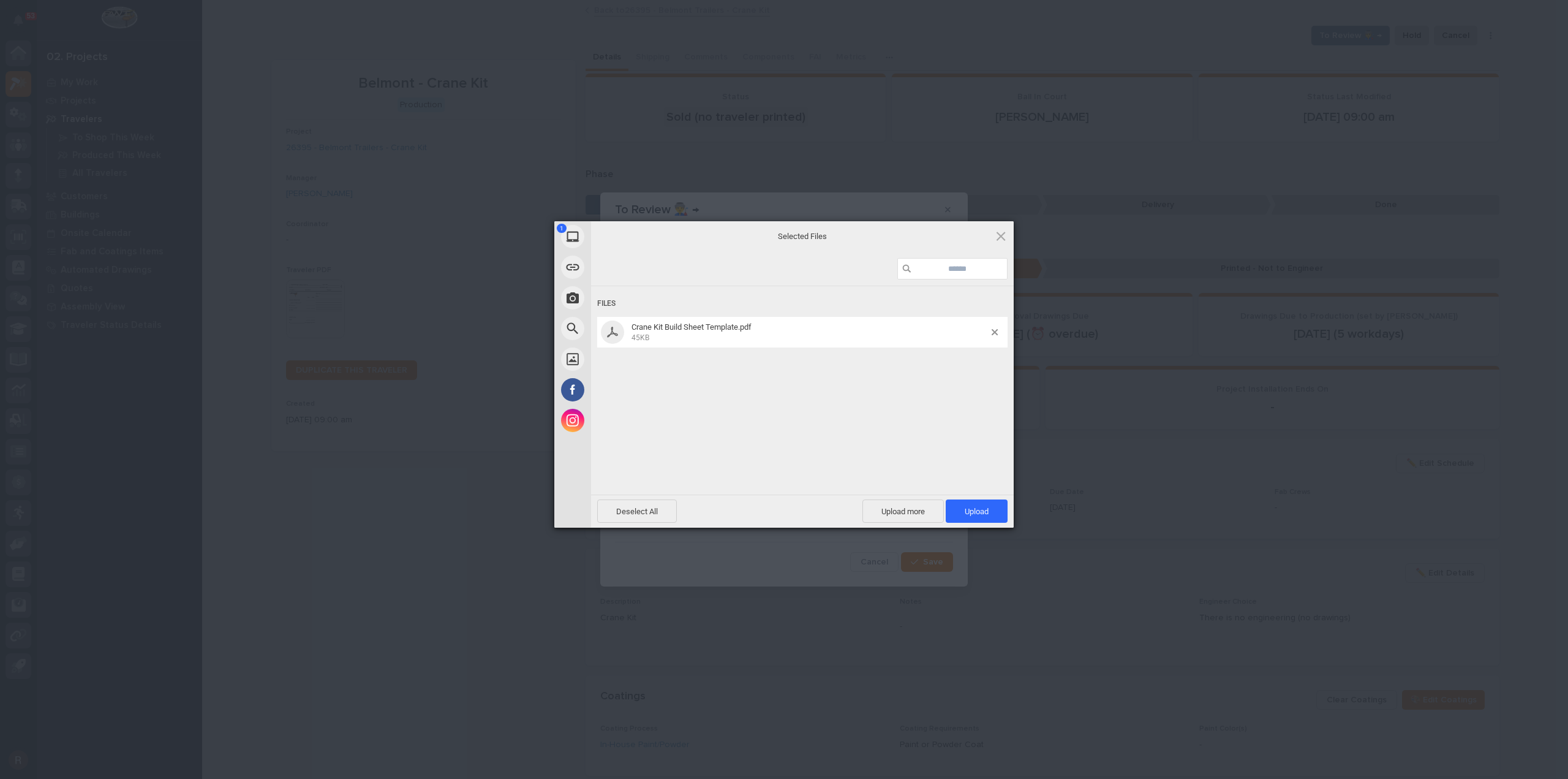
drag, startPoint x: 971, startPoint y: 519, endPoint x: 968, endPoint y: 512, distance: 7.6
click at [971, 518] on span "Upload 1" at bounding box center [976, 511] width 62 height 23
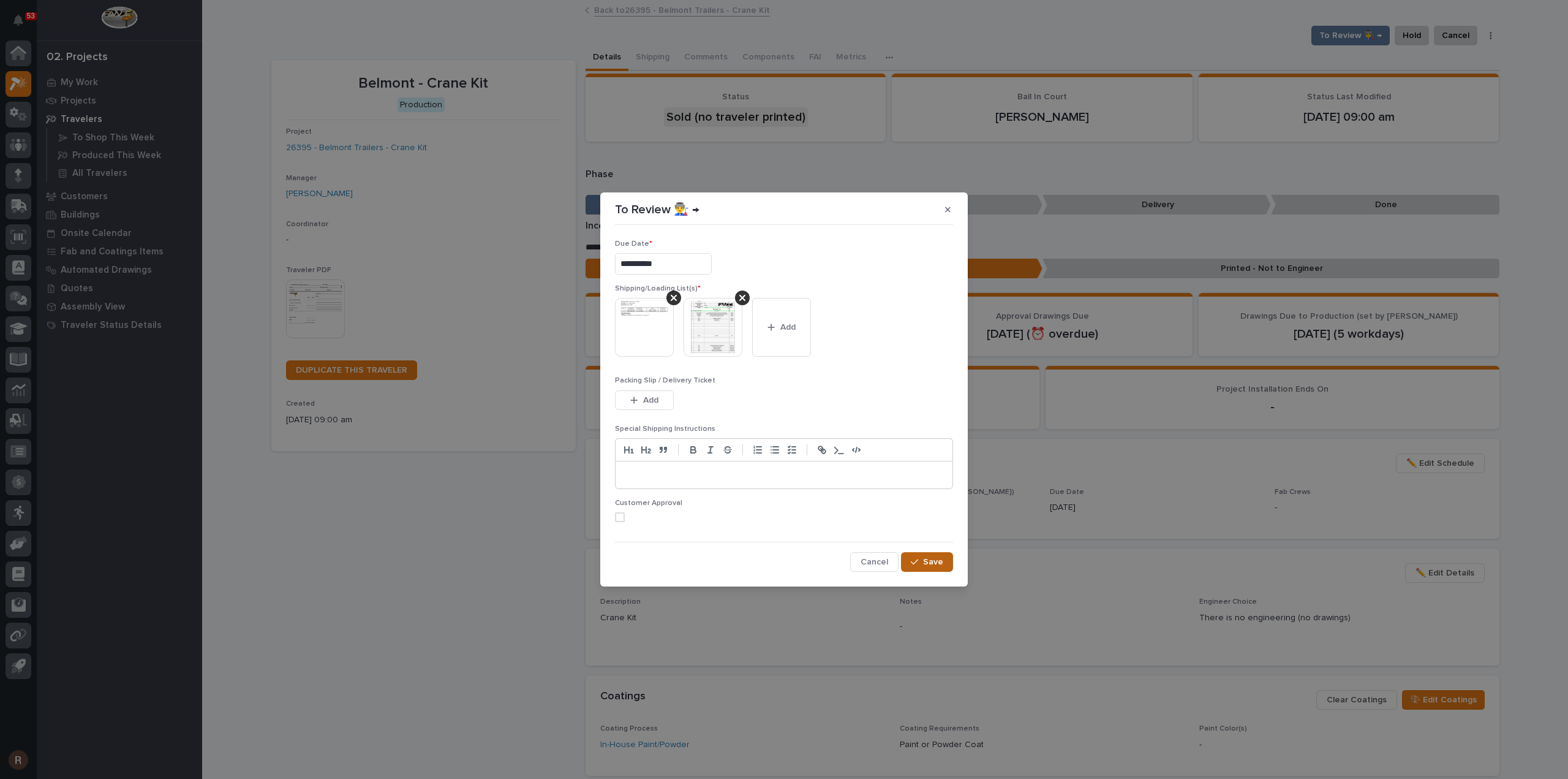
click at [937, 557] on span "Save" at bounding box center [933, 562] width 21 height 11
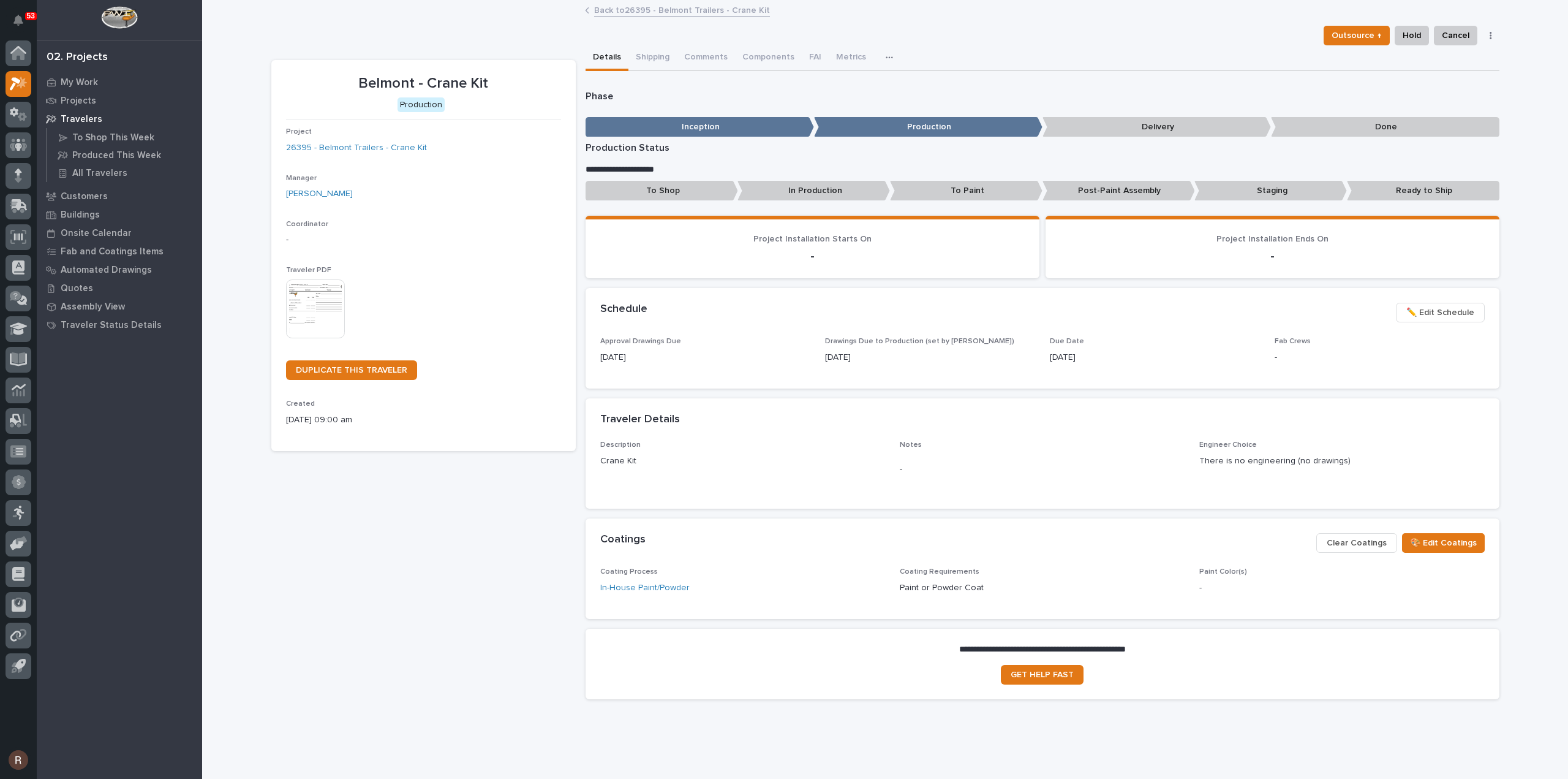
click at [607, 12] on link "Back to 26395 - Belmont Trailers - Crane Kit" at bounding box center [681, 10] width 176 height 14
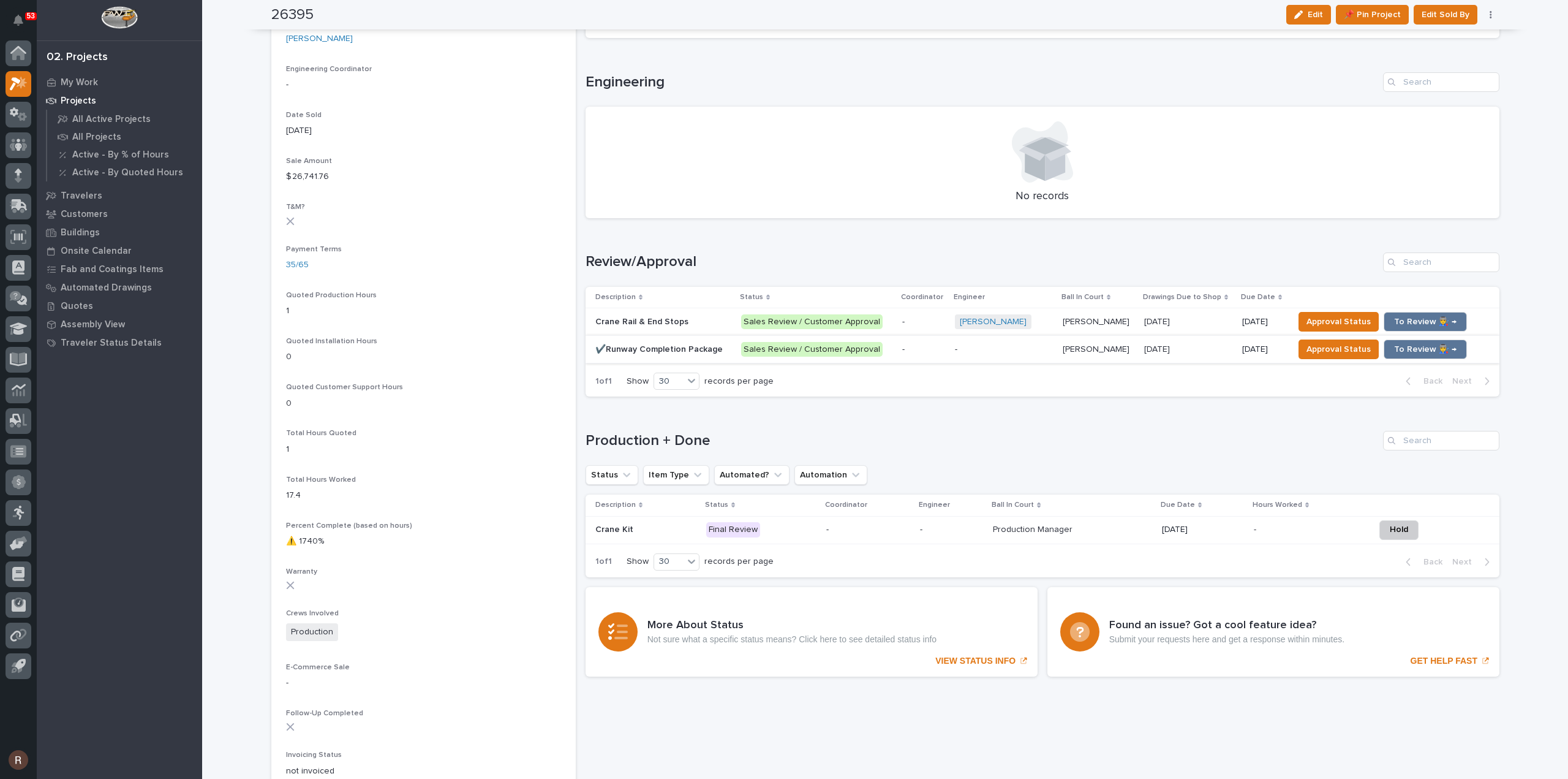
scroll to position [552, 0]
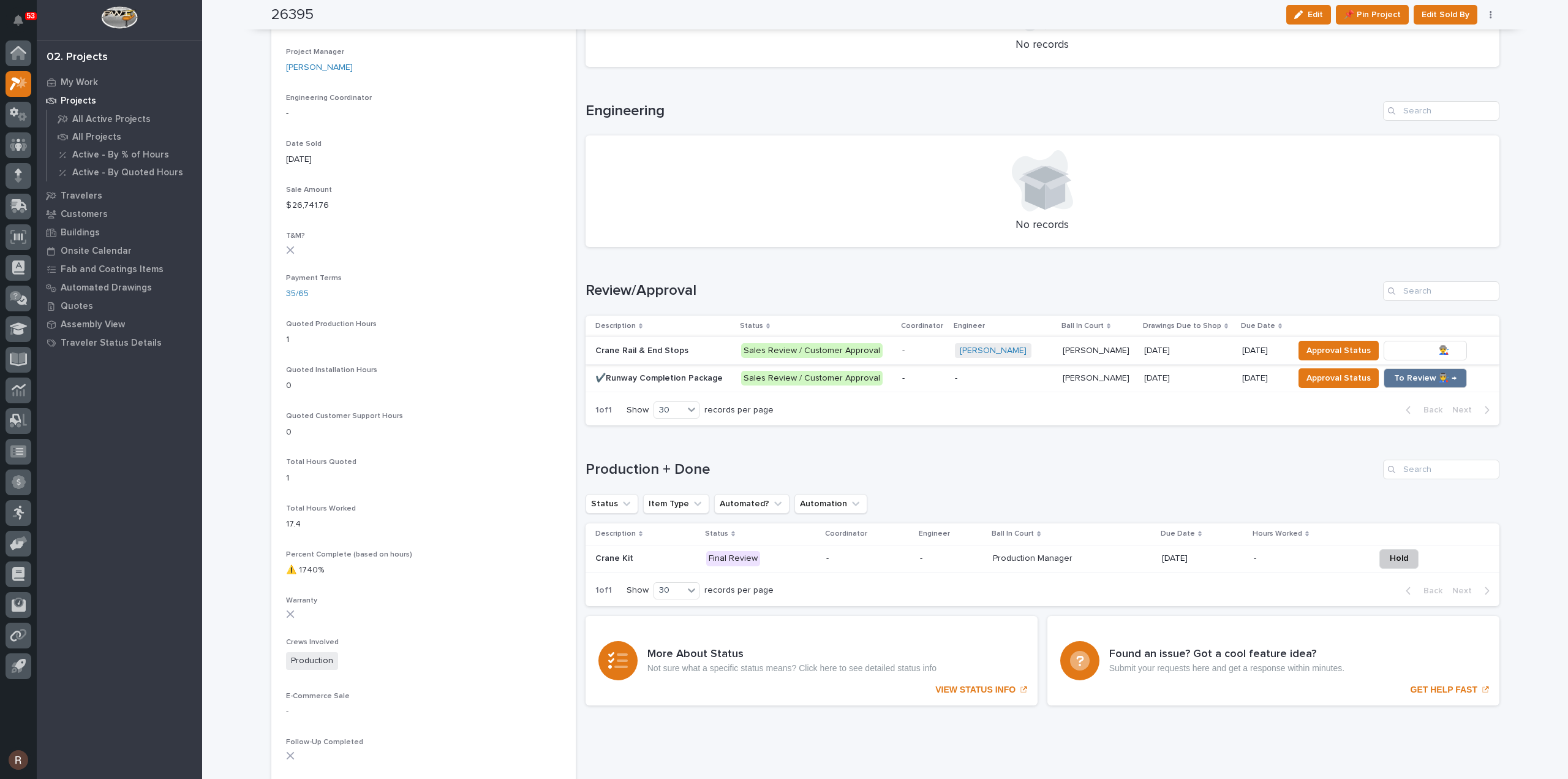
click at [1409, 348] on span "To Review 👨‍🏭 →" at bounding box center [1425, 350] width 62 height 14
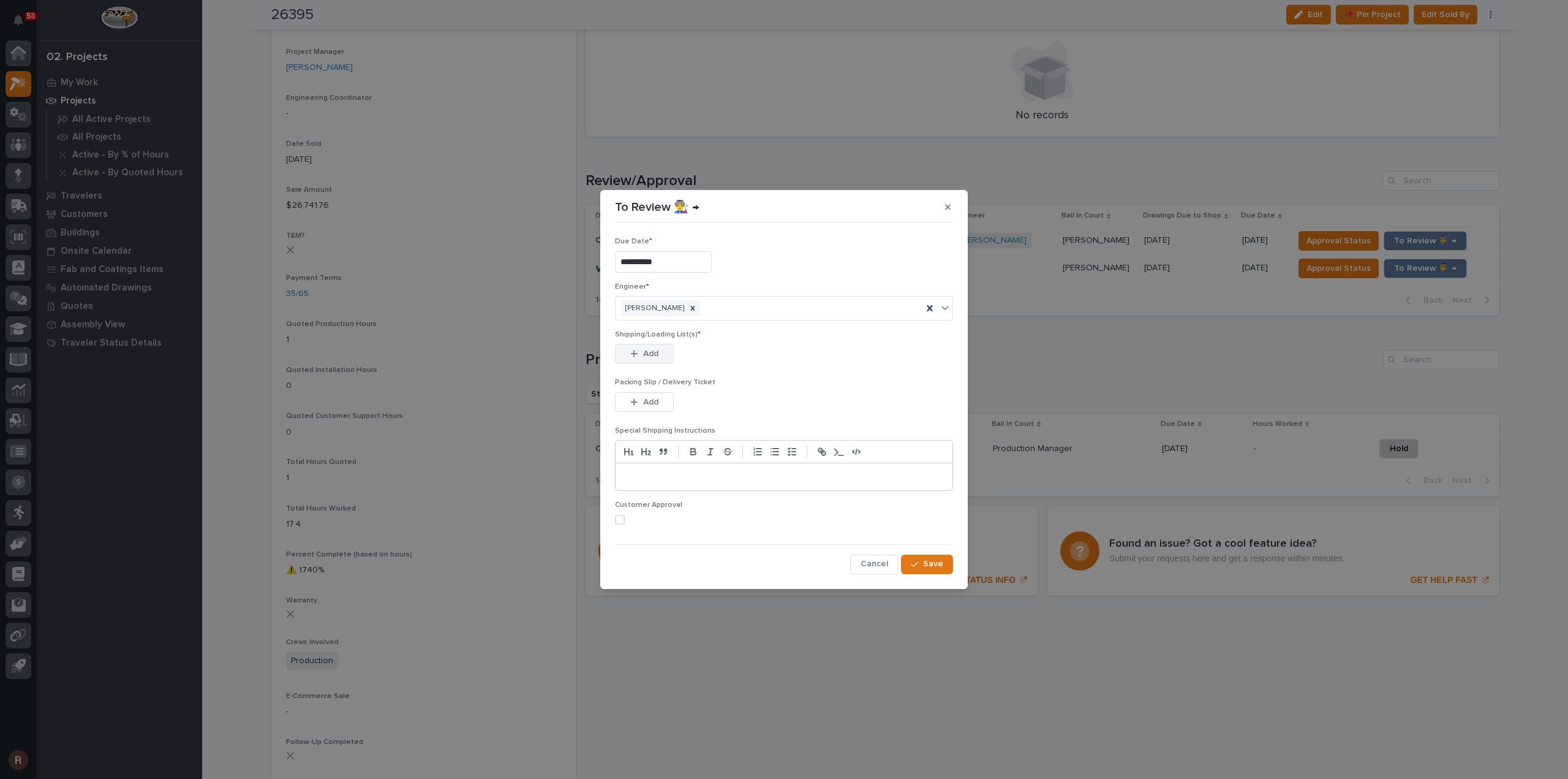
click at [651, 356] on span "Add" at bounding box center [651, 354] width 15 height 11
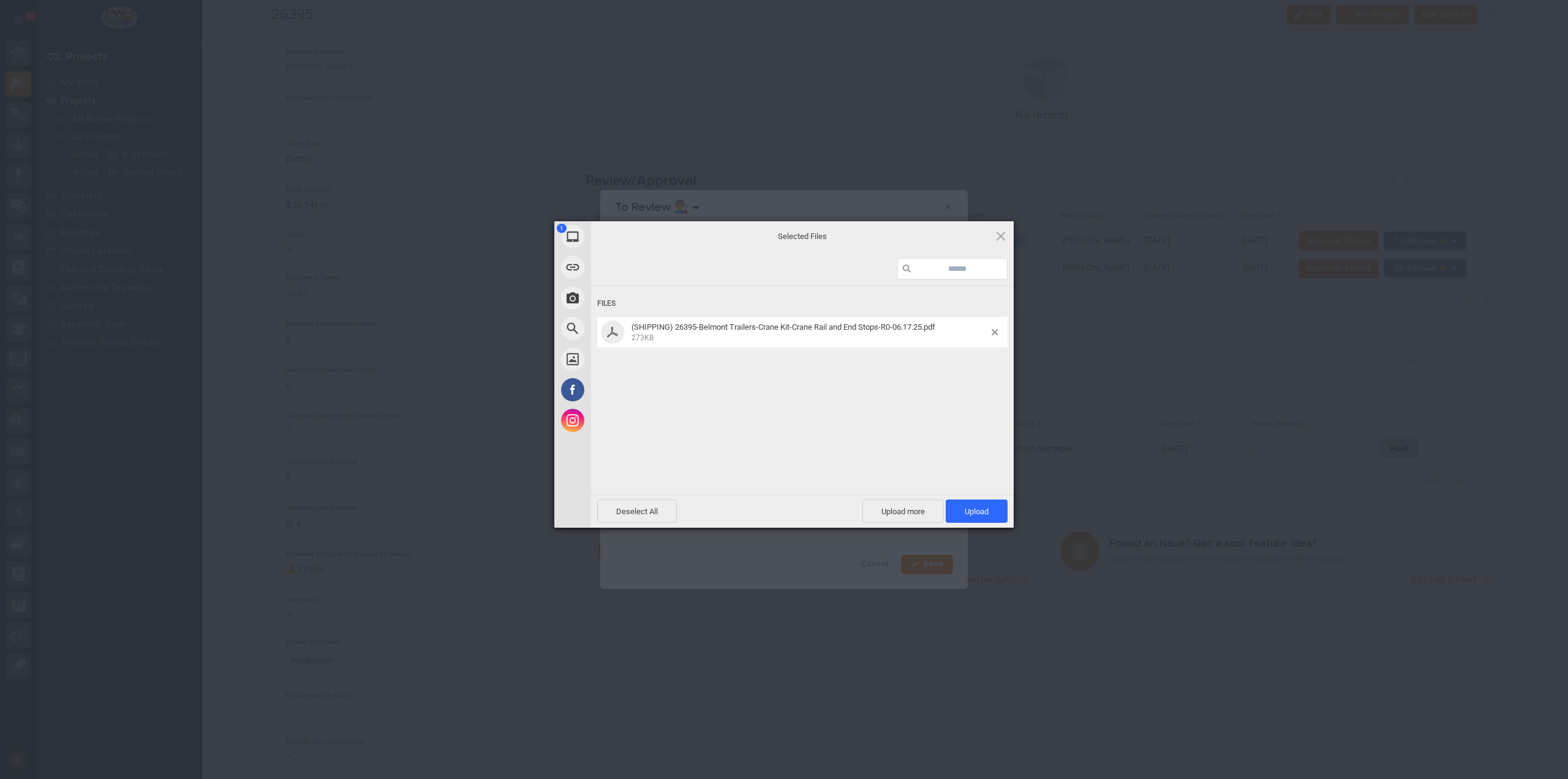
drag, startPoint x: 987, startPoint y: 506, endPoint x: 980, endPoint y: 505, distance: 7.1
click at [987, 506] on span "Upload 1" at bounding box center [976, 511] width 62 height 23
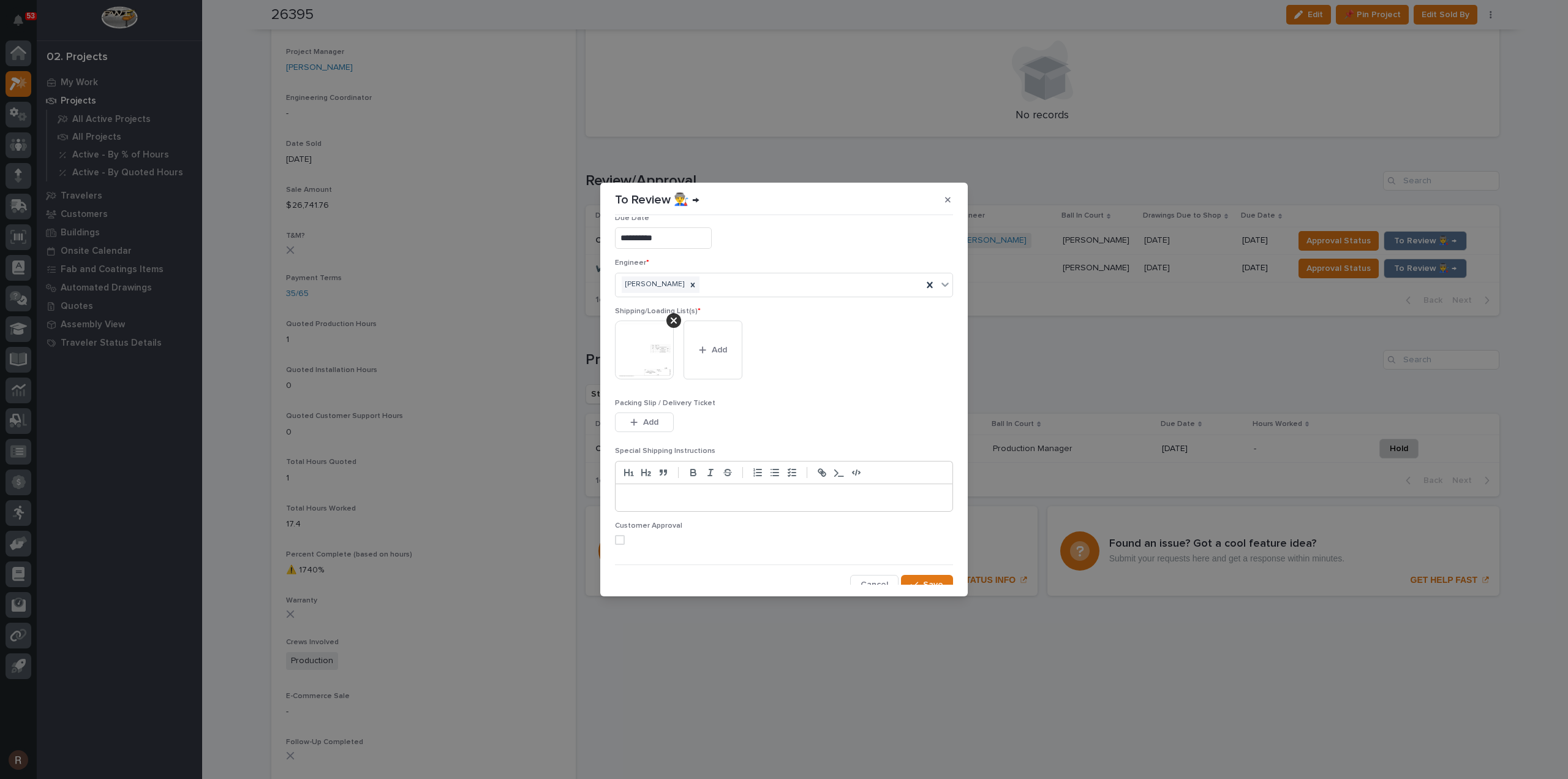
scroll to position [25, 0]
click at [935, 570] on span "Save" at bounding box center [933, 576] width 21 height 11
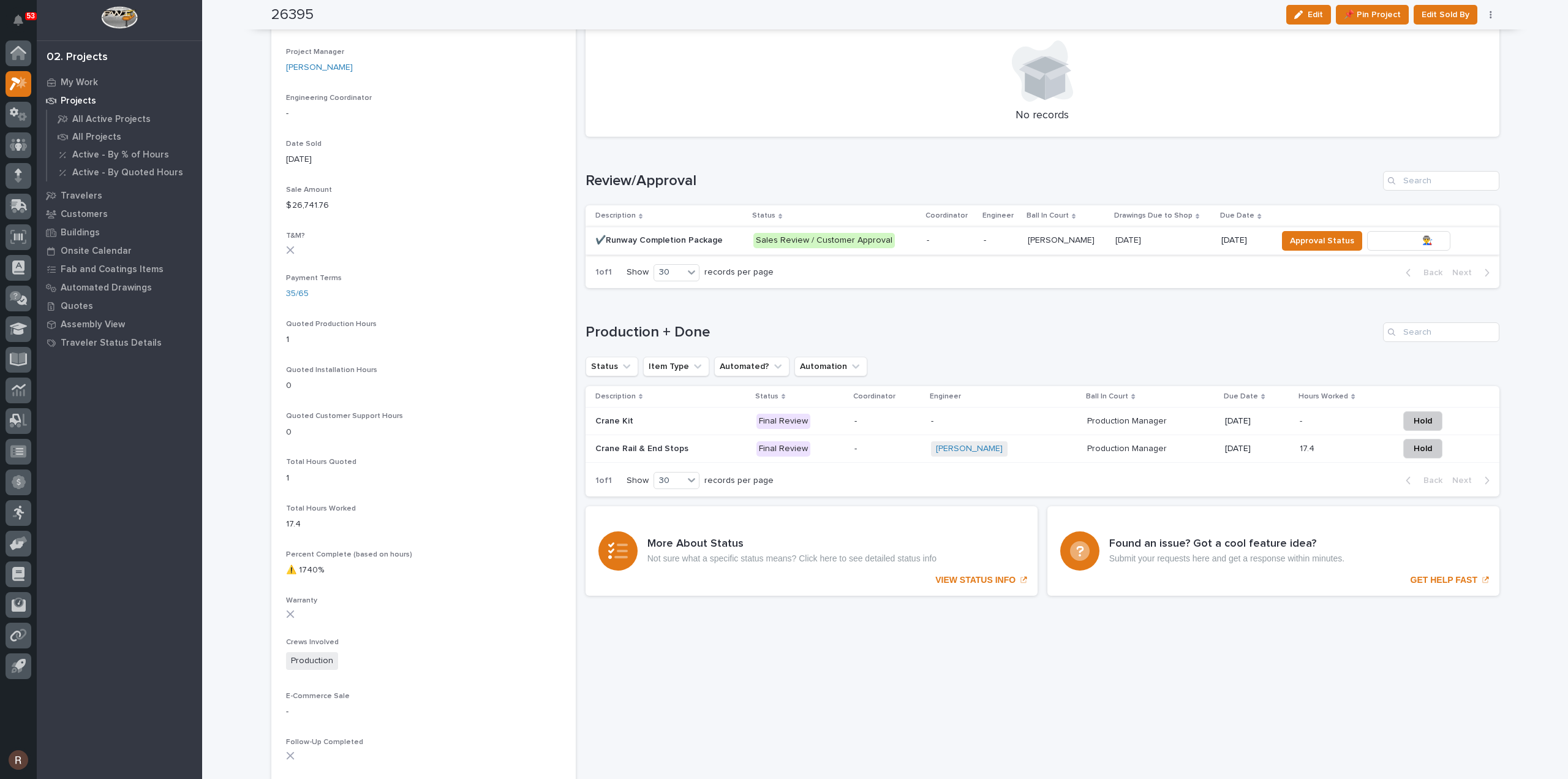
click at [1404, 244] on span "To Review 👨‍🏭 →" at bounding box center [1408, 240] width 62 height 14
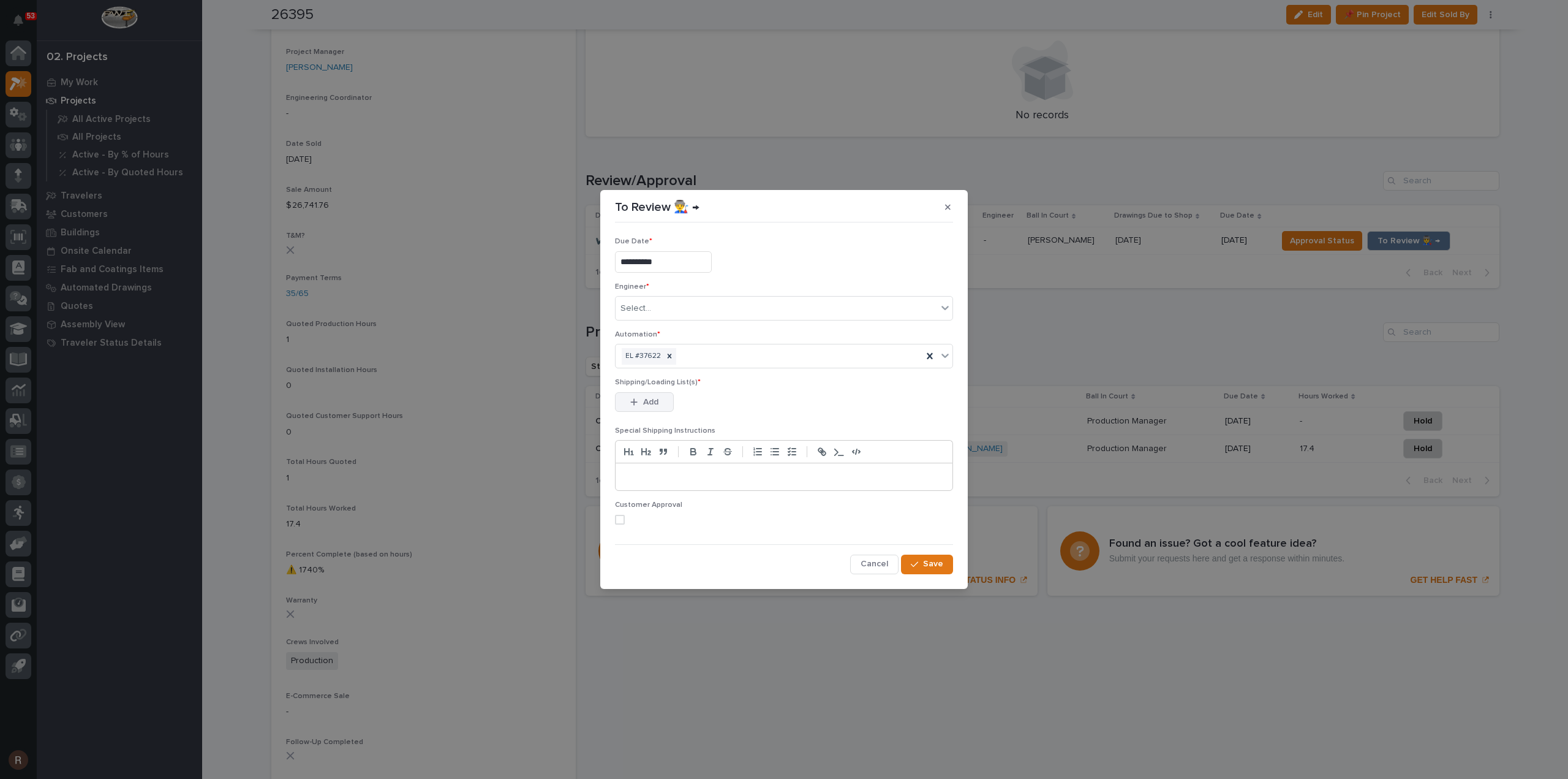
click at [646, 404] on span "Add" at bounding box center [651, 402] width 15 height 11
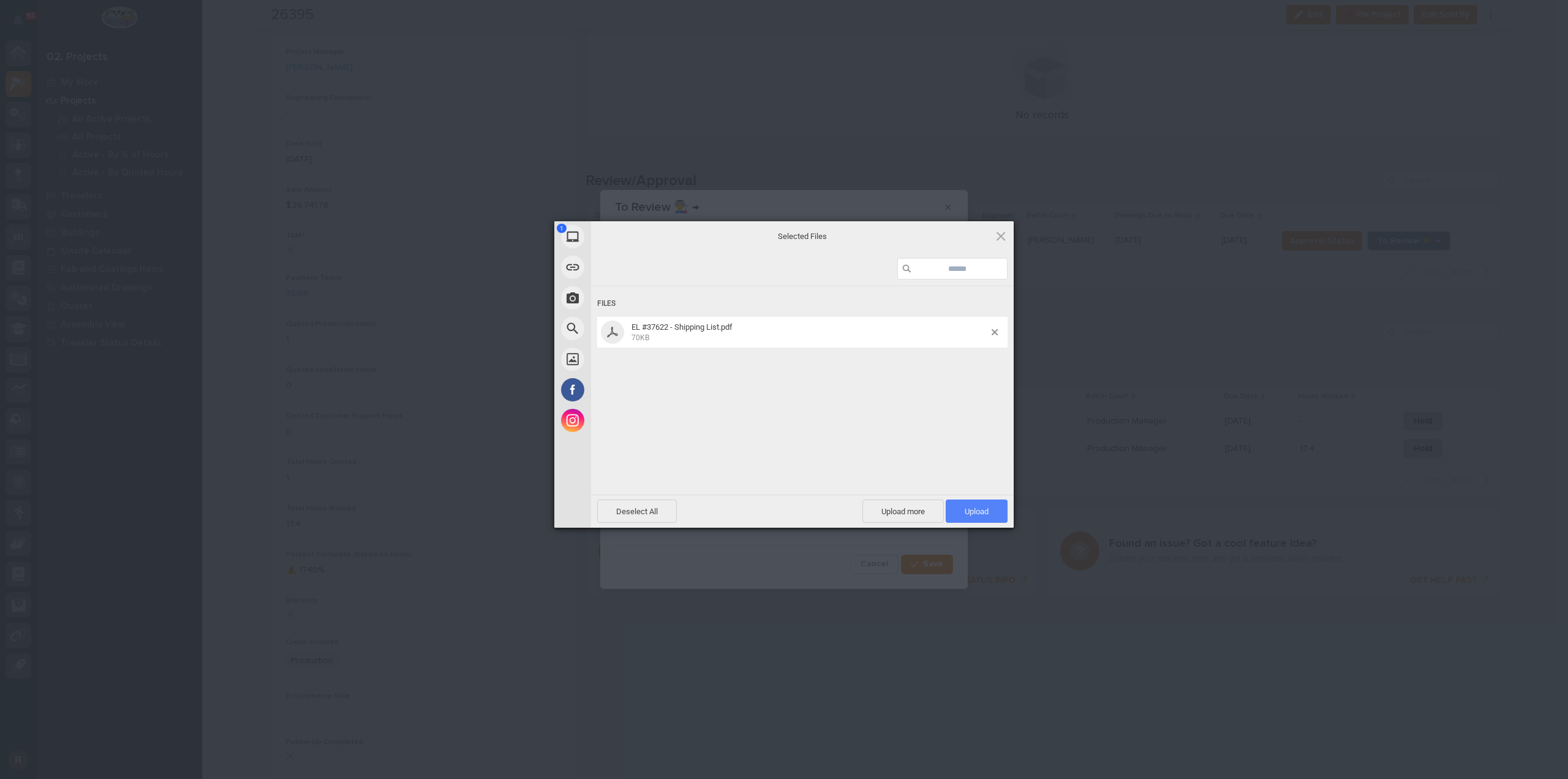
click at [969, 511] on span "Upload 1" at bounding box center [976, 511] width 24 height 9
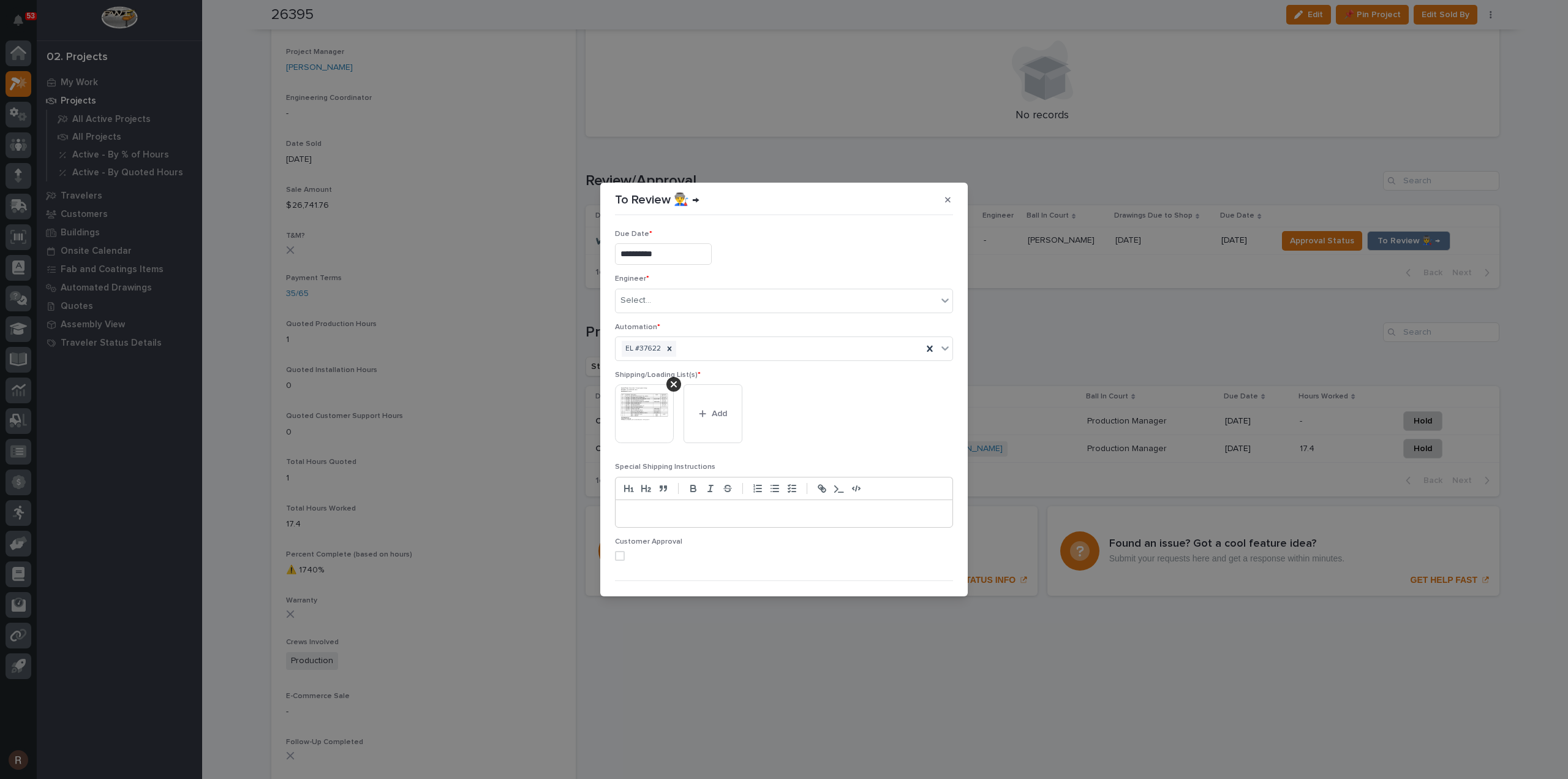
scroll to position [24, 0]
click at [912, 576] on icon "button" at bounding box center [914, 576] width 8 height 9
click at [679, 268] on div "Select..." at bounding box center [776, 277] width 322 height 21
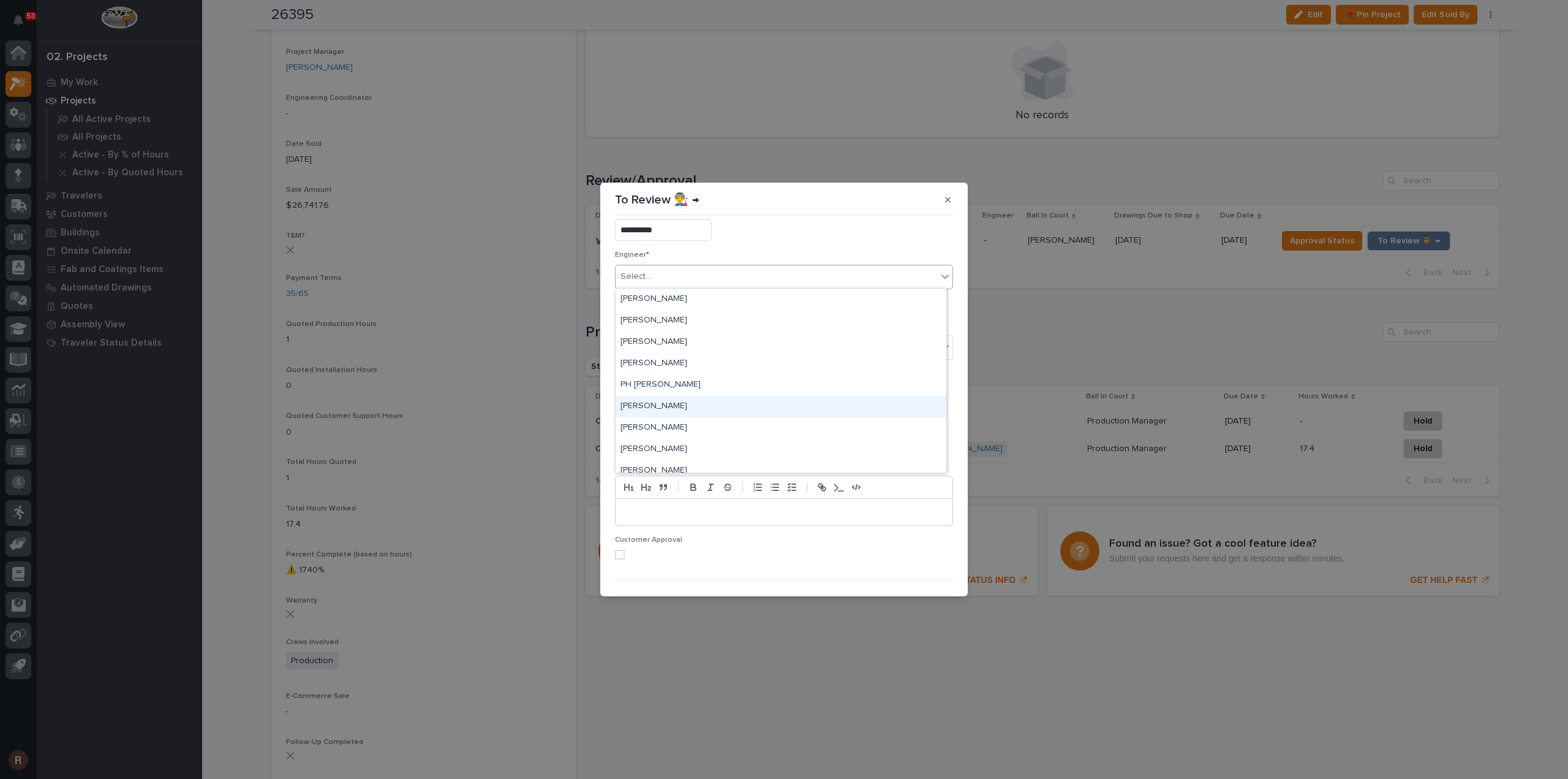
click at [660, 400] on div "[PERSON_NAME]" at bounding box center [781, 406] width 330 height 21
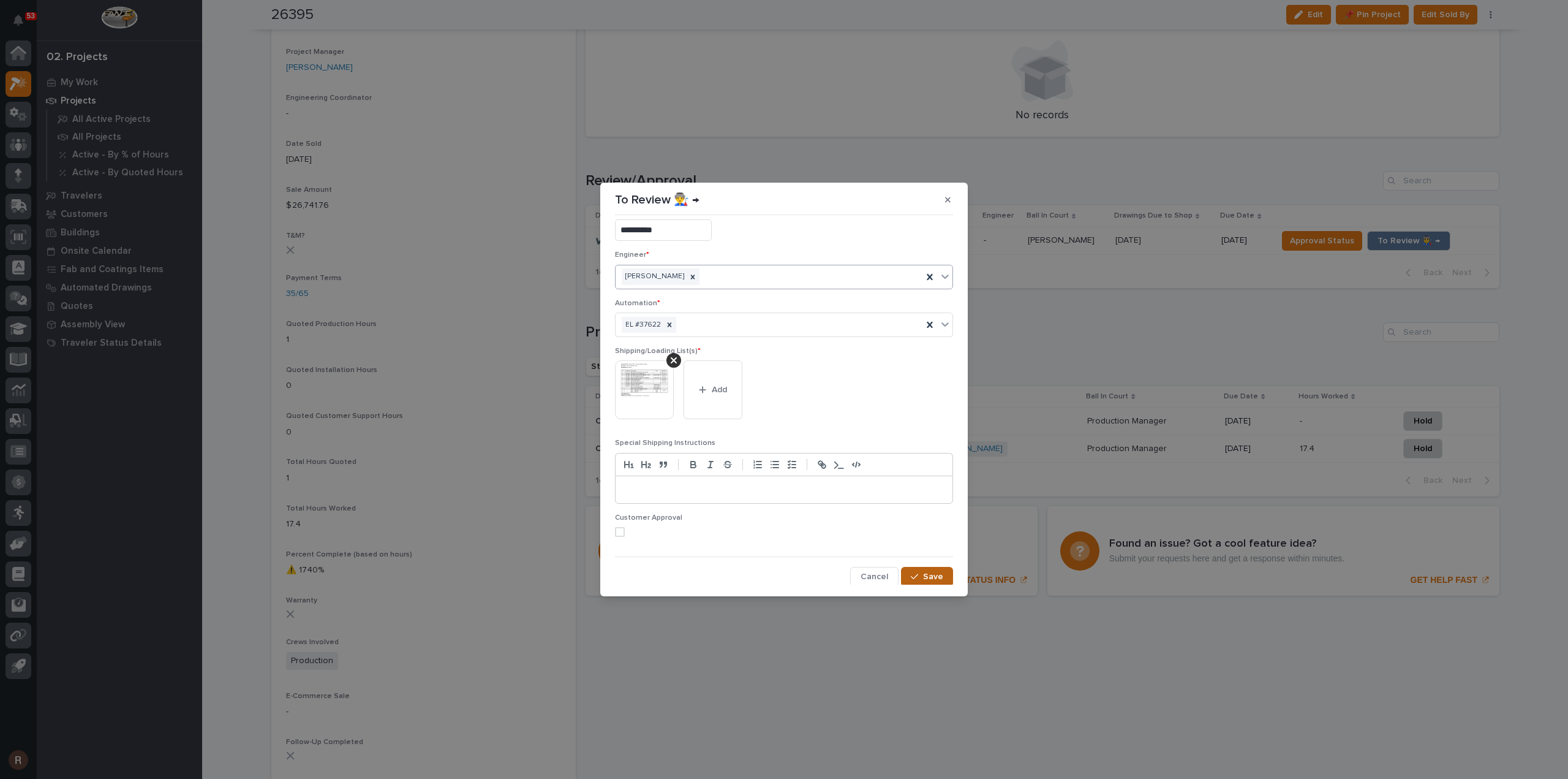
click at [924, 576] on span "Save" at bounding box center [933, 576] width 21 height 11
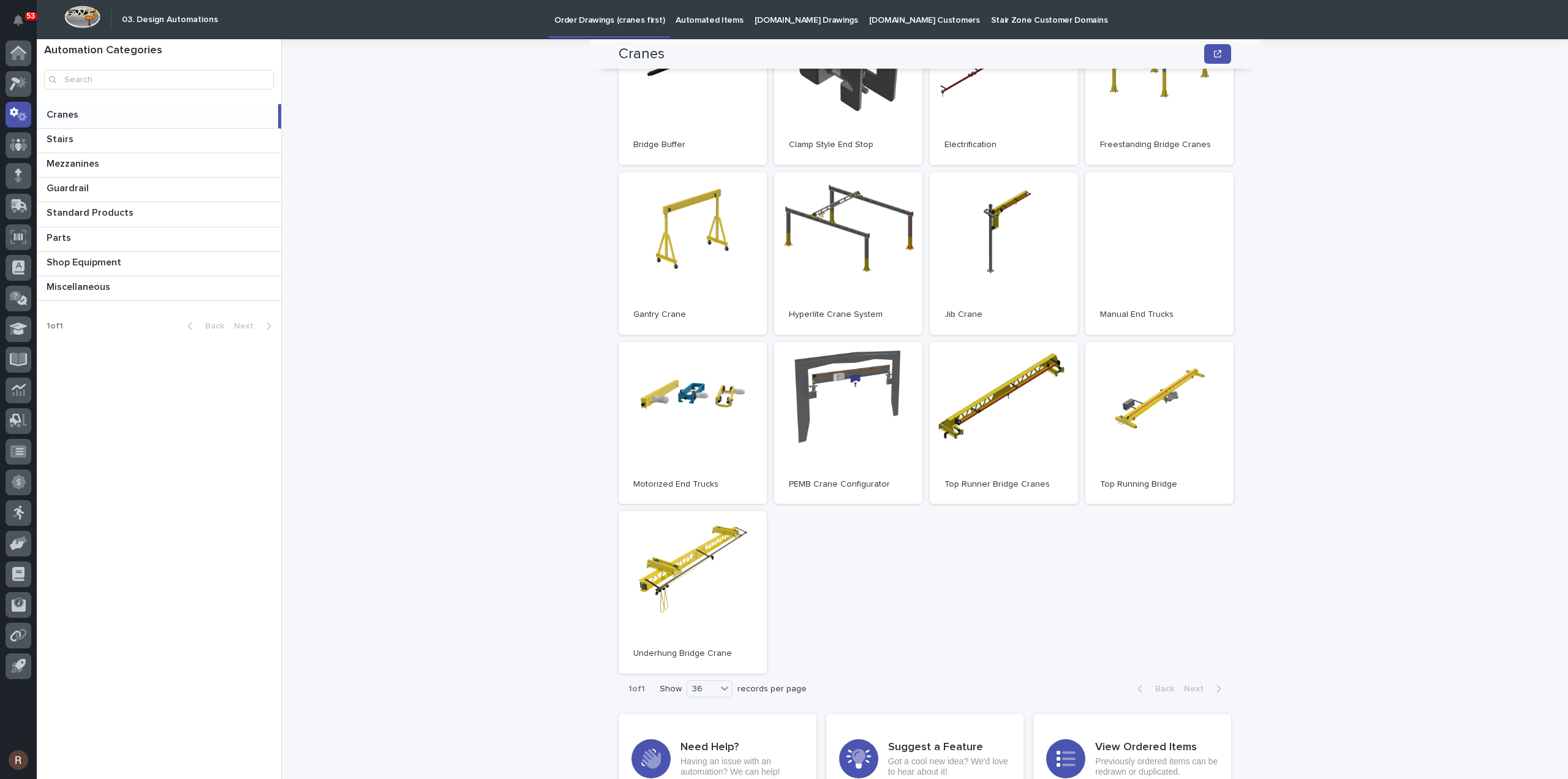
scroll to position [253, 0]
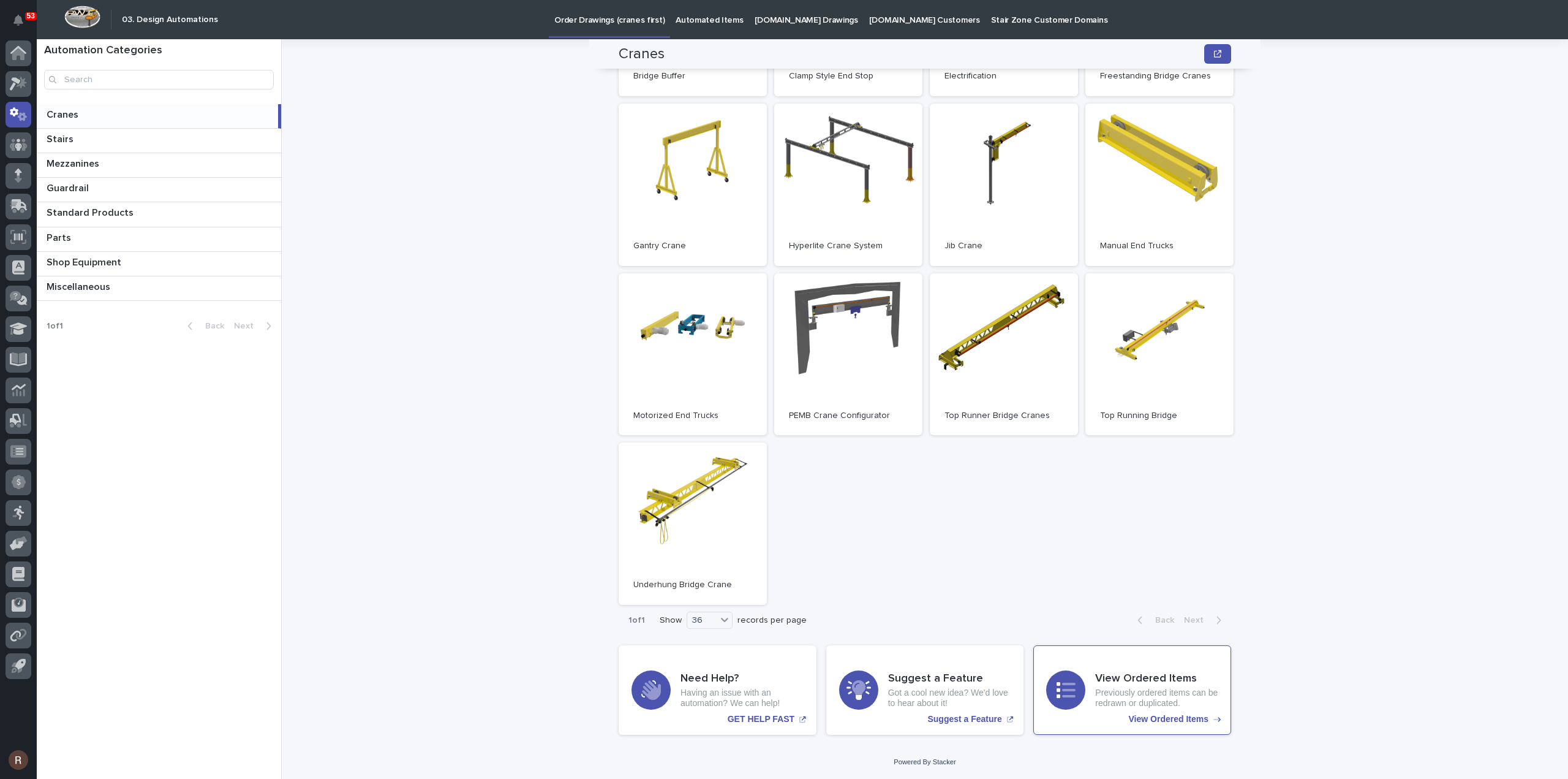
click at [1128, 672] on h3 "View Ordered Items" at bounding box center [1157, 679] width 123 height 14
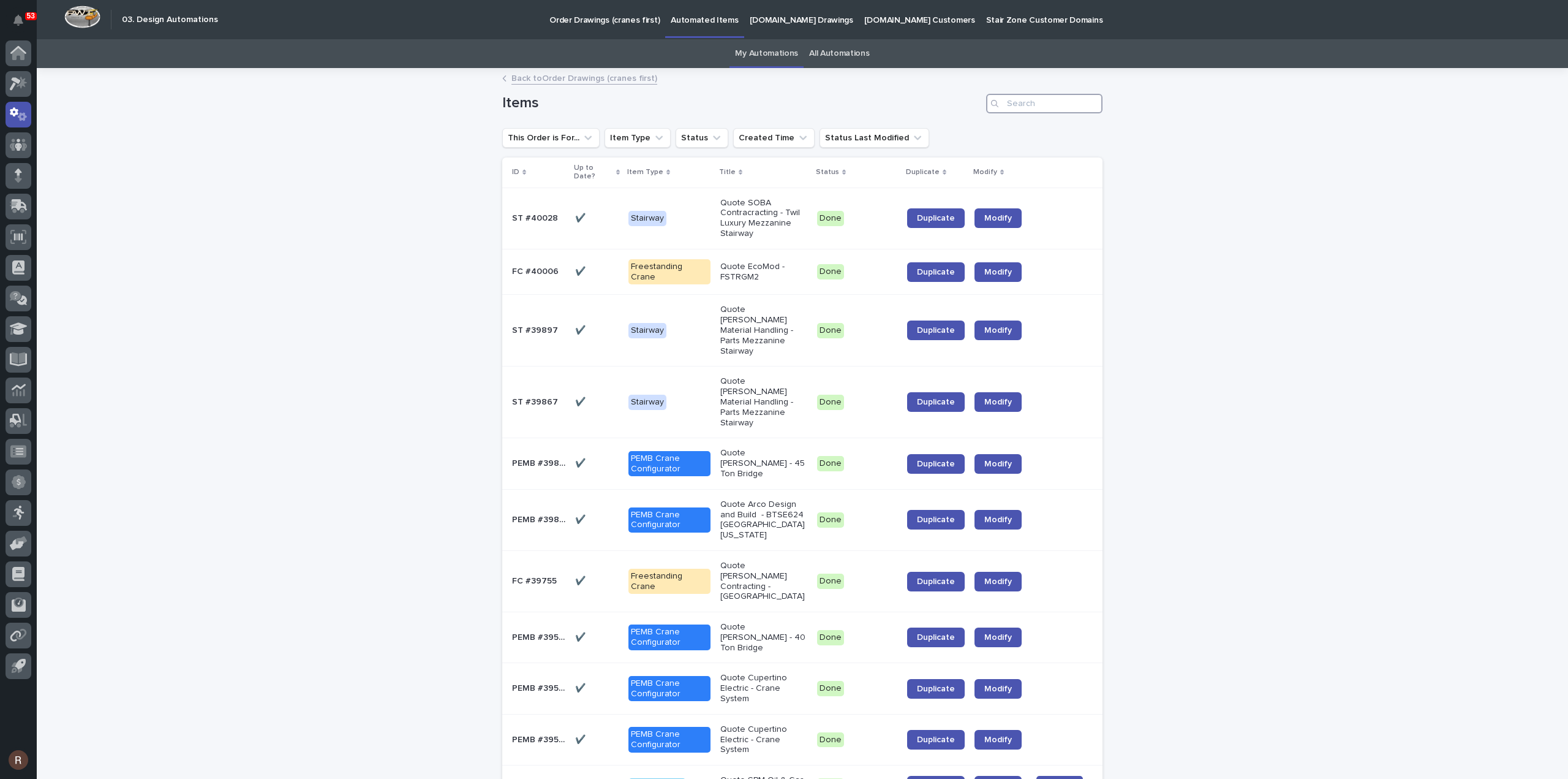
click at [1031, 105] on input "Search" at bounding box center [1044, 103] width 116 height 20
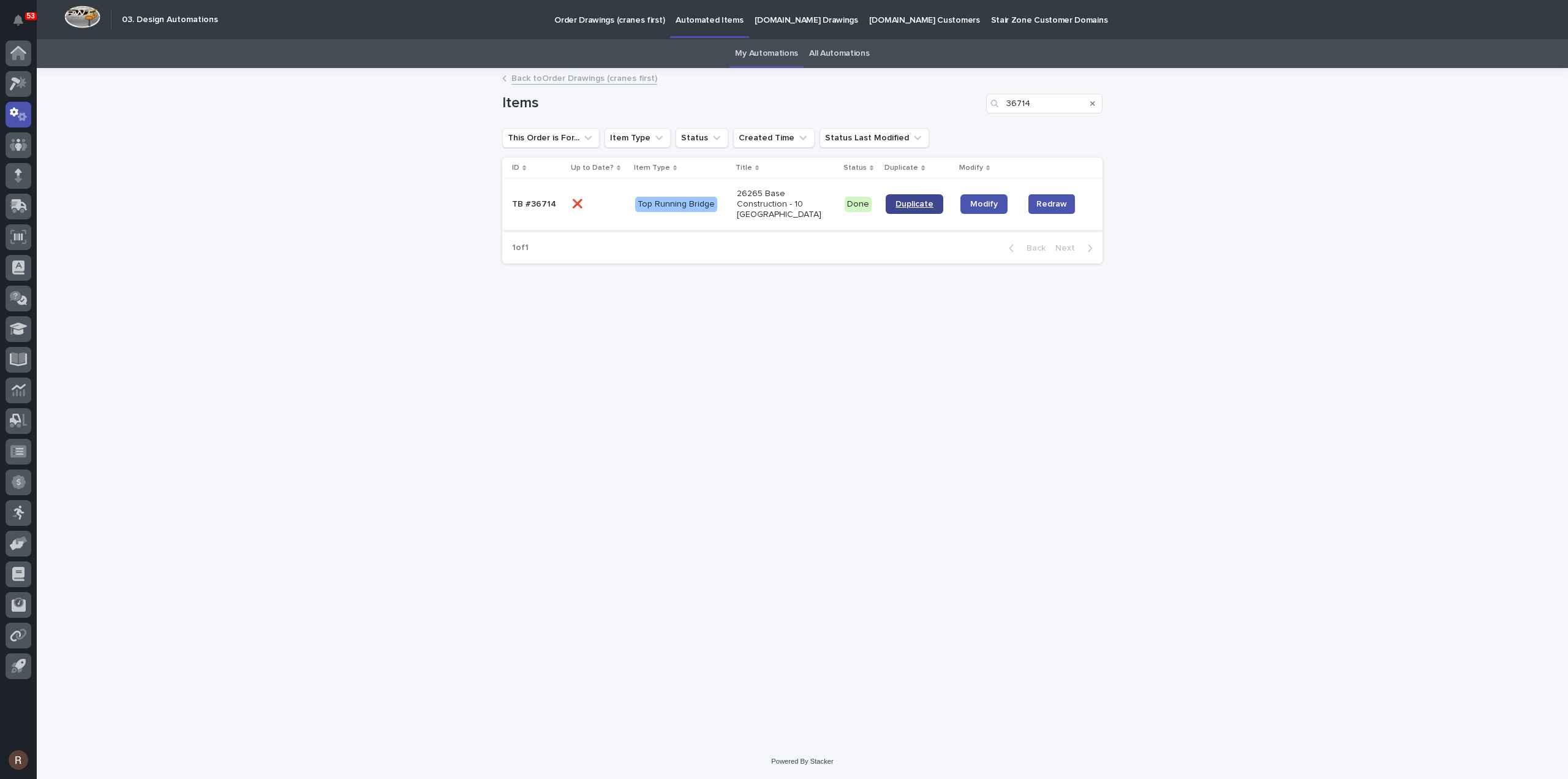
click at [911, 204] on span "Duplicate" at bounding box center [915, 204] width 38 height 9
drag, startPoint x: 856, startPoint y: 77, endPoint x: 655, endPoint y: 68, distance: 201.2
click at [666, 69] on div "Items 36714" at bounding box center [802, 99] width 600 height 59
type input "40171"
click at [810, 204] on td "Error - Unspecified" at bounding box center [854, 204] width 89 height 51
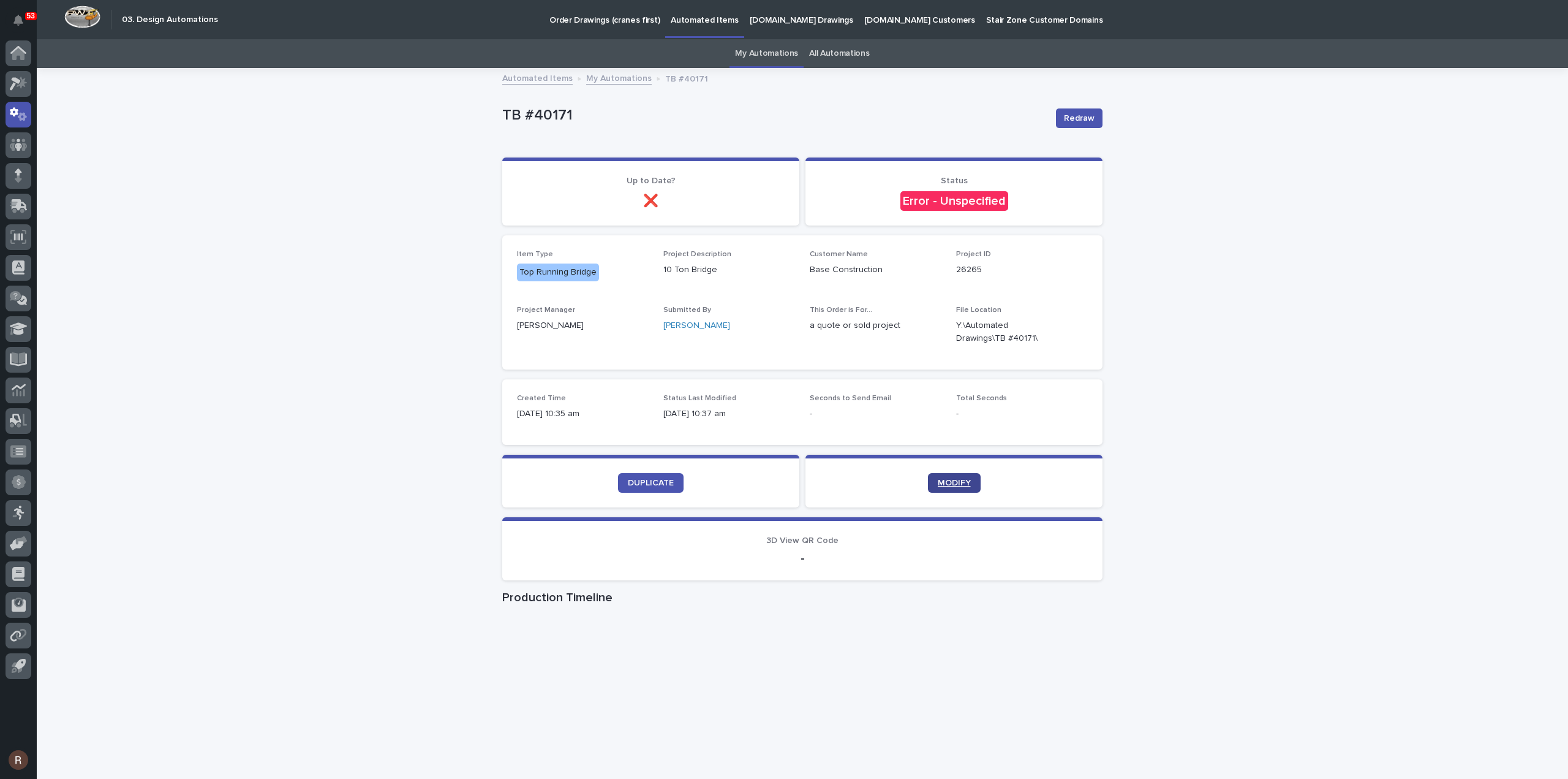
click at [956, 483] on span "MODIFY" at bounding box center [954, 483] width 33 height 9
